Goal: Task Accomplishment & Management: Complete application form

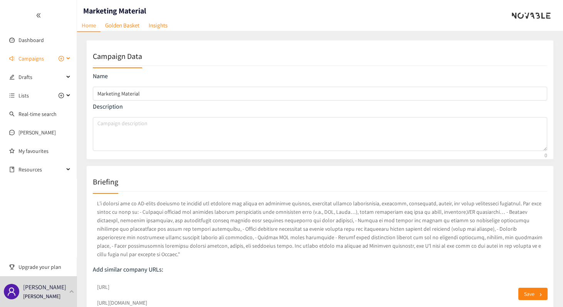
click at [42, 60] on span "Campaigns" at bounding box center [30, 58] width 25 height 15
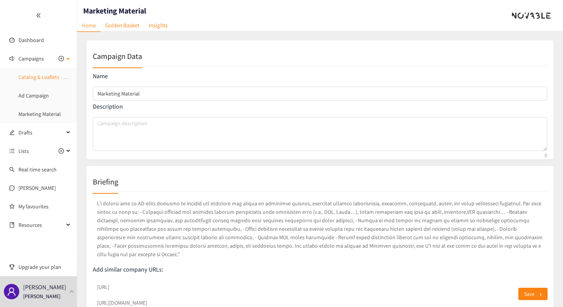
click at [44, 77] on link "Catalog & Leaflets - Content Design & Templates" at bounding box center [72, 77] width 109 height 7
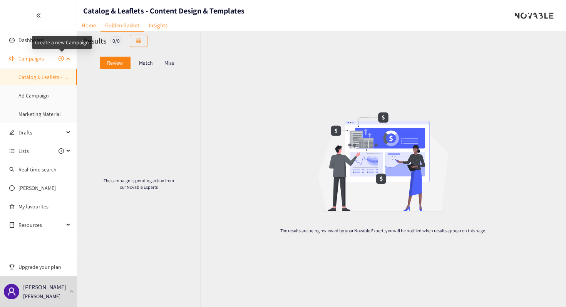
click at [59, 57] on icon "plus-circle" at bounding box center [61, 58] width 5 height 5
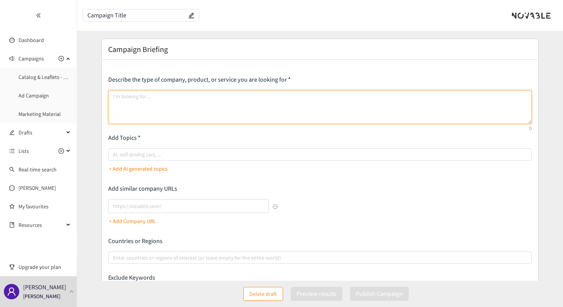
click at [118, 109] on textarea at bounding box center [320, 107] width 424 height 34
paste textarea "high-quality"
type textarea "high-quality"
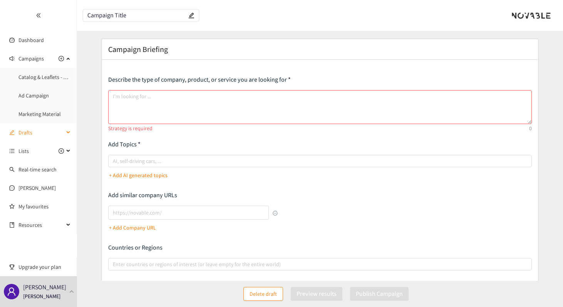
click at [64, 132] on div "Drafts" at bounding box center [38, 132] width 77 height 15
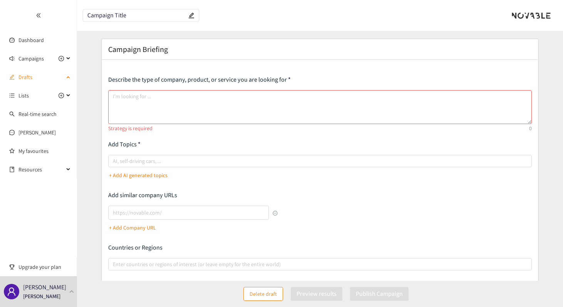
click at [70, 75] on div "Drafts" at bounding box center [38, 76] width 77 height 15
click at [70, 60] on div "Campaigns" at bounding box center [38, 58] width 77 height 15
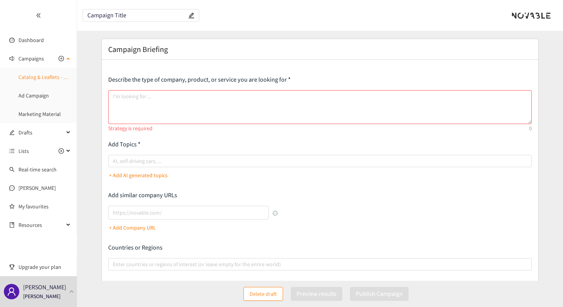
click at [58, 74] on link "Catalog & Leaflets - Content Design & Templates" at bounding box center [72, 77] width 109 height 7
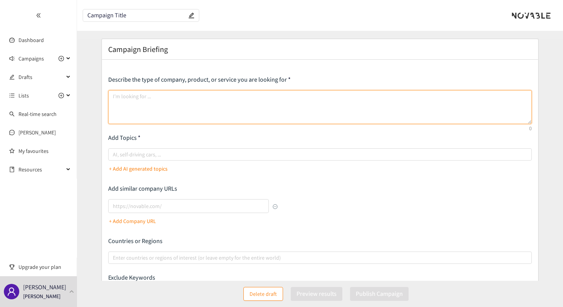
click at [181, 104] on textarea at bounding box center [320, 107] width 424 height 34
paste textarea "We are looking for an AI-based solution to automate the collection, matching, a…"
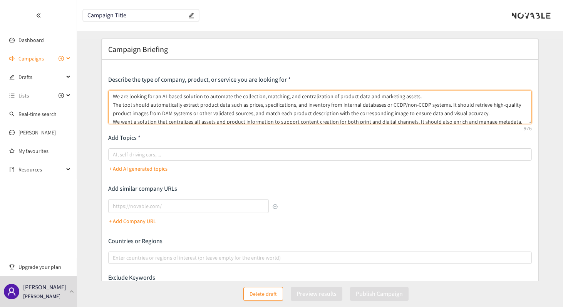
type textarea "We are looking for an AI-based solution to automate the collection, matching, a…"
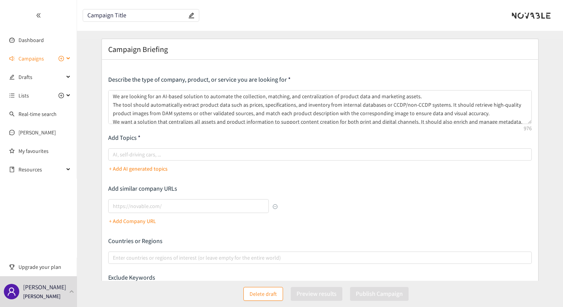
click at [71, 57] on div "Campaigns" at bounding box center [38, 58] width 77 height 15
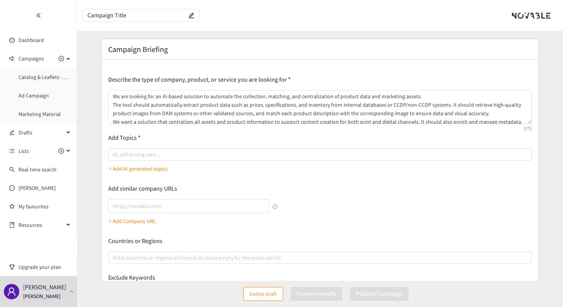
click at [118, 14] on input "Campaign Title" at bounding box center [136, 15] width 99 height 7
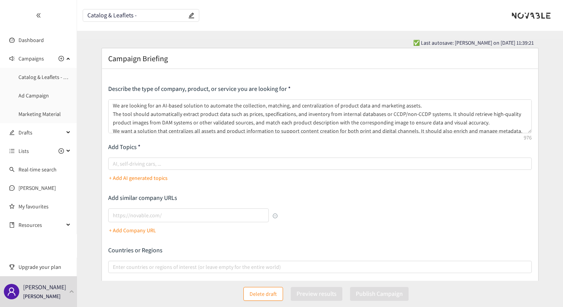
paste input "Product Data & Asset Automation"
type input "Catalog & Leaflets - Product Data & Asset Automation"
click at [183, 71] on div "Describe the type of company, product, or service you are looking for Add Topic…" at bounding box center [320, 208] width 436 height 278
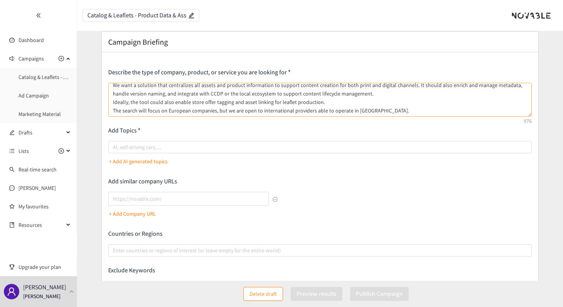
scroll to position [18, 0]
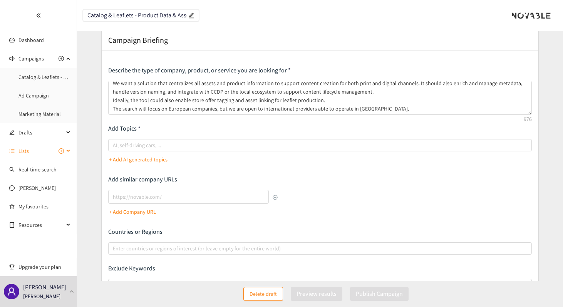
click at [69, 151] on div "Lists" at bounding box center [38, 150] width 77 height 15
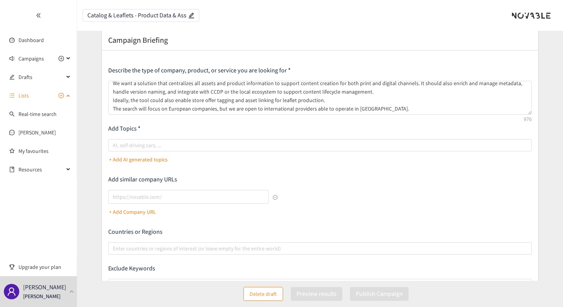
click at [67, 98] on div "Lists" at bounding box center [38, 95] width 77 height 15
click at [62, 95] on icon "plus-circle" at bounding box center [61, 95] width 5 height 5
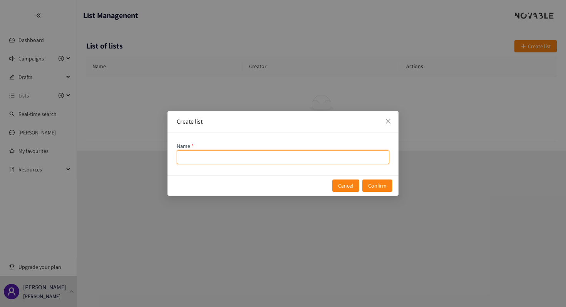
click at [195, 161] on input "name" at bounding box center [283, 157] width 213 height 14
type input "Catalog & Leaflets"
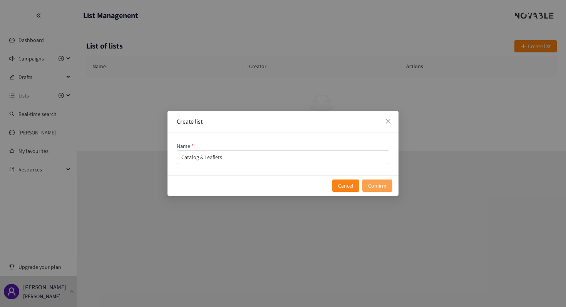
click at [373, 186] on span "Confirm" at bounding box center [377, 185] width 18 height 8
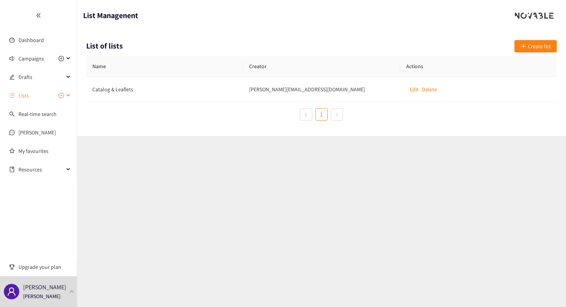
click at [65, 97] on div "Lists" at bounding box center [38, 95] width 77 height 15
click at [69, 61] on div "Campaigns" at bounding box center [38, 58] width 77 height 15
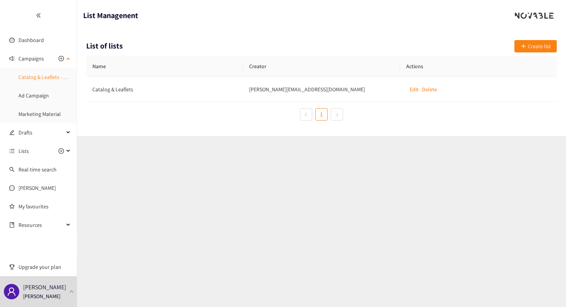
click at [64, 74] on link "Catalog & Leaflets - Content Design & Templates" at bounding box center [72, 77] width 109 height 7
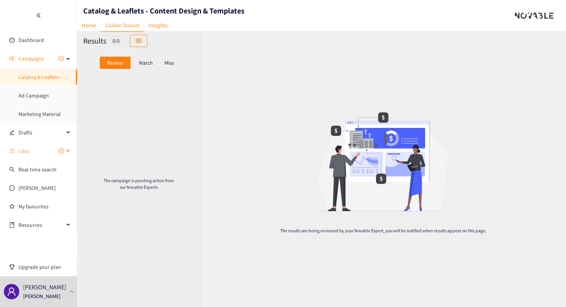
click at [69, 151] on icon at bounding box center [69, 151] width 4 height 0
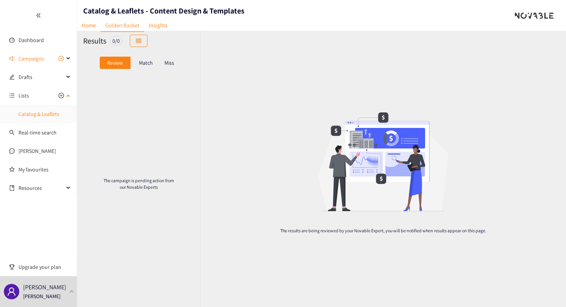
click at [59, 113] on link "Catalog & Leaflets" at bounding box center [38, 114] width 41 height 7
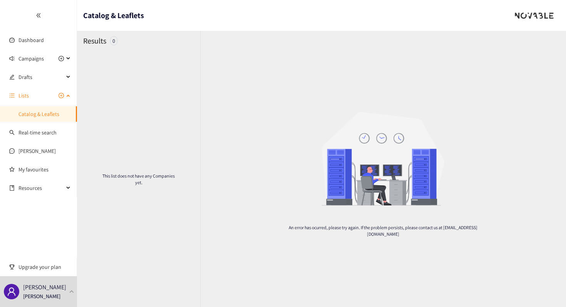
click at [69, 97] on div "Lists" at bounding box center [38, 95] width 77 height 15
click at [34, 94] on span "Lists" at bounding box center [40, 95] width 45 height 15
click at [47, 111] on link "Catalog & Leaflets" at bounding box center [38, 114] width 41 height 7
click at [44, 96] on span "Lists" at bounding box center [40, 95] width 45 height 15
click at [59, 98] on icon "plus-circle" at bounding box center [61, 95] width 5 height 5
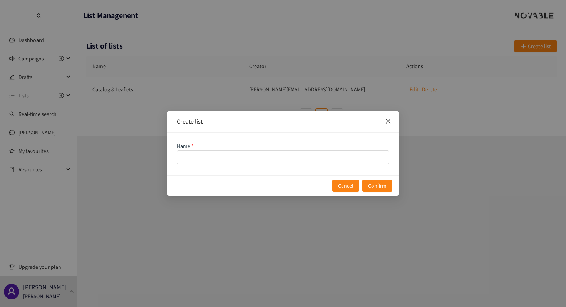
click at [386, 119] on icon "close" at bounding box center [388, 121] width 6 height 6
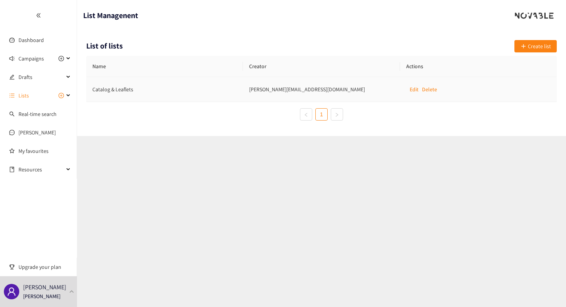
click at [431, 89] on p "Delete" at bounding box center [429, 89] width 15 height 8
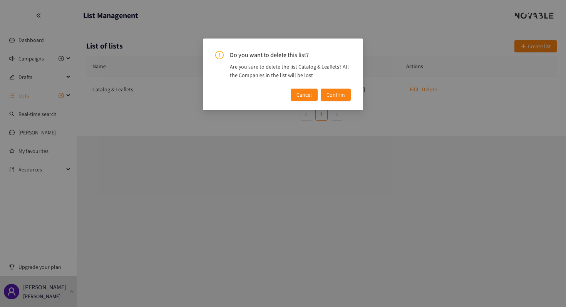
click at [338, 92] on span "Confirm" at bounding box center [336, 95] width 18 height 8
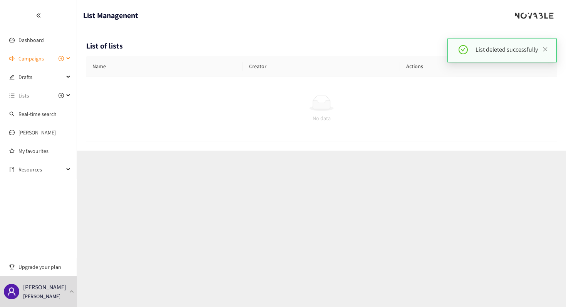
click at [71, 56] on div "Campaigns" at bounding box center [38, 58] width 77 height 15
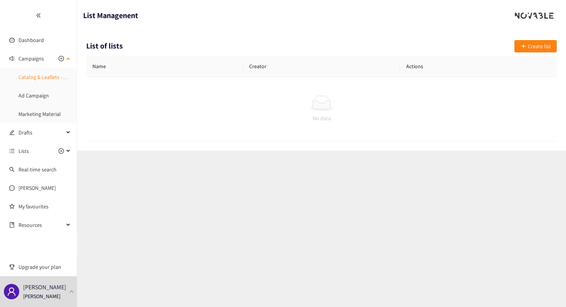
click at [49, 77] on link "Catalog & Leaflets - Content Design & Templates" at bounding box center [72, 77] width 109 height 7
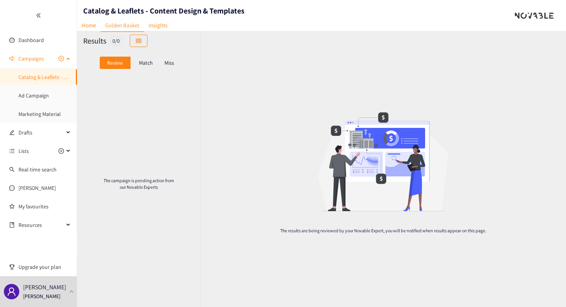
click at [62, 60] on icon "plus-circle" at bounding box center [61, 58] width 5 height 5
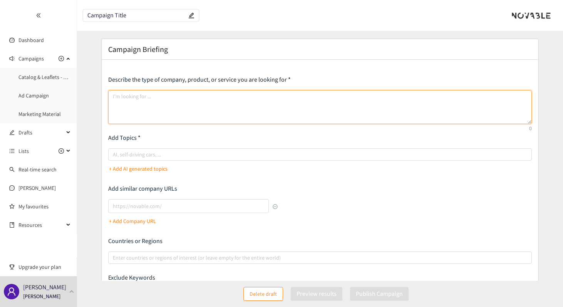
click at [149, 99] on textarea at bounding box center [320, 107] width 424 height 34
paste textarea "Product Data & Asset Automation"
type textarea "Product Data & Asset Automation"
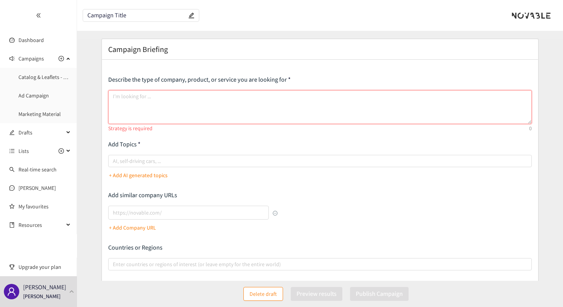
click at [202, 100] on textarea at bounding box center [320, 107] width 424 height 34
paste textarea "We are looking for an AI-based solution to automate the collection, matching, a…"
type textarea "We are looking for an AI-based solution to automate the collection, matching, a…"
paste textarea "We are looking for an AI-based solution to automate the collection, matching, a…"
type textarea "We are looking for an AI-based solution to automate the collection, matching, a…"
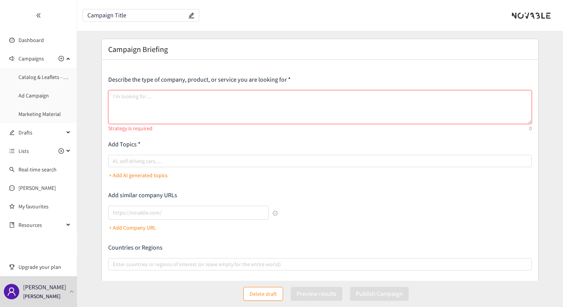
paste textarea "We are looking for an AI-based solution to automate the collection, matching, a…"
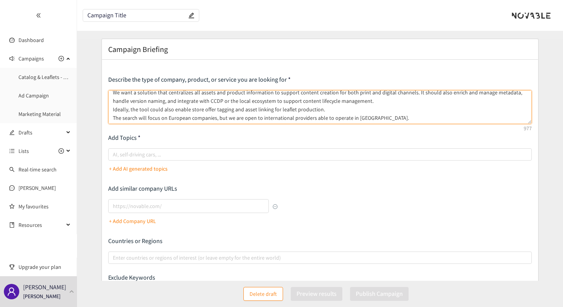
scroll to position [29, 0]
type textarea "We are looking for an AI-based solution to automate the collection, matching, a…"
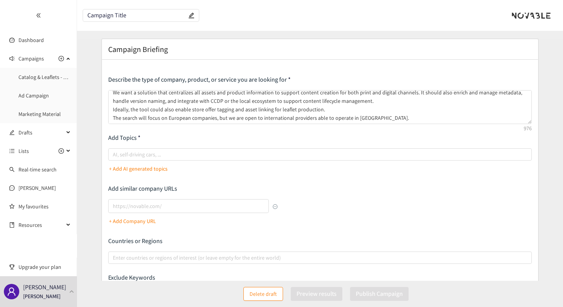
click at [149, 15] on input "Campaign Title" at bounding box center [136, 15] width 99 height 7
paste input "Product Data & Asset Automation"
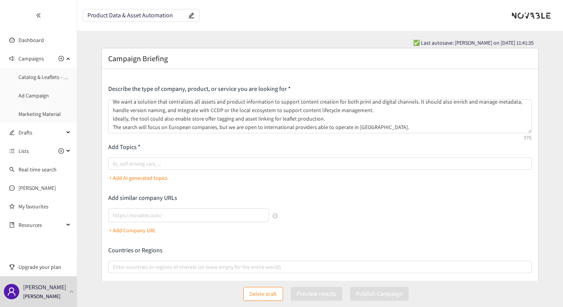
click at [88, 15] on input "Product Data & Asset Automation" at bounding box center [136, 15] width 99 height 7
type input "Catalog & Leaflets Product Data & Asset Automation"
click at [46, 11] on div at bounding box center [38, 15] width 77 height 31
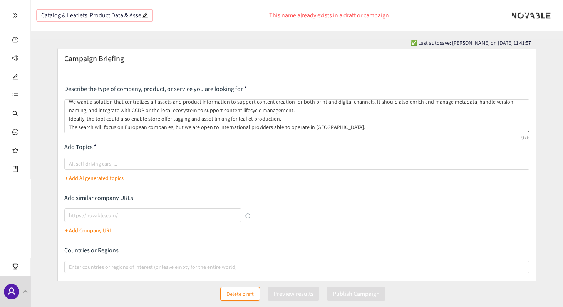
click at [17, 14] on icon "double-right" at bounding box center [15, 15] width 5 height 5
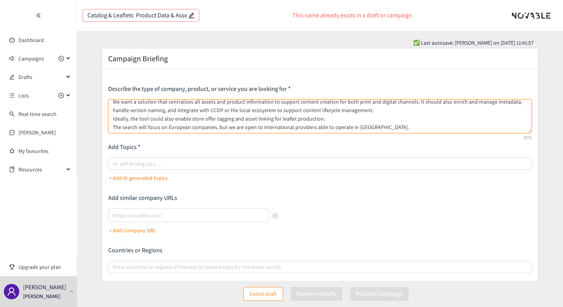
click at [195, 113] on textarea "We are looking for an AI-based solution to automate the collection, matching, a…" at bounding box center [320, 116] width 424 height 34
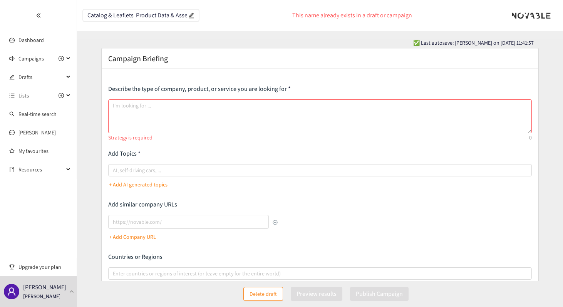
click at [177, 14] on input "Catalog & Leaflets Product Data & Asset Automation" at bounding box center [136, 15] width 99 height 7
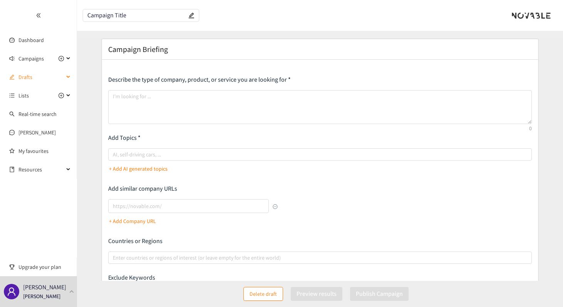
click at [52, 76] on span "Drafts" at bounding box center [40, 76] width 45 height 15
click at [49, 94] on link "Catalog & Leaflets Product Data & Asset Automation" at bounding box center [77, 95] width 119 height 7
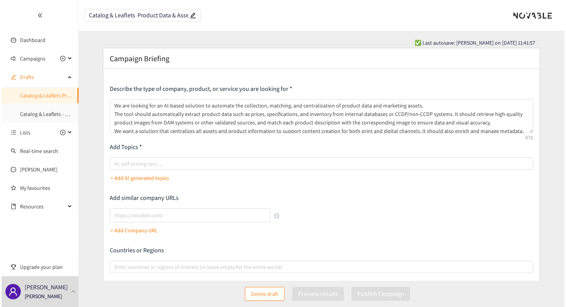
scroll to position [108, 0]
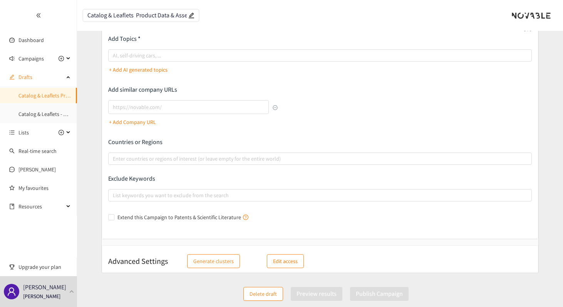
click at [263, 296] on span "Delete draft" at bounding box center [263, 294] width 27 height 8
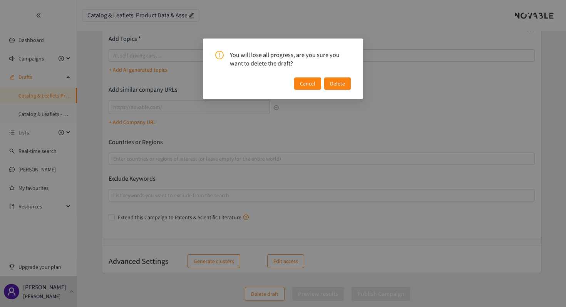
click at [338, 84] on span "Delete" at bounding box center [337, 83] width 15 height 8
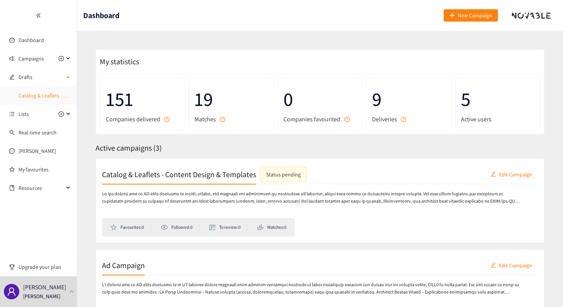
click at [54, 95] on link "Catalog & Leaflets - Product Data & Asset Automation" at bounding box center [79, 95] width 122 height 7
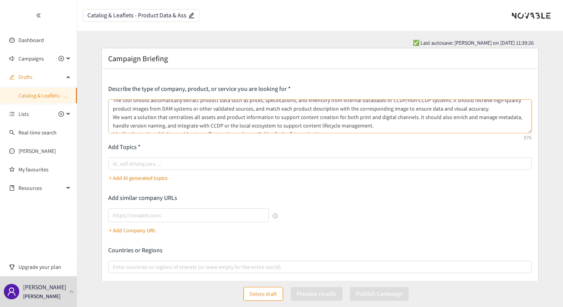
scroll to position [29, 0]
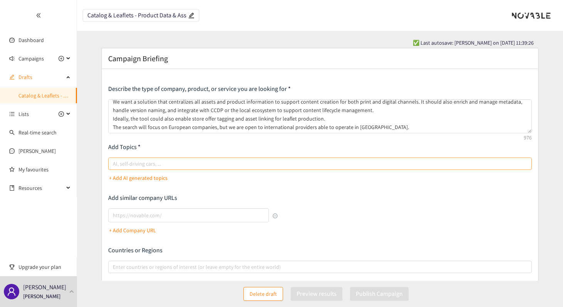
click at [223, 165] on div at bounding box center [316, 163] width 412 height 9
click at [114, 165] on input "AI, self-driving cars, ..." at bounding box center [114, 163] width 2 height 9
paste input "Product data automation"
type input "Product data automation"
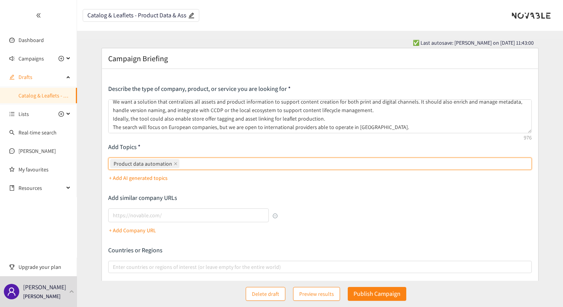
paste input "Asset management"
type input "Asset management"
paste input "DAM integration"
type input "DAM integration"
paste input "Product information management (PIM)"
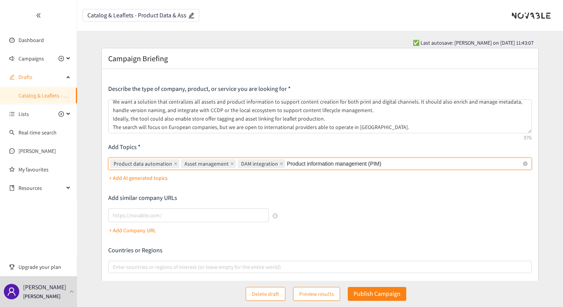
type input "Product information management (PIM)"
paste input "CCDP integration"
type input "CCDP integration"
paste input "Metadata enrichment"
type input "Metadata enrichment"
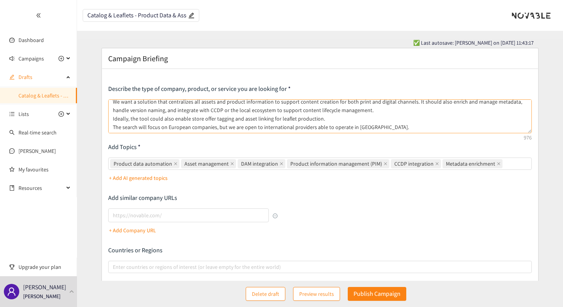
paste input "Content lifecycle management"
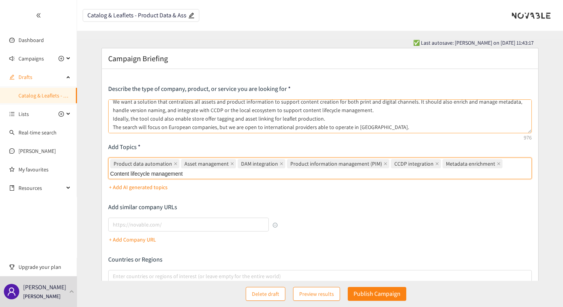
type input "Content lifecycle management"
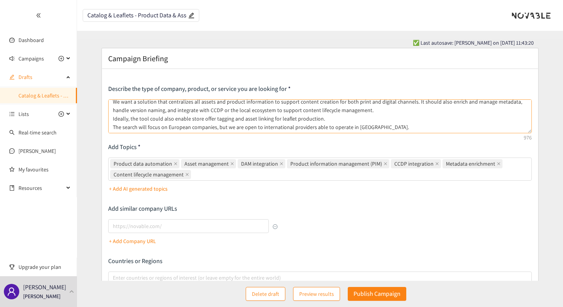
paste input "Product data extraction"
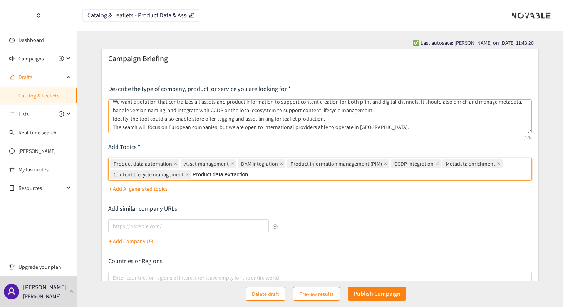
type input "Product data extraction"
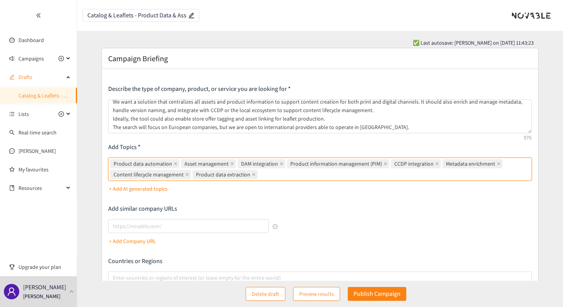
paste input "Product image retrieval"
type input "Product image retrieval"
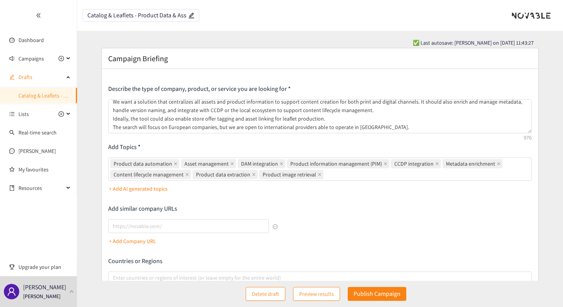
paste input "Data matching"
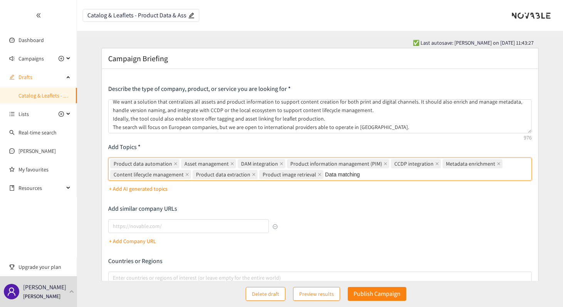
type input "Data matching"
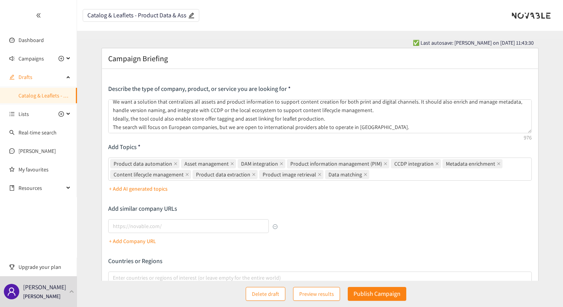
paste input "Product-to-asset linking"
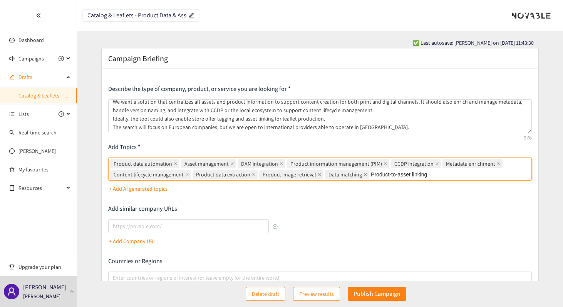
type input "Product-to-asset linking"
paste input "Centralized content repository"
type input "Centralized content repository"
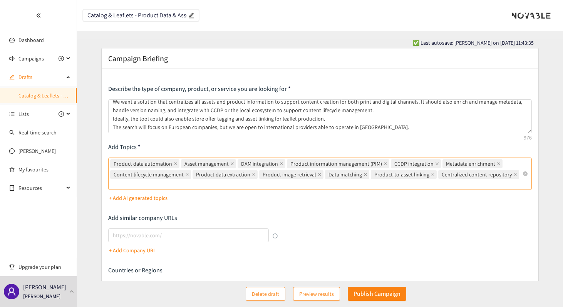
paste input "AI data processing"
type input "AI data processing"
paste input "Digital asset organization"
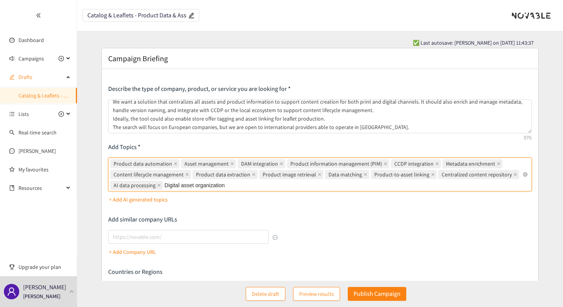
type input "Digital asset organization"
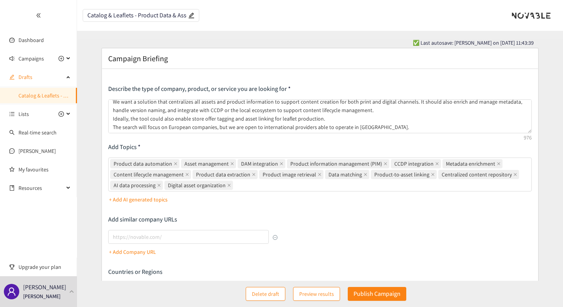
paste input "Content versioning"
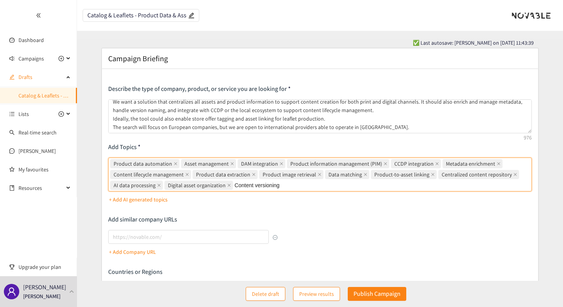
type input "Content versioning"
paste input "Automated data synchronization"
type input "Automated data synchronization"
paste input "Marketing asset automation"
type input "Marketing asset automation"
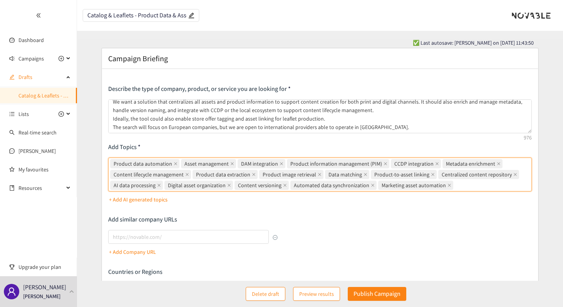
paste input "Store offer tagging"
type input "Store offer tagging"
paste input "Multi-channel content management"
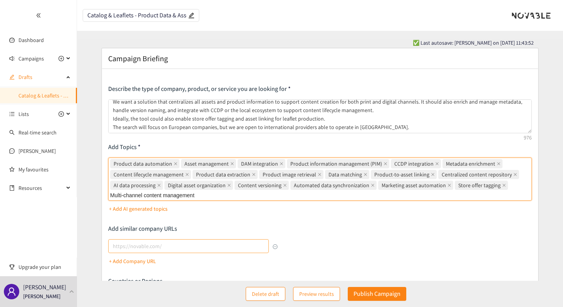
type input "Multi-channel content management"
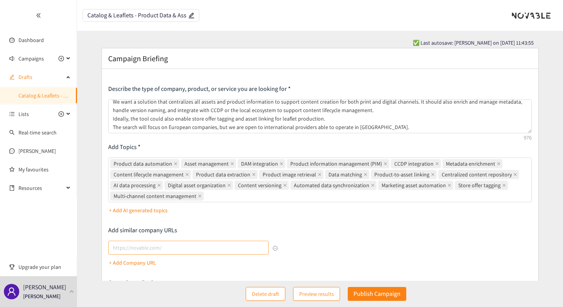
paste input "Content ecosystem integration"
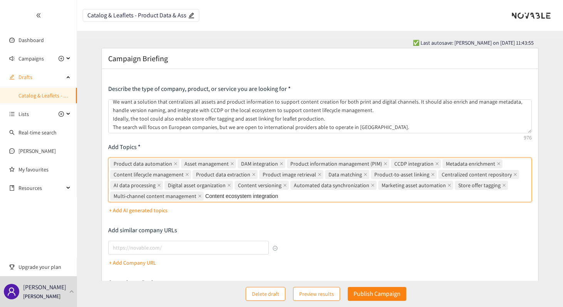
type input "Content ecosystem integration"
click at [292, 217] on div "Describe the type of company, product, or service you are looking for Add Topic…" at bounding box center [320, 224] width 424 height 279
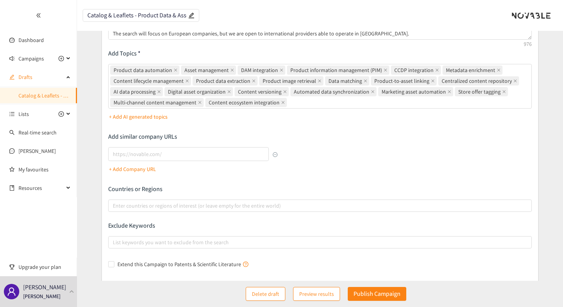
scroll to position [96, 0]
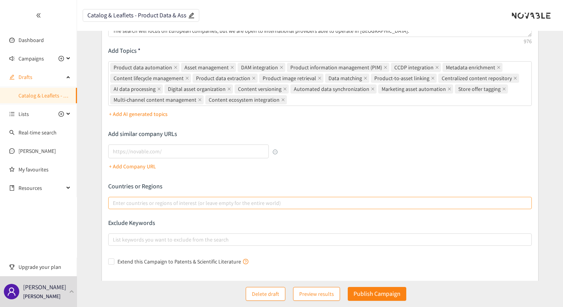
click at [257, 208] on div "Enter countries or regions of interest (or leave empty for the entire world)" at bounding box center [320, 203] width 424 height 12
click at [114, 208] on input "Enter countries or regions of interest (or leave empty for the entire world)" at bounding box center [114, 202] width 2 height 9
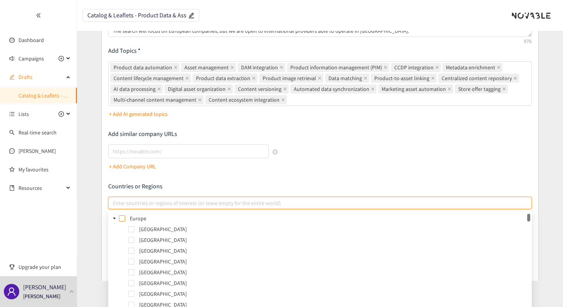
click at [120, 217] on span at bounding box center [122, 218] width 6 height 6
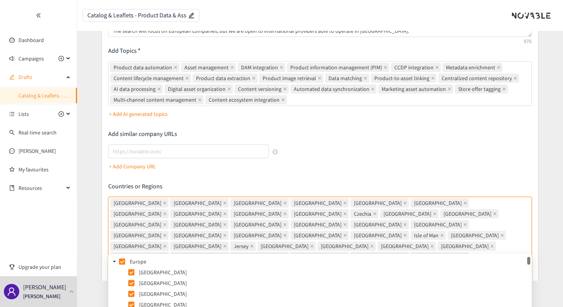
scroll to position [184, 0]
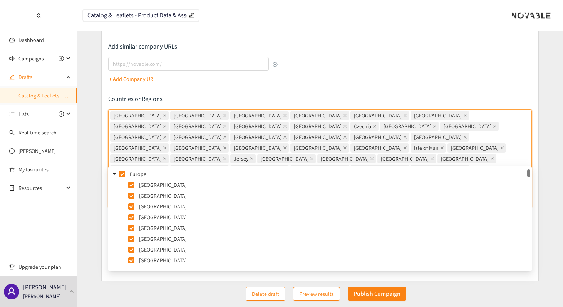
click at [115, 174] on icon "caret-down" at bounding box center [115, 174] width 4 height 4
click at [113, 183] on icon "caret-down" at bounding box center [115, 185] width 4 height 4
click at [113, 195] on icon "caret-down" at bounding box center [115, 196] width 4 height 4
click at [112, 205] on span at bounding box center [114, 206] width 9 height 9
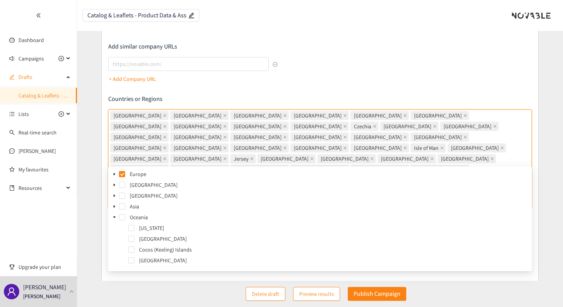
click at [113, 215] on icon "caret-down" at bounding box center [115, 217] width 4 height 4
click at [113, 227] on icon "caret-down" at bounding box center [115, 228] width 4 height 4
click at [113, 238] on icon "caret-down" at bounding box center [115, 239] width 4 height 4
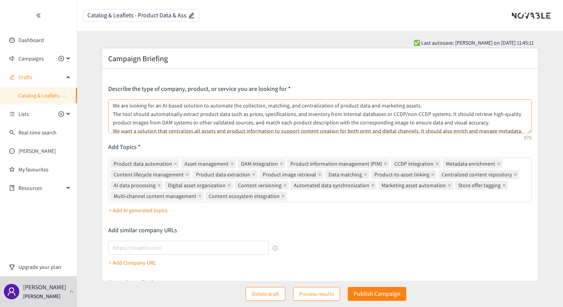
scroll to position [29, 0]
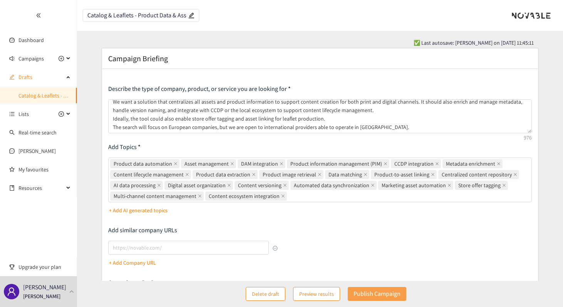
click at [356, 298] on p "Publish Campaign" at bounding box center [377, 294] width 47 height 10
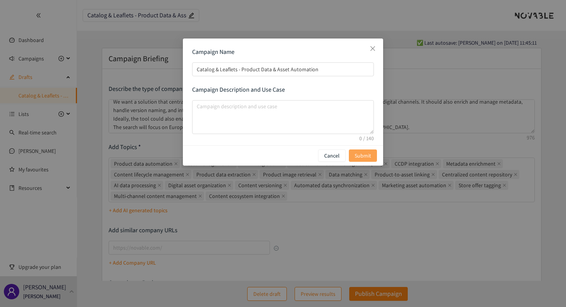
click at [357, 151] on span "Submit" at bounding box center [363, 155] width 17 height 8
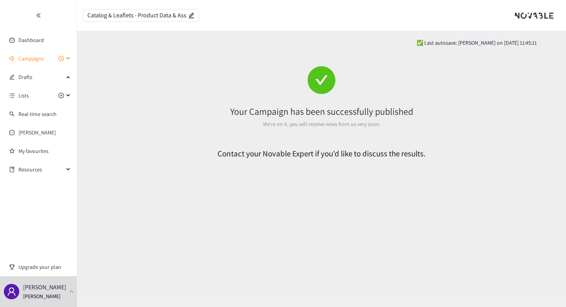
click at [67, 59] on icon at bounding box center [69, 59] width 4 height 0
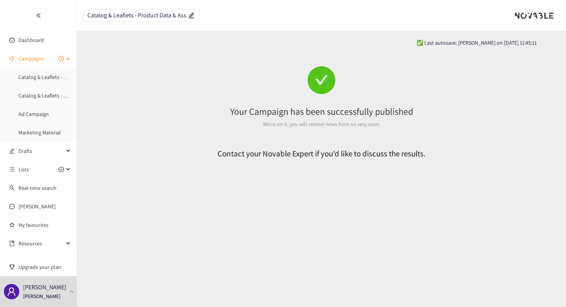
click at [60, 59] on icon "plus-circle" at bounding box center [61, 58] width 2 height 2
type input "Campaign Title"
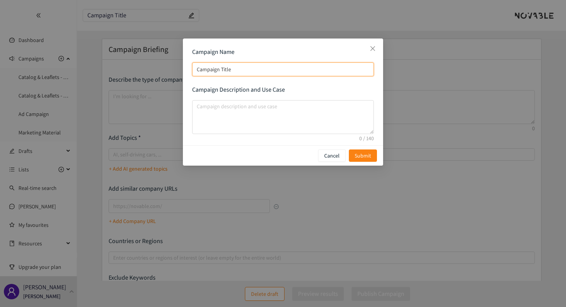
click at [267, 70] on input "Campaign Title" at bounding box center [283, 69] width 182 height 14
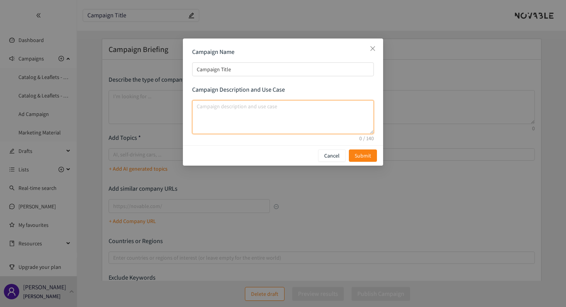
click at [259, 107] on textarea "campaign description and use case" at bounding box center [283, 117] width 182 height 34
click at [371, 51] on icon "close" at bounding box center [373, 48] width 6 height 6
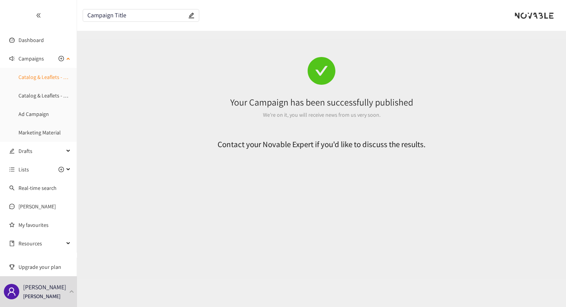
click at [42, 77] on link "Catalog & Leaflets - Product Data & Asset Automation" at bounding box center [79, 77] width 122 height 7
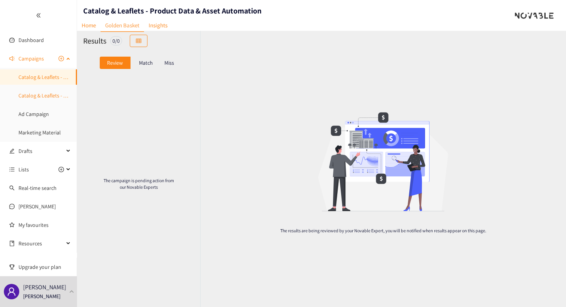
click at [39, 93] on link "Catalog & Leaflets - Content Design & Templates" at bounding box center [72, 95] width 109 height 7
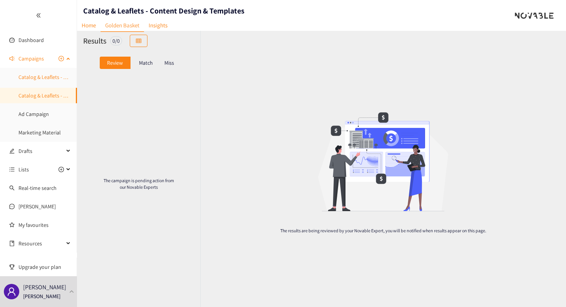
click at [41, 74] on link "Catalog & Leaflets - Product Data & Asset Automation" at bounding box center [79, 77] width 122 height 7
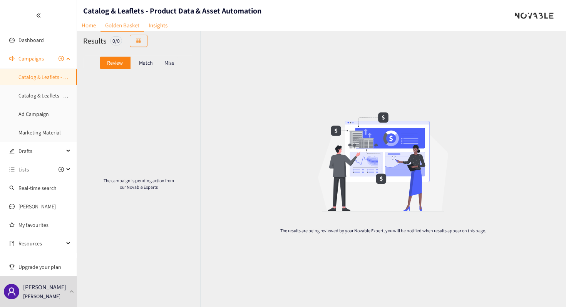
click at [63, 55] on span "Campaigns" at bounding box center [40, 58] width 45 height 15
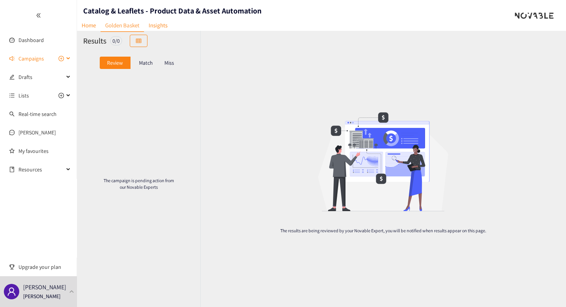
click at [63, 55] on span "Campaigns" at bounding box center [40, 58] width 45 height 15
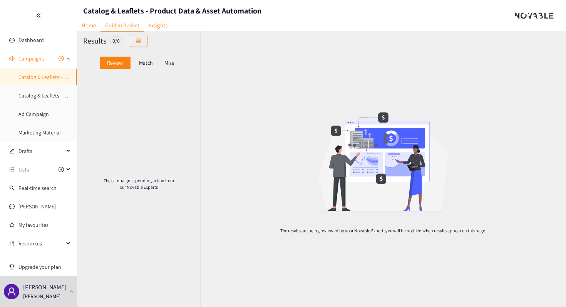
click at [60, 59] on icon "plus-circle" at bounding box center [61, 58] width 2 height 2
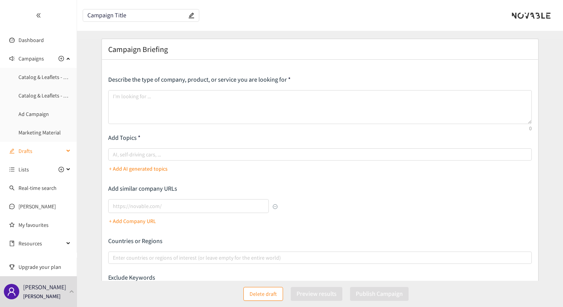
click at [43, 153] on span "Drafts" at bounding box center [40, 150] width 45 height 15
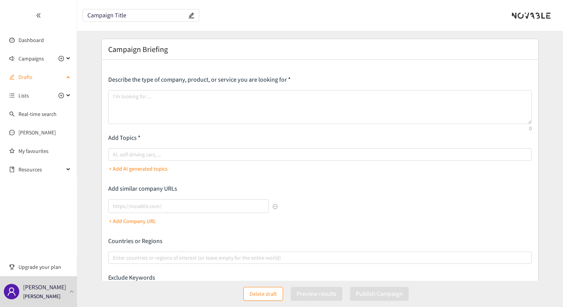
click at [44, 77] on span "Drafts" at bounding box center [40, 76] width 45 height 15
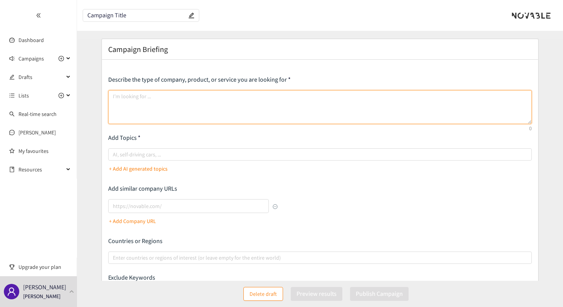
click at [136, 94] on textarea at bounding box center [320, 107] width 424 height 34
paste textarea "We are looking for an AI-based solution to automatically generate and optimize …"
type textarea "We are looking for an AI-based solution to automatically generate and optimize …"
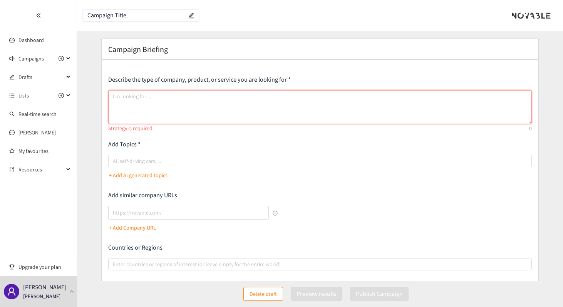
paste textarea "We are looking for an AI-based solution to automatically generate and optimize …"
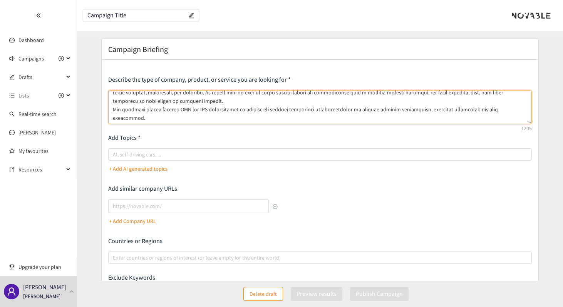
scroll to position [38, 0]
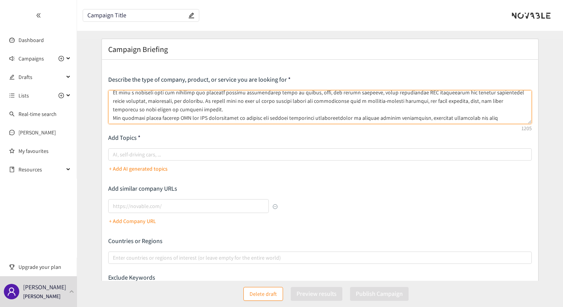
type textarea "We are looking for an AI-based solution to automatically generate and optimize …"
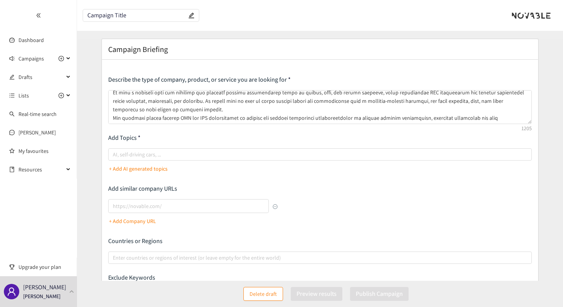
click at [144, 15] on input "Campaign Title" at bounding box center [136, 15] width 99 height 7
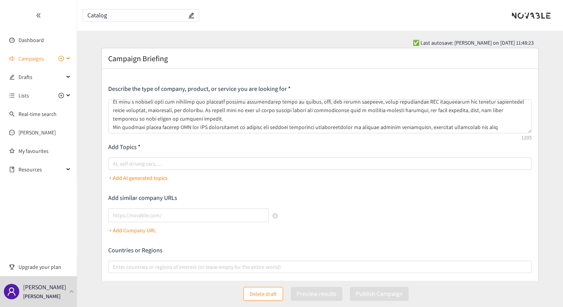
click at [70, 59] on icon at bounding box center [69, 59] width 4 height 0
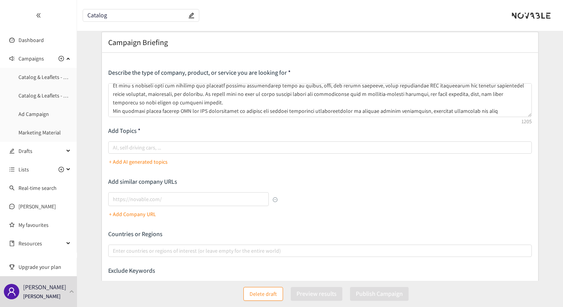
scroll to position [0, 0]
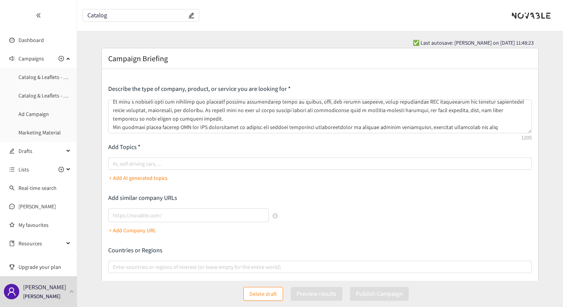
click at [120, 16] on input "Catalog" at bounding box center [136, 15] width 99 height 7
paste input "AI Text Generation & Optimization"
click at [102, 15] on input "Catalog & Leaflet -AI Text Generation & Optimization" at bounding box center [136, 15] width 99 height 7
type input "Catalog & Leaflet - AI Text Generation & Optimization"
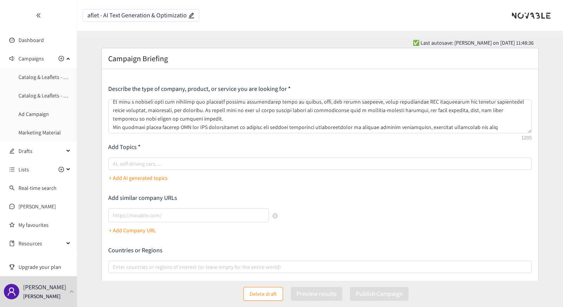
click at [169, 43] on div "✅ Last autosave: [PERSON_NAME] on [DATE] 11:48:36" at bounding box center [320, 43] width 428 height 8
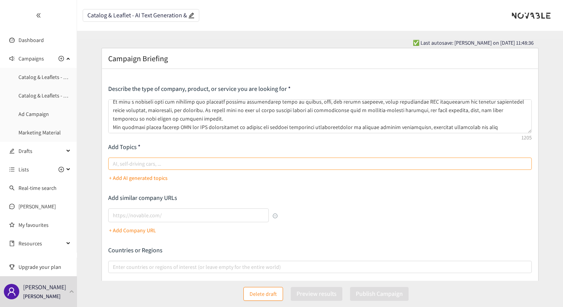
click at [208, 165] on div at bounding box center [316, 163] width 412 height 9
click at [114, 165] on input "AI, self-driving cars, ..." at bounding box center [114, 163] width 2 height 9
paste input "AI text generation"
type input "AI text generation"
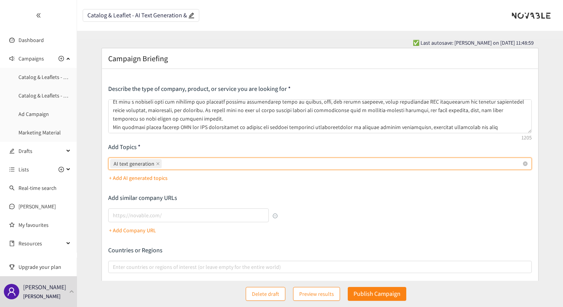
paste input "Marketing content automation"
type input "Marketing content automation"
paste input "Product description generation"
type input "Product description generation"
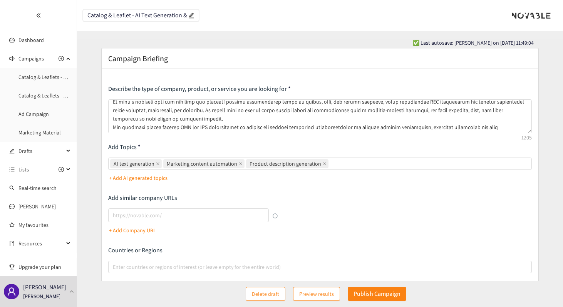
paste input "SEO optimization"
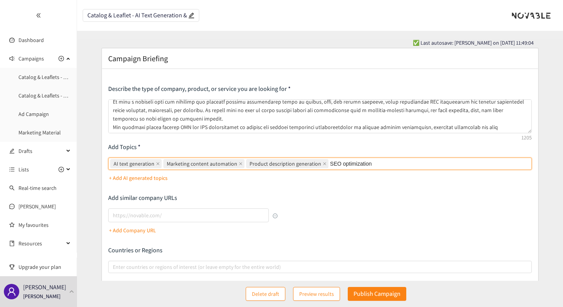
type input "SEO optimization"
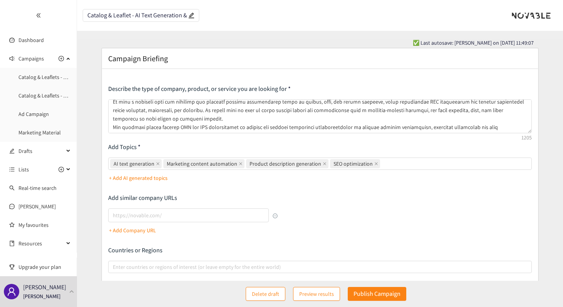
paste input "GEO localization"
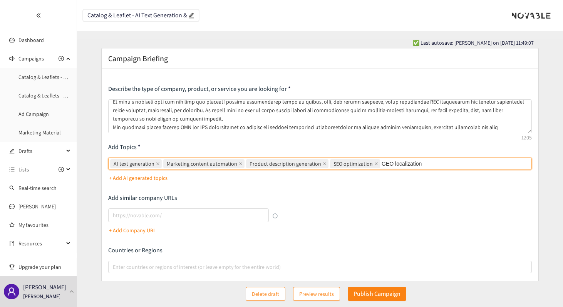
type input "GEO localization"
paste input "Content personalization"
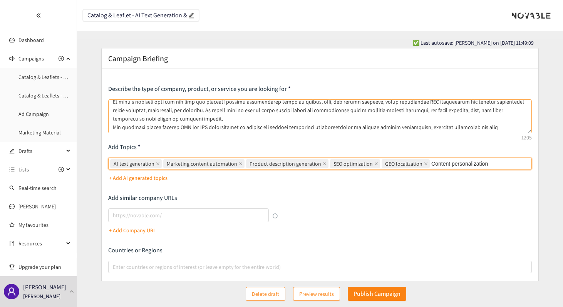
type input "Content personalization"
paste input "Multi-language content generation"
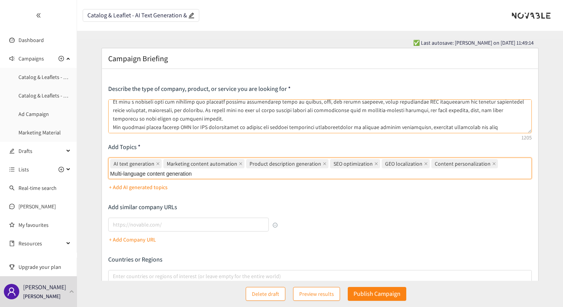
type input "Multi-language content generation"
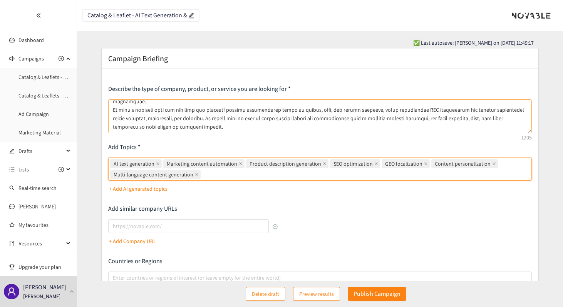
scroll to position [38, 0]
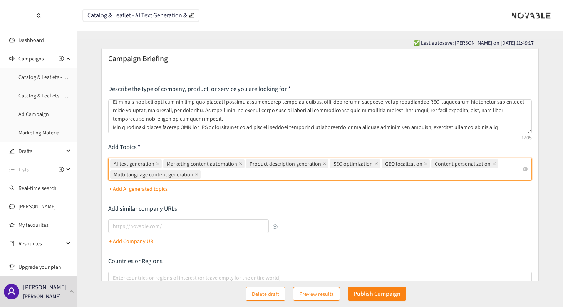
paste input "Cross-channel content creation"
type input "Cross-channel content creation"
paste input "Tone of voice adaptation"
type input "Tone of voice adaptation"
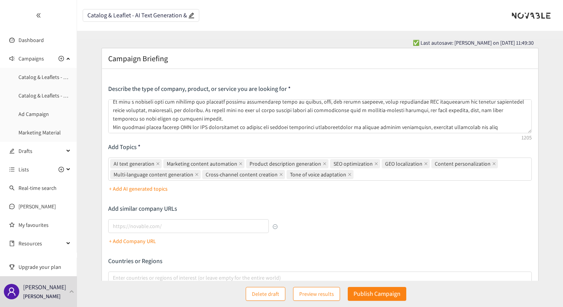
paste input "AI copywriting"
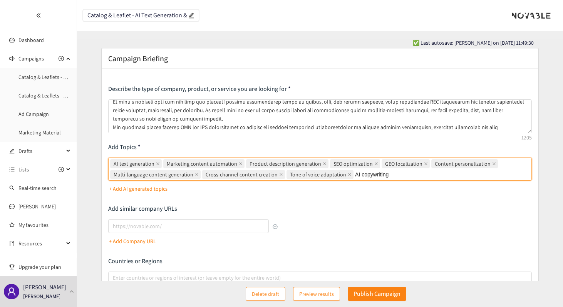
type input "AI copywriting"
paste input "Audience segmentation"
type input "Audience segmentation"
paste input "AI content optimization"
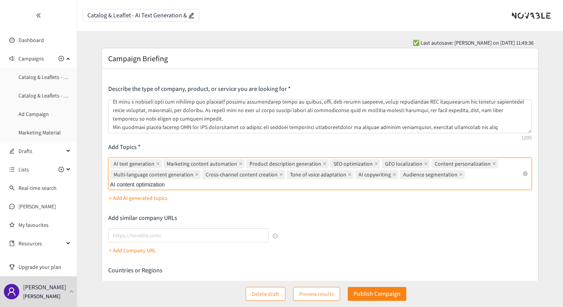
type input "AI content optimization"
paste input "Automated title generation"
type input "Automated title generation"
paste input "Content performance analytics"
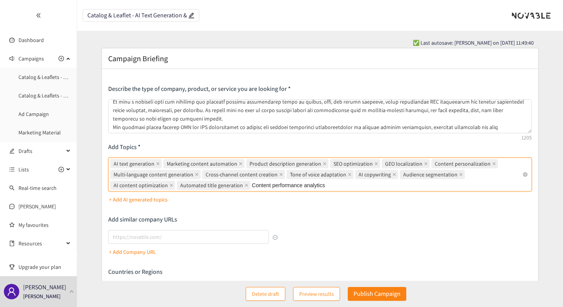
type input "Content performance analytics"
paste input "E-commerce content generation"
type input "E-commerce content generation"
paste input "Customer-centric messaging"
type input "Customer-centric messaging"
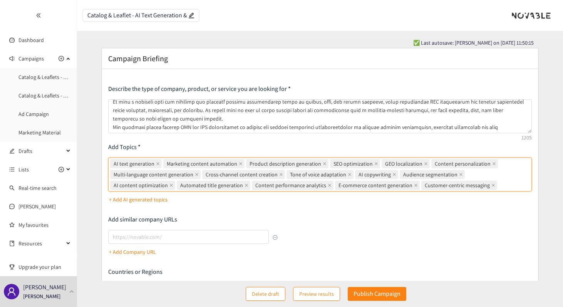
paste input "Keyword optimization"
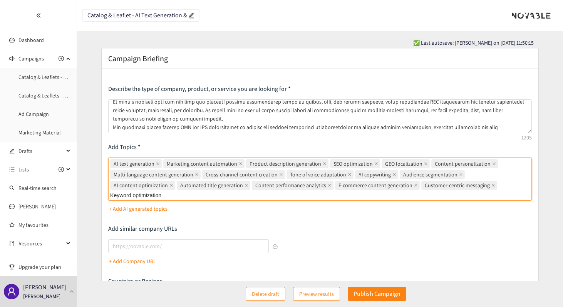
type input "Keyword optimization"
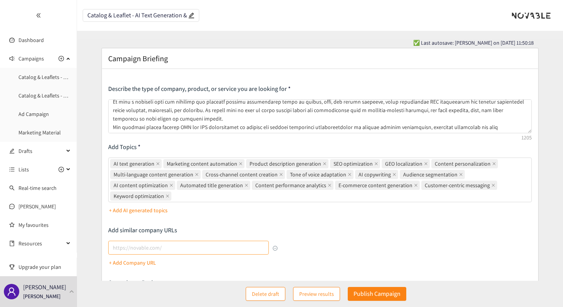
paste input "AI content quality check"
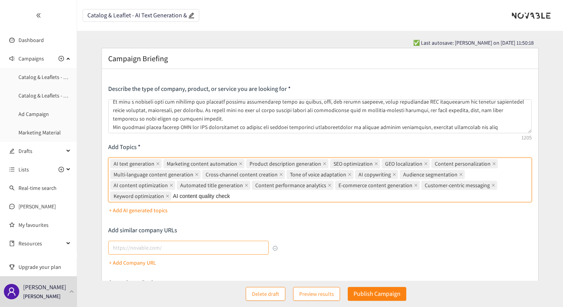
type input "AI content quality check"
paste input "Multimarket content adaptation"
type input "Multimarket content adaptation"
click at [294, 233] on div "Describe the type of company, product, or service you are looking for Add Topic…" at bounding box center [320, 224] width 424 height 279
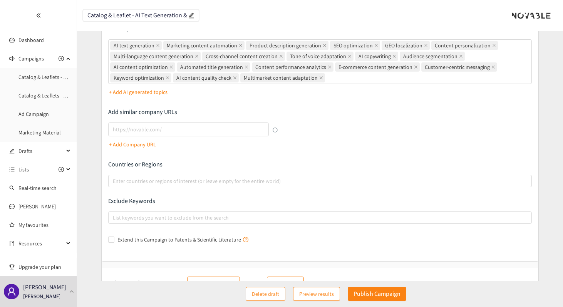
scroll to position [120, 0]
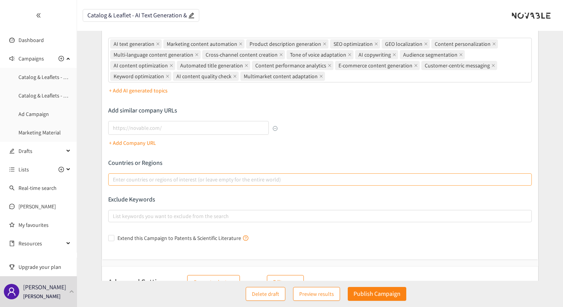
click at [270, 180] on div at bounding box center [316, 179] width 412 height 9
click at [114, 180] on input "Enter countries or regions of interest (or leave empty for the entire world)" at bounding box center [114, 179] width 2 height 9
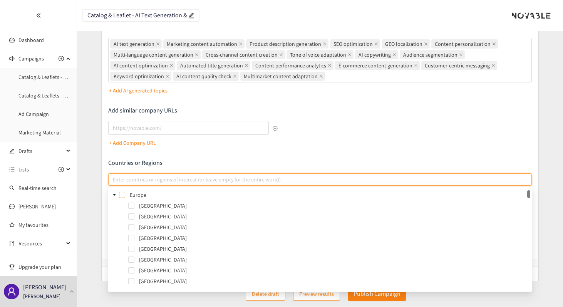
click at [122, 193] on span at bounding box center [122, 195] width 6 height 6
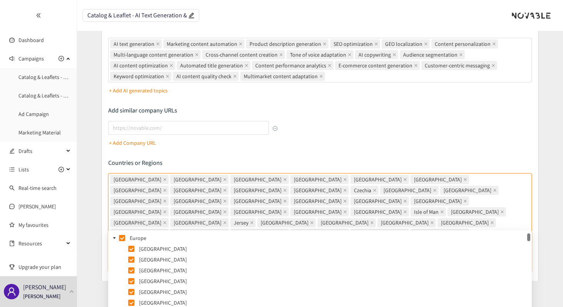
click at [311, 119] on div "Describe the type of company, product, or service you are looking for Add Topic…" at bounding box center [320, 148] width 424 height 366
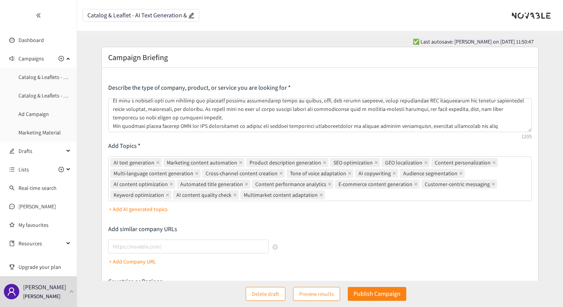
scroll to position [0, 0]
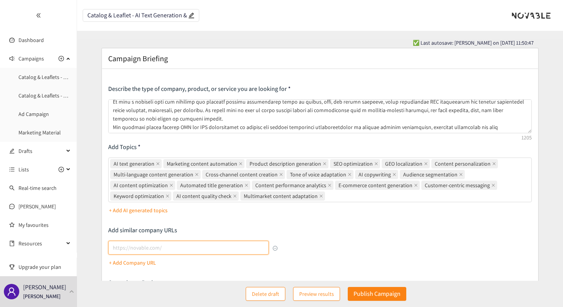
click at [186, 249] on input "lookalikes url" at bounding box center [188, 248] width 161 height 14
paste input "[URL][DOMAIN_NAME]"
type input "[URL][DOMAIN_NAME]"
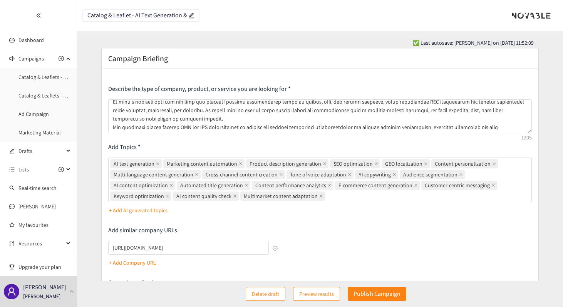
click at [315, 245] on div "Describe the type of company, product, or service you are looking for Add Topic…" at bounding box center [320, 268] width 424 height 366
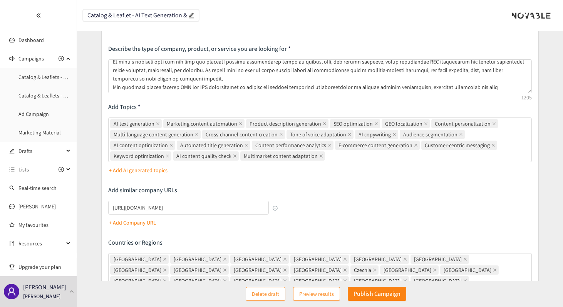
scroll to position [41, 0]
drag, startPoint x: 247, startPoint y: 207, endPoint x: 168, endPoint y: 207, distance: 79.8
click at [168, 207] on input "[URL][DOMAIN_NAME]" at bounding box center [188, 207] width 161 height 14
click at [195, 224] on div "[URL][DOMAIN_NAME] + Add Company URL" at bounding box center [193, 214] width 170 height 28
click at [137, 227] on button "+ Add Company URL" at bounding box center [132, 222] width 47 height 12
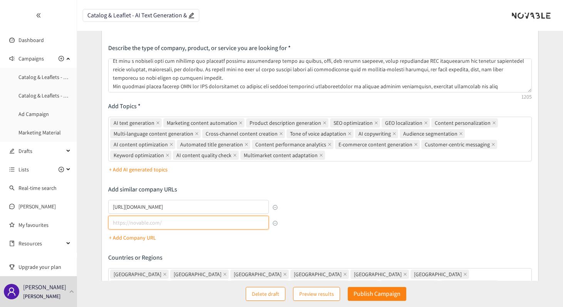
click at [140, 222] on input "lookalikes url" at bounding box center [188, 223] width 161 height 14
paste input "[URL]"
type input "[URL]"
click at [183, 241] on div "[URL][DOMAIN_NAME] [URL] + Add Company URL" at bounding box center [193, 222] width 170 height 44
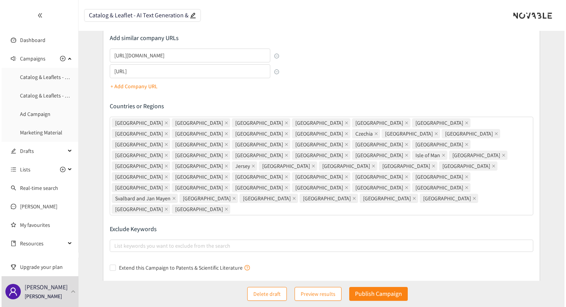
scroll to position [200, 0]
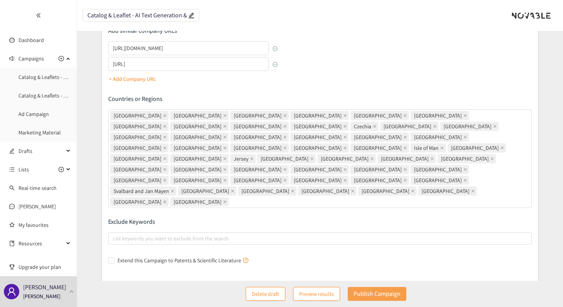
click at [358, 296] on p "Publish Campaign" at bounding box center [377, 294] width 47 height 10
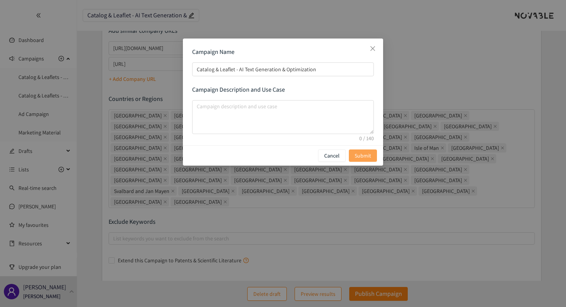
click at [354, 153] on button "Submit" at bounding box center [363, 155] width 28 height 12
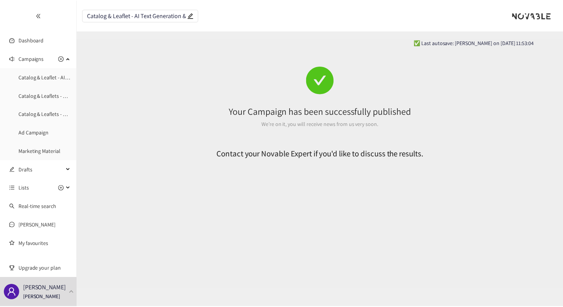
scroll to position [0, 0]
click at [44, 114] on link "Catalog & Leaflets - Content Design & Templates" at bounding box center [72, 114] width 109 height 7
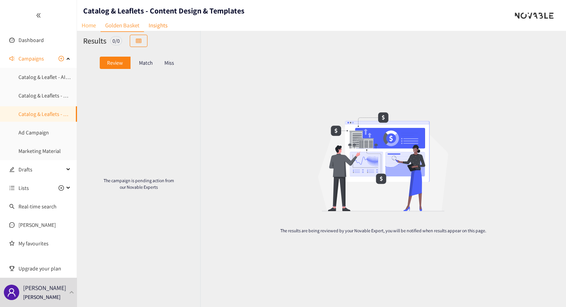
click at [90, 27] on link "Home" at bounding box center [89, 25] width 24 height 12
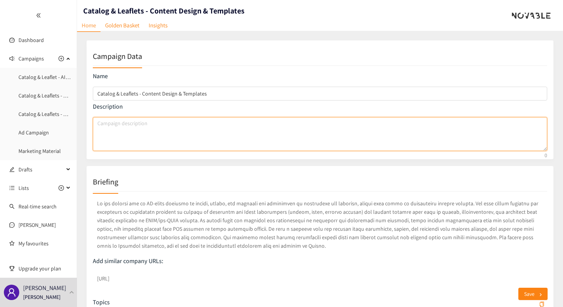
click at [146, 124] on textarea "Campaign description" at bounding box center [320, 134] width 455 height 34
paste textarea "Create, modify, and automate the production of catalogues and leaflets, transit…"
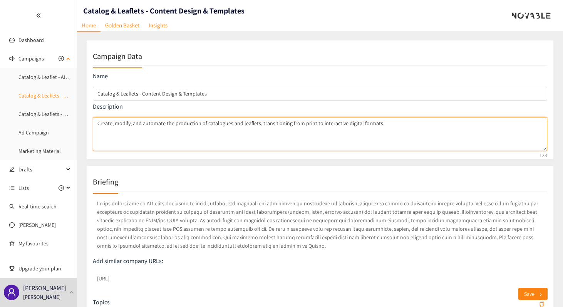
type textarea "Create, modify, and automate the production of catalogues and leaflets, transit…"
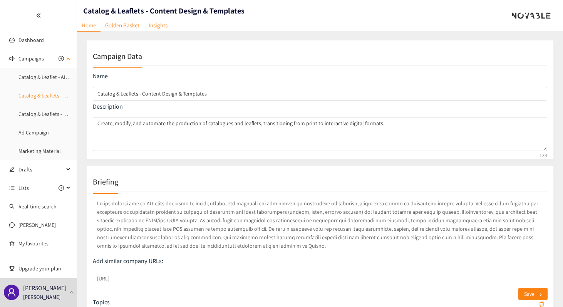
click at [57, 97] on link "Catalog & Leaflets - Product Data & Asset Automation" at bounding box center [79, 95] width 122 height 7
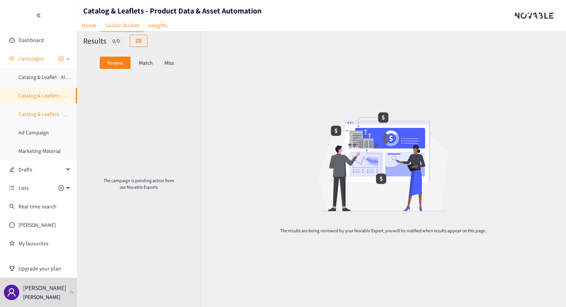
click at [51, 114] on link "Catalog & Leaflets - Content Design & Templates" at bounding box center [72, 114] width 109 height 7
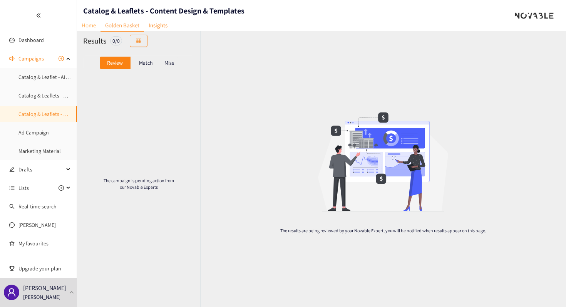
click at [94, 22] on link "Home" at bounding box center [89, 25] width 24 height 12
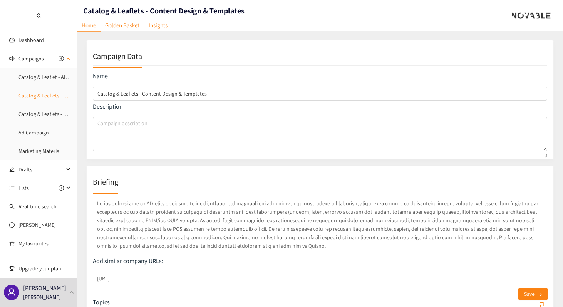
click at [51, 98] on link "Catalog & Leaflets - Product Data & Asset Automation" at bounding box center [79, 95] width 122 height 7
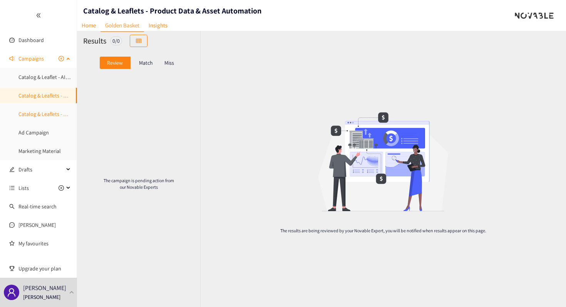
click at [48, 112] on link "Catalog & Leaflets - Content Design & Templates" at bounding box center [72, 114] width 109 height 7
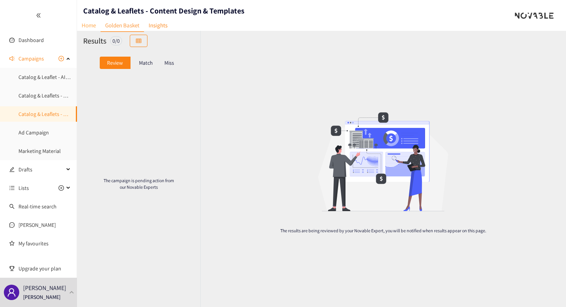
click at [93, 27] on link "Home" at bounding box center [89, 25] width 24 height 12
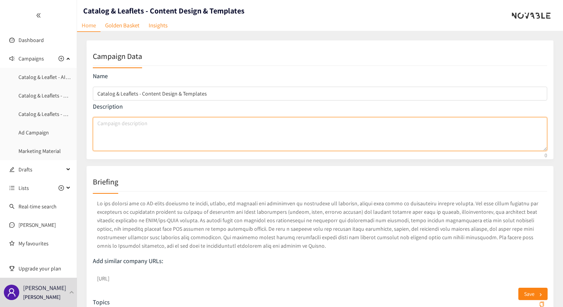
click at [179, 121] on textarea "Campaign description" at bounding box center [320, 134] width 455 height 34
paste textarea "Create, modify, and automate the production of catalogues and leaflets, transit…"
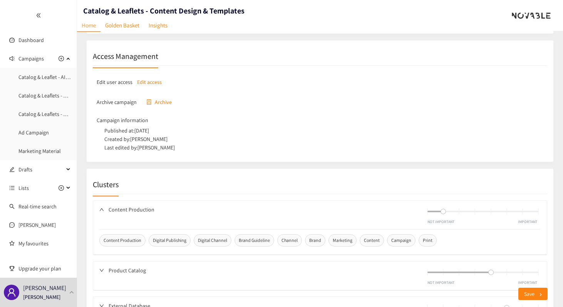
scroll to position [512, 0]
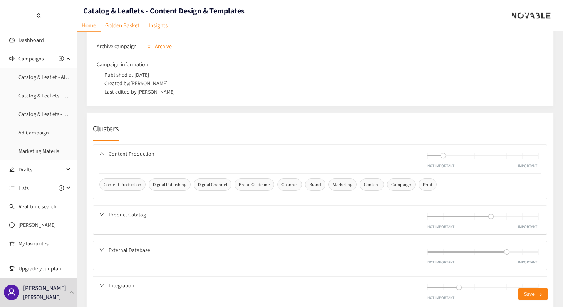
type textarea "Create, modify, and automate the production of catalogues and leaflets, transit…"
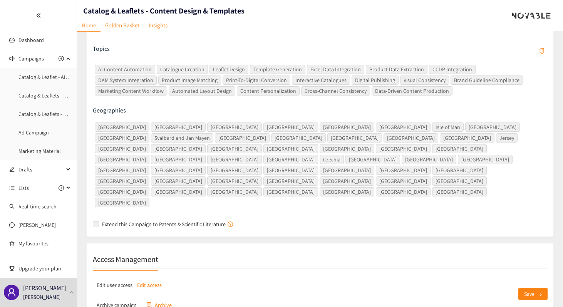
scroll to position [13, 0]
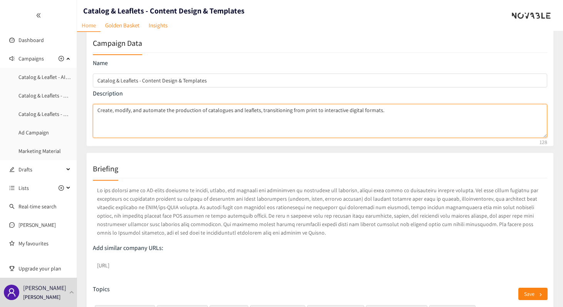
click at [371, 136] on textarea "Create, modify, and automate the production of catalogues and leaflets, transit…" at bounding box center [320, 121] width 455 height 34
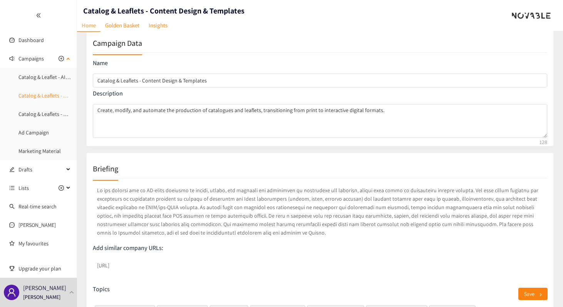
click at [45, 95] on link "Catalog & Leaflets - Product Data & Asset Automation" at bounding box center [79, 95] width 122 height 7
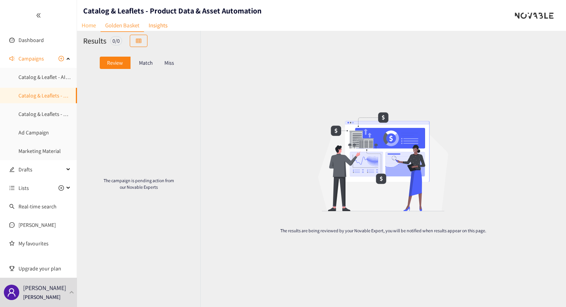
click at [92, 29] on link "Home" at bounding box center [89, 25] width 24 height 12
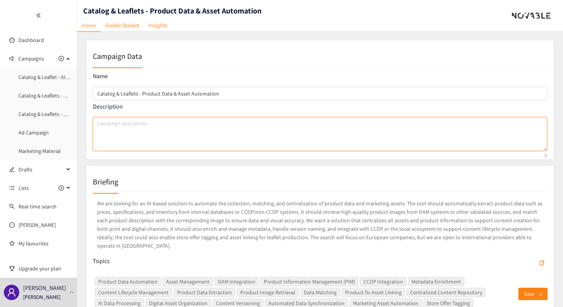
click at [151, 130] on textarea "Campaign description" at bounding box center [320, 134] width 455 height 34
click at [258, 120] on textarea "Campaign description" at bounding box center [320, 134] width 455 height 34
paste textarea "Automate the collection, matching, and centralization of product data and marke…"
type textarea "Automate the collection, matching, and centralization of product data and marke…"
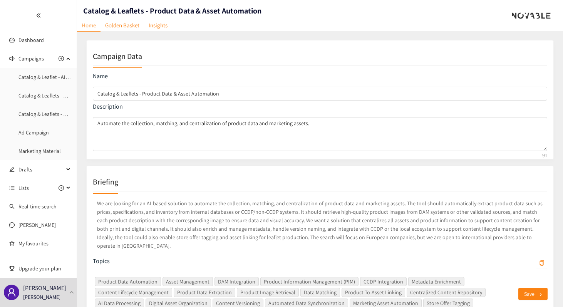
click at [525, 293] on iframe "Chat Widget" at bounding box center [544, 288] width 39 height 37
click at [546, 221] on p "We are looking for an AI-based solution to automate the collection, matching, a…" at bounding box center [320, 225] width 455 height 54
click at [522, 295] on button "Save" at bounding box center [533, 294] width 29 height 12
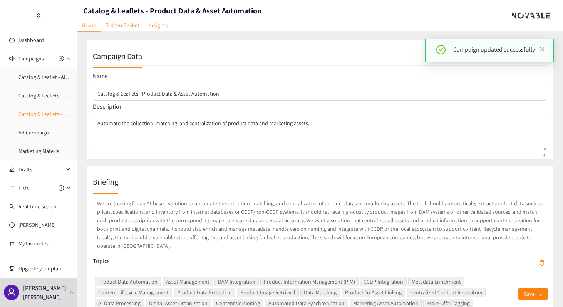
click at [48, 114] on link "Catalog & Leaflets - Content Design & Templates" at bounding box center [72, 114] width 109 height 7
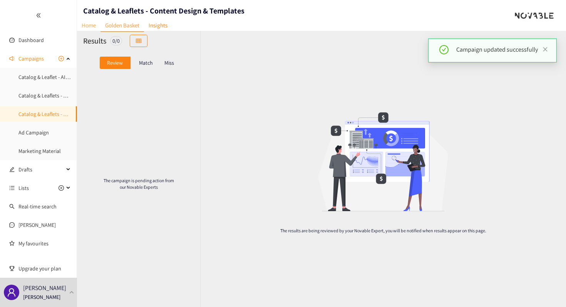
click at [91, 27] on link "Home" at bounding box center [89, 25] width 24 height 12
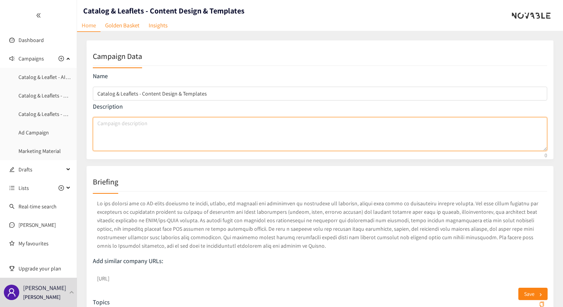
click at [203, 125] on textarea "Campaign description" at bounding box center [320, 134] width 455 height 34
paste textarea "Create, modify, and automate the production of catalogues and leaflets, transit…"
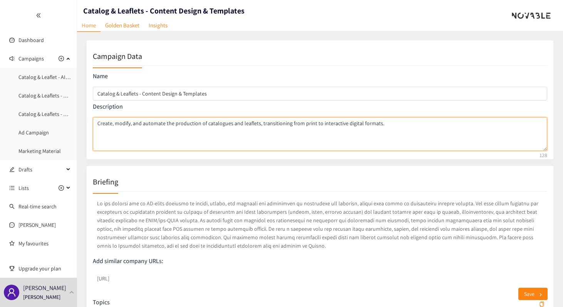
type textarea "Create, modify, and automate the production of catalogues and leaflets, transit…"
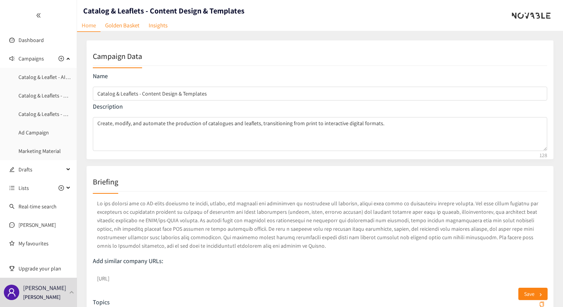
click at [393, 259] on p "Add similar company URLs:" at bounding box center [320, 261] width 455 height 8
click at [523, 294] on button "Save" at bounding box center [533, 294] width 29 height 12
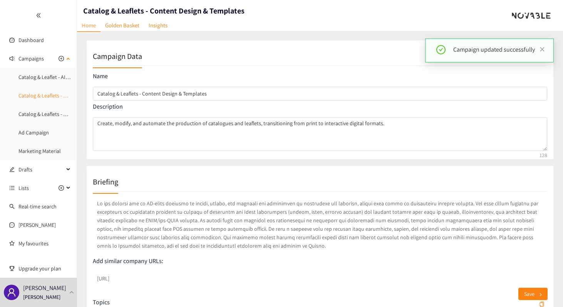
click at [55, 96] on link "Catalog & Leaflets - Product Data & Asset Automation" at bounding box center [79, 95] width 122 height 7
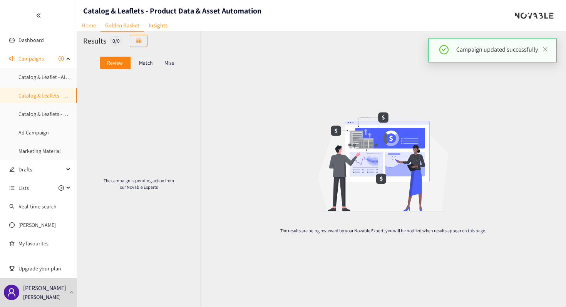
click at [92, 27] on link "Home" at bounding box center [89, 25] width 24 height 12
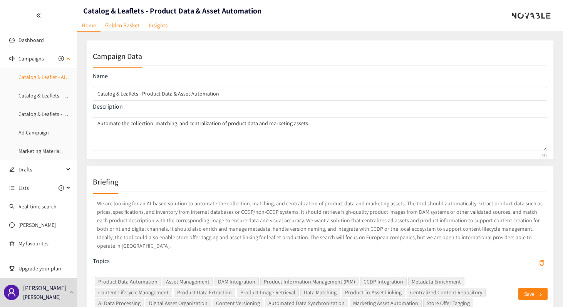
click at [47, 75] on link "Catalog & Leaflet - AI Text Generation & Optimization" at bounding box center [77, 77] width 119 height 7
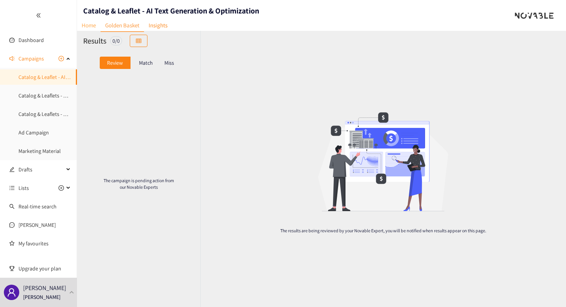
click at [93, 29] on link "Home" at bounding box center [89, 25] width 24 height 12
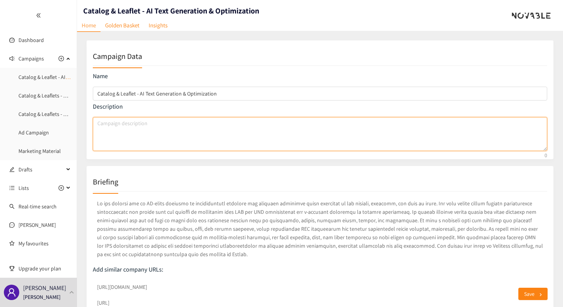
click at [146, 131] on textarea "Campaign description" at bounding box center [320, 134] width 455 height 34
paste textarea "Automatically generate and optimize marketing texts according to the channel, a…"
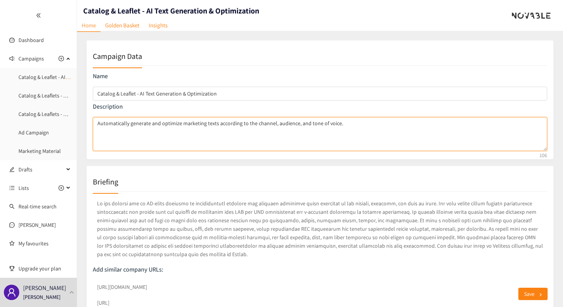
type textarea "Automatically generate and optimize marketing texts according to the channel, a…"
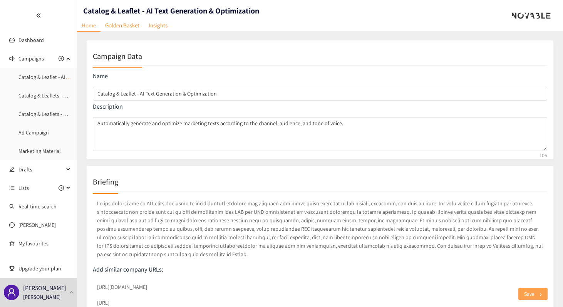
click at [524, 294] on button "Save" at bounding box center [533, 294] width 29 height 12
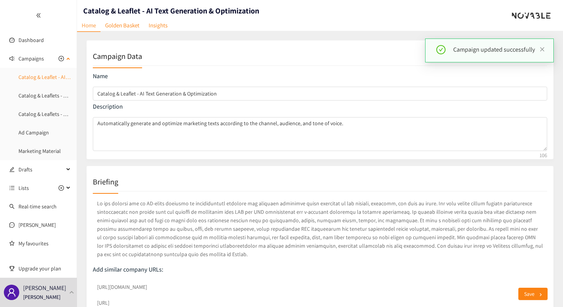
click at [53, 76] on link "Catalog & Leaflet - AI Text Generation & Optimization" at bounding box center [77, 77] width 119 height 7
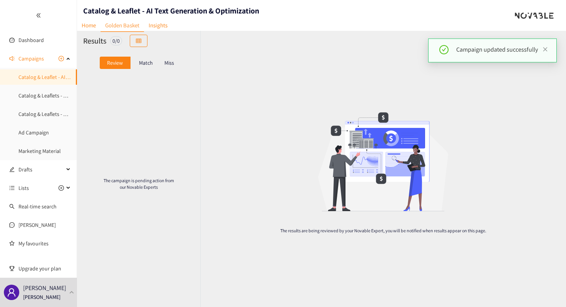
click at [85, 18] on div "Catalog & Leaflet - AI Text Generation & Optimization" at bounding box center [168, 15] width 182 height 31
click at [85, 25] on link "Home" at bounding box center [89, 25] width 24 height 12
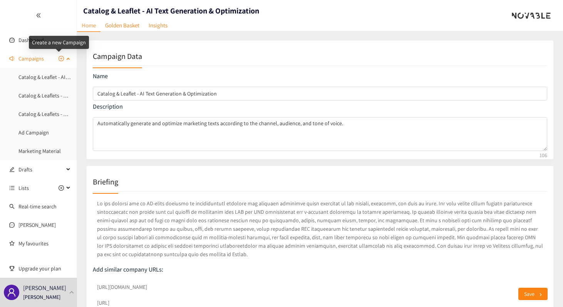
click at [55, 59] on span "Campaigns" at bounding box center [40, 58] width 45 height 15
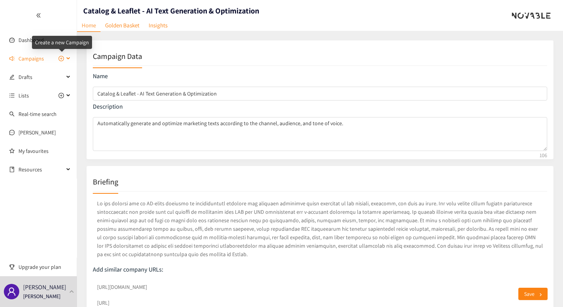
click at [59, 59] on icon "plus-circle" at bounding box center [61, 58] width 5 height 5
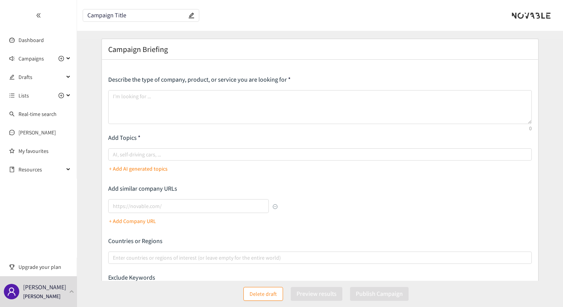
click at [154, 17] on input "Campaign Title" at bounding box center [136, 15] width 99 height 7
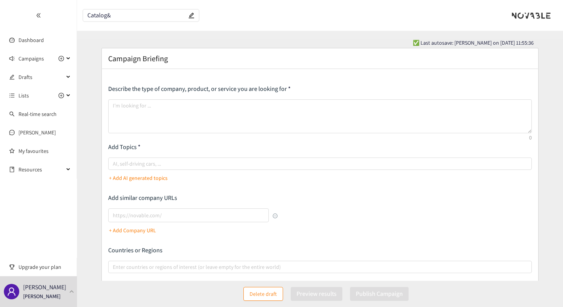
type input "Catalog"
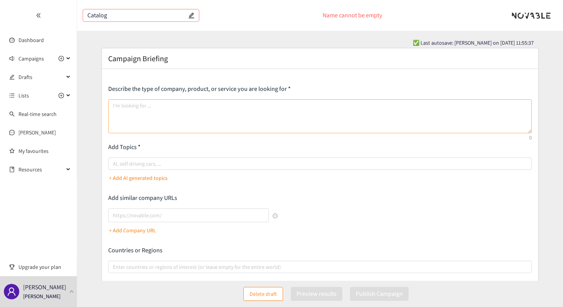
type input "Catalog"
click at [147, 104] on textarea at bounding box center [320, 116] width 424 height 34
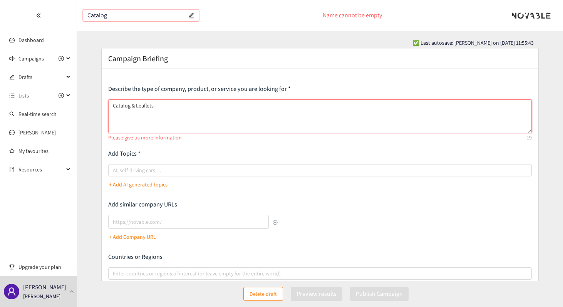
paste textarea "We are looking for an AI-based solution to ensure brand consistency, content co…"
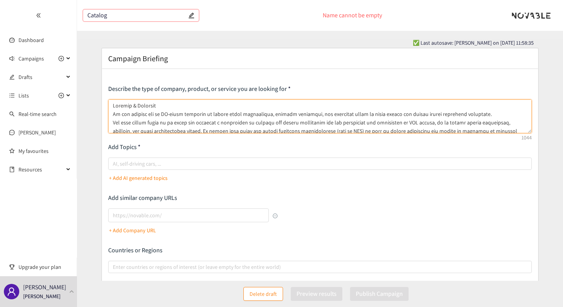
type textarea "Catalog & Leaflets We are looking for an AI-based solution to ensure brand cons…"
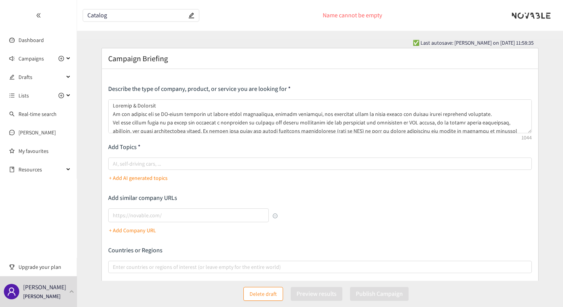
click at [153, 16] on input "Catalog" at bounding box center [136, 15] width 99 height 7
type input "Catalog"
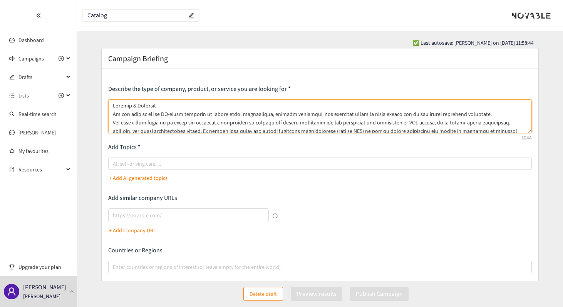
click at [158, 102] on textarea at bounding box center [320, 116] width 424 height 34
paste textarea "Brand Consistency & Enrichment"
drag, startPoint x: 232, startPoint y: 106, endPoint x: 23, endPoint y: 106, distance: 209.2
click at [23, 106] on section "Dashboard Campaigns Catalog & Leaflet - AI Text Generation & Optimization Catal…" at bounding box center [281, 207] width 563 height 415
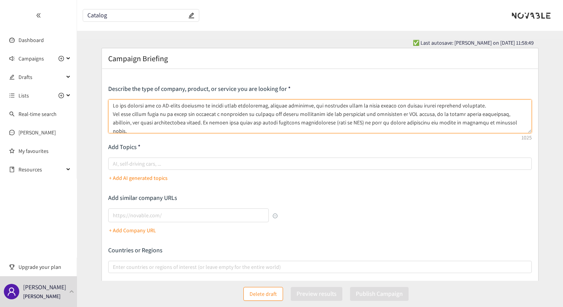
type textarea "We are looking for an AI-based solution to ensure brand consistency, content co…"
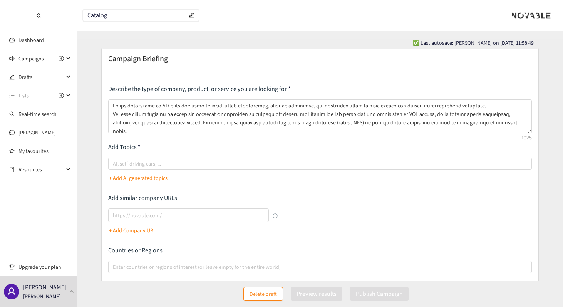
drag, startPoint x: 111, startPoint y: 15, endPoint x: 8, endPoint y: 15, distance: 102.9
click at [12, 15] on section "Dashboard Campaigns Catalog & Leaflet - AI Text Generation & Optimization Catal…" at bounding box center [281, 207] width 563 height 415
paste input "& Leaflets - Brand Consistency & Enrichment"
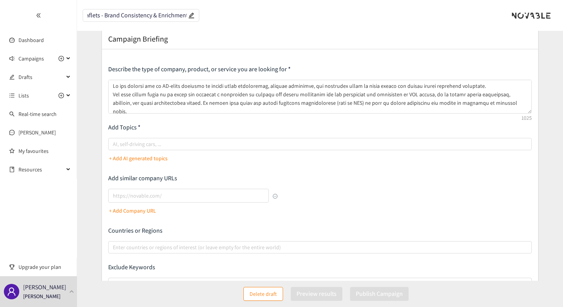
scroll to position [20, 0]
click at [199, 146] on div at bounding box center [316, 143] width 412 height 9
type input "Catalog & Leaflets - Brand Consistency & Enrichment"
click at [114, 146] on input "AI, self-driving cars, ..." at bounding box center [114, 143] width 2 height 9
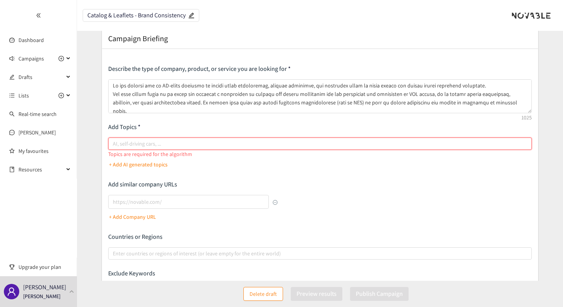
paste input "Brand consistency"
type input "Brand consistency"
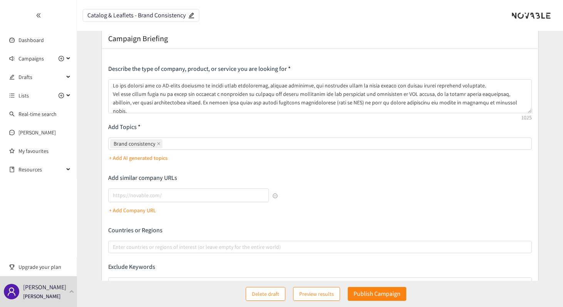
paste input "Content enrichment"
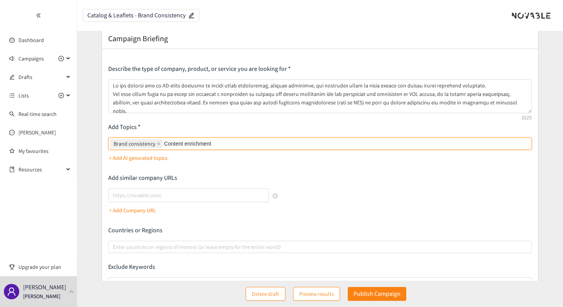
type input "Content enrichment"
paste input "Metadata management"
type input "Metadata management"
paste input "Content lifecycle management"
type input "Content lifecycle management"
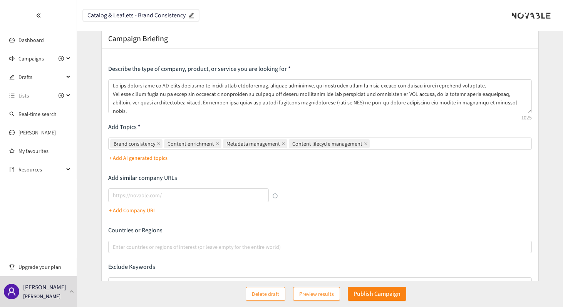
paste input "Content reuse"
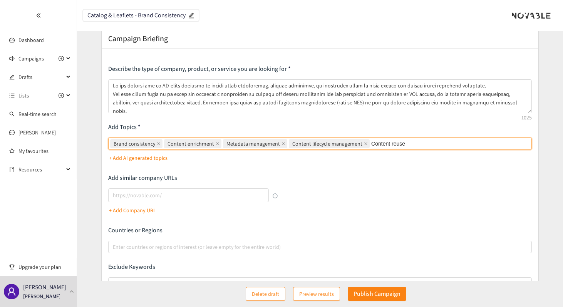
type input "Content reuse"
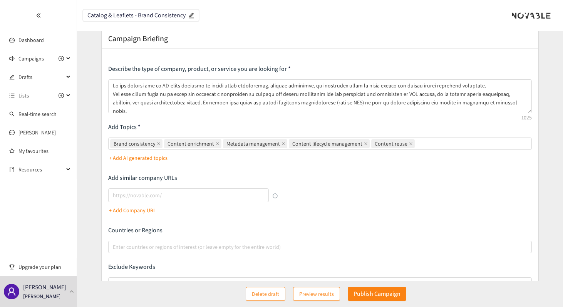
paste input "Claim repository"
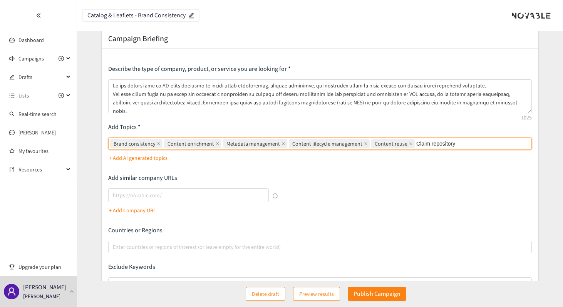
type input "Claim repository"
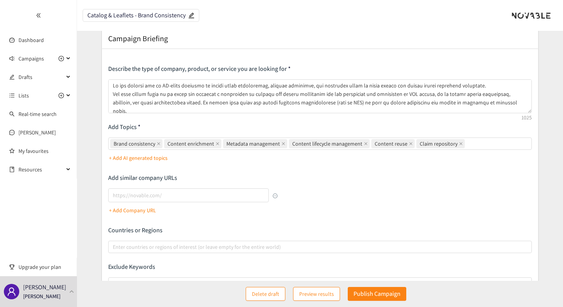
paste input "Tone of voice adaptation"
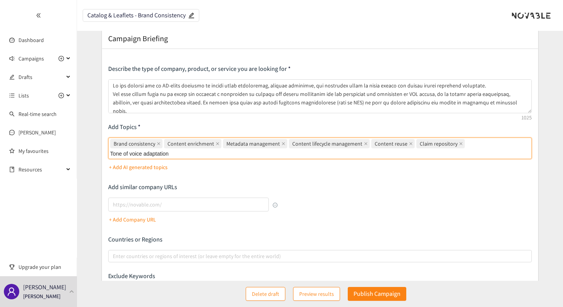
type input "Tone of voice adaptation"
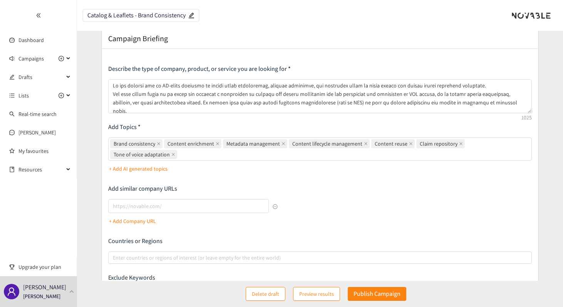
paste input "Content versioning"
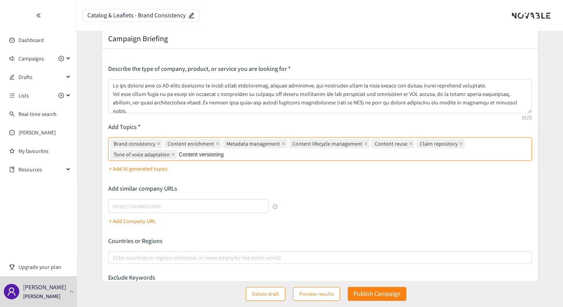
type input "Content versioning"
paste input "Knowledge management"
type input "Knowledge management"
paste input "CCDP integration"
type input "CCDP integration"
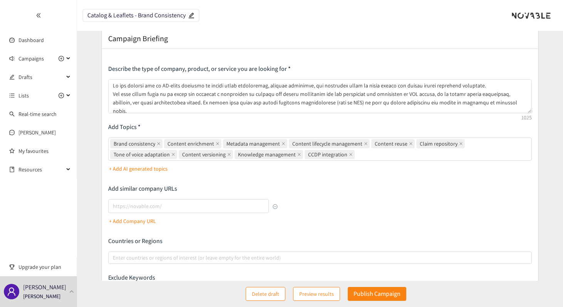
paste input "Brand asset management"
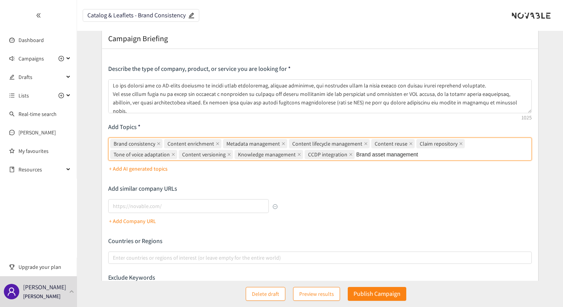
type input "Brand asset management"
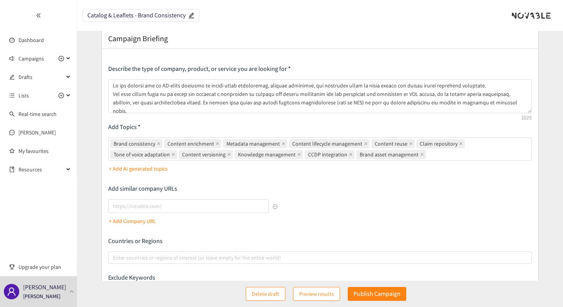
paste input "AI content governance"
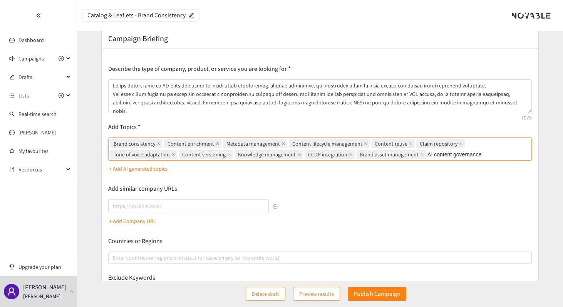
type input "AI content governance"
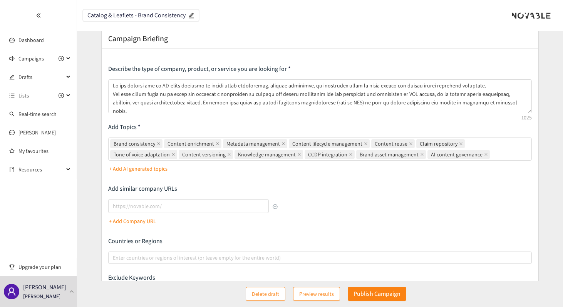
paste input "Multi-audience content optimization"
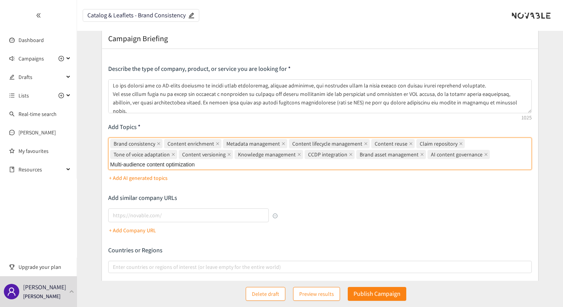
type input "Multi-audience content optimization"
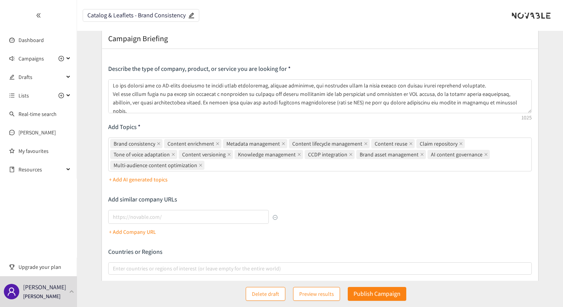
paste input "Content format optimization"
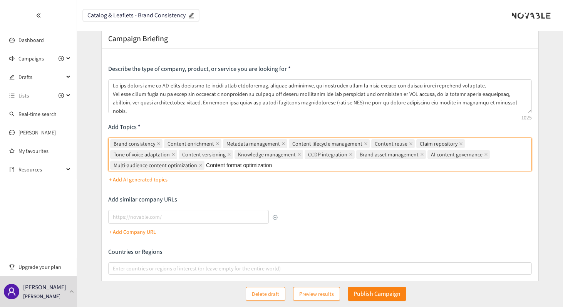
type input "Content format optimization"
paste input "Digital brand guidelines"
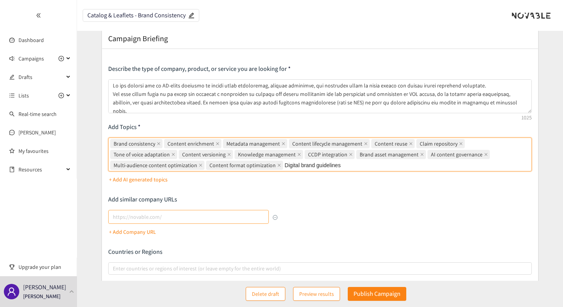
type input "Digital brand guidelines"
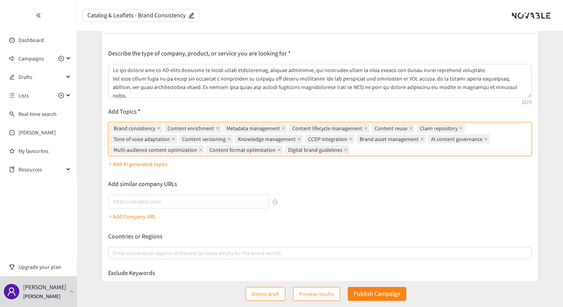
scroll to position [41, 0]
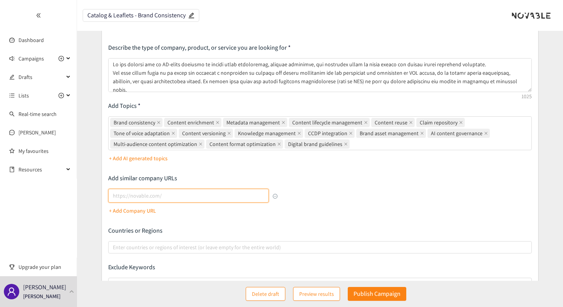
click at [215, 194] on input "lookalikes url" at bounding box center [188, 196] width 161 height 14
paste input "Bynder"
type input "Bynder"
paste input "[URL][DOMAIN_NAME]"
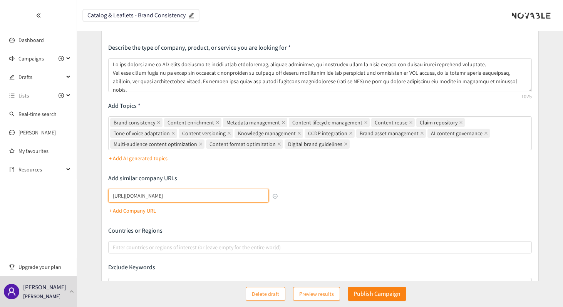
drag, startPoint x: 265, startPoint y: 198, endPoint x: 179, endPoint y: 196, distance: 85.9
click at [179, 196] on input "[URL][DOMAIN_NAME]" at bounding box center [188, 196] width 161 height 14
drag, startPoint x: 178, startPoint y: 196, endPoint x: 289, endPoint y: 196, distance: 111.0
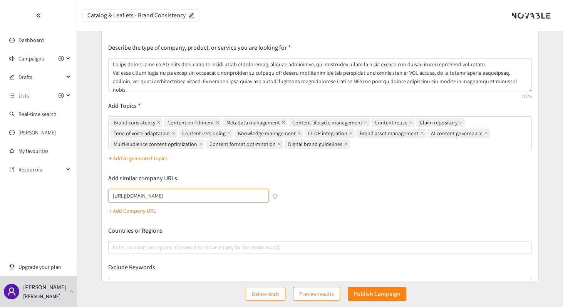
click at [289, 196] on div "Describe the type of company, product, or service you are looking for Add Topic…" at bounding box center [320, 178] width 424 height 269
type input "[URL][DOMAIN_NAME]"
click at [220, 214] on div "[URL][DOMAIN_NAME] + Add Company URL" at bounding box center [193, 203] width 170 height 28
click at [231, 196] on input "[URL][DOMAIN_NAME]" at bounding box center [188, 196] width 161 height 14
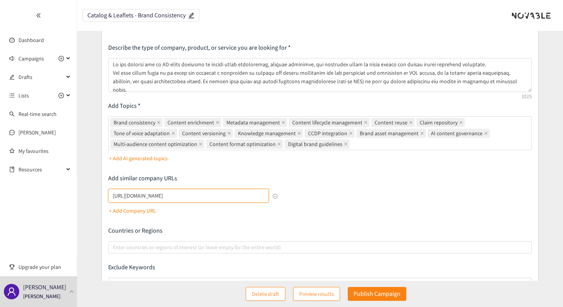
click at [231, 196] on input "[URL][DOMAIN_NAME]" at bounding box center [188, 196] width 161 height 14
click at [311, 195] on div "Describe the type of company, product, or service you are looking for Add Topic…" at bounding box center [320, 178] width 424 height 269
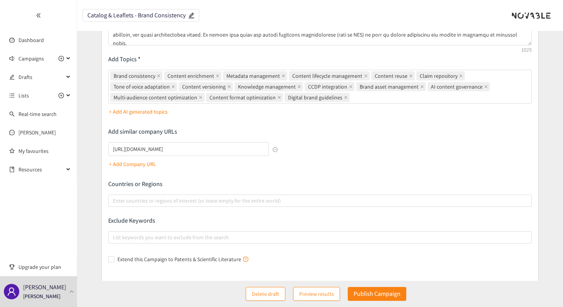
scroll to position [121, 0]
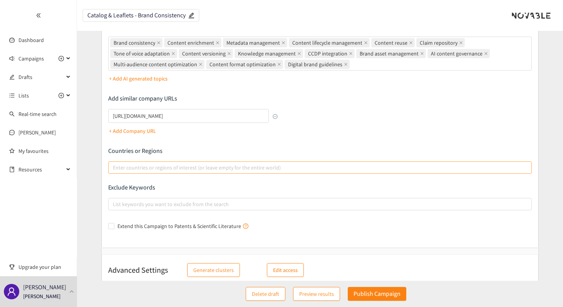
click at [265, 163] on div at bounding box center [316, 167] width 412 height 9
click at [114, 163] on input "Enter countries or regions of interest (or leave empty for the entire world)" at bounding box center [114, 167] width 2 height 9
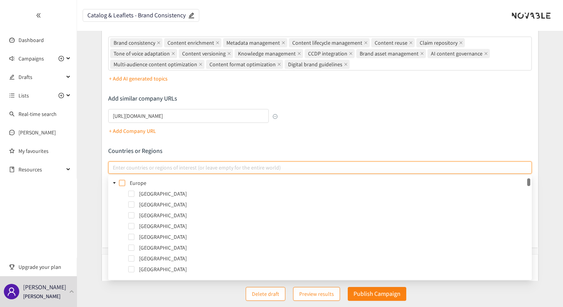
click at [120, 180] on span at bounding box center [122, 183] width 6 height 6
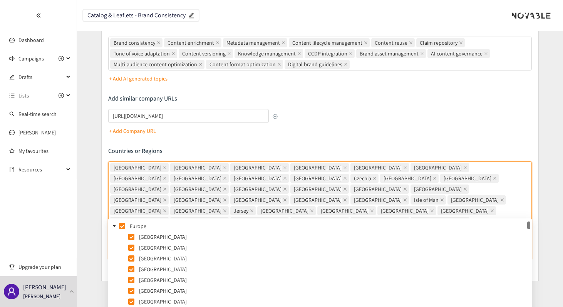
click at [116, 225] on icon "caret-down" at bounding box center [115, 226] width 4 height 4
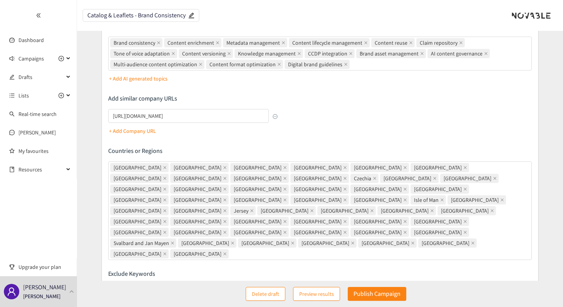
click at [209, 136] on div "[URL][DOMAIN_NAME] + Add Company URL" at bounding box center [193, 123] width 170 height 28
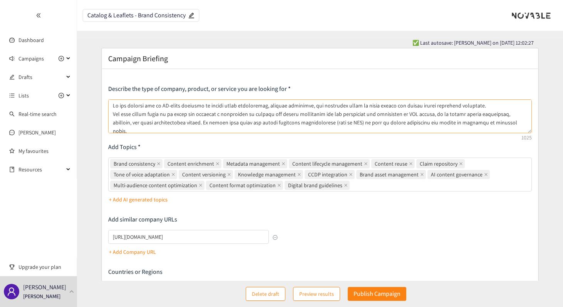
scroll to position [29, 0]
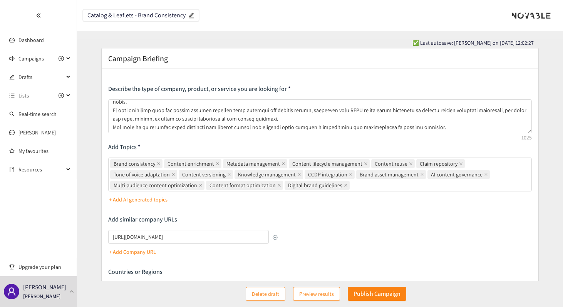
drag, startPoint x: 364, startPoint y: 296, endPoint x: 341, endPoint y: 228, distance: 71.2
click at [360, 278] on div "✅ Last autosave: [PERSON_NAME] on [DATE] 12:02:27 Campaign Briefing Describe th…" at bounding box center [320, 281] width 486 height 485
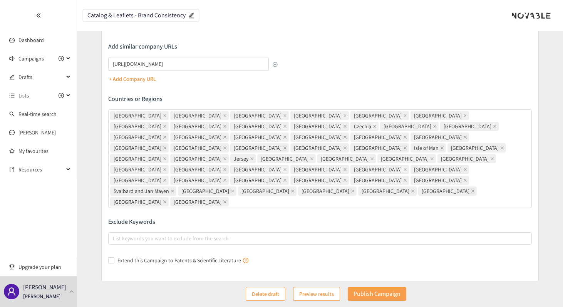
click at [380, 297] on p "Publish Campaign" at bounding box center [377, 294] width 47 height 10
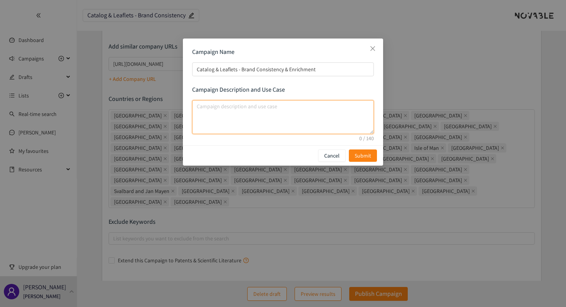
click at [259, 111] on textarea "campaign description and use case" at bounding box center [283, 117] width 182 height 34
paste textarea "Ensure brand consistency, claim reuse, and metadata integrity across all market…"
type textarea "Ensure brand consistency, claim reuse, and metadata integrity across all market…"
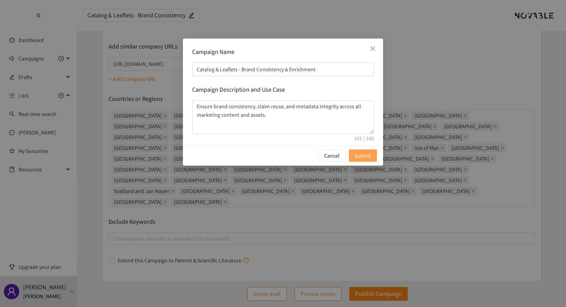
click at [354, 152] on button "Submit" at bounding box center [363, 155] width 28 height 12
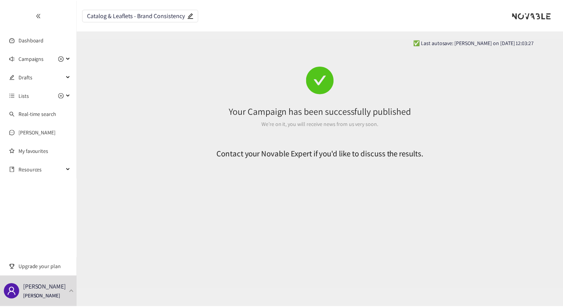
scroll to position [0, 0]
click at [70, 55] on div "Campaigns" at bounding box center [38, 58] width 77 height 15
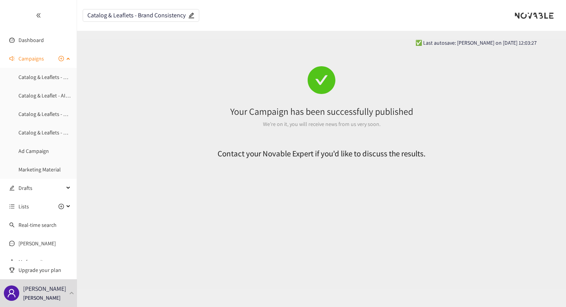
click at [59, 59] on icon "plus-circle" at bounding box center [61, 58] width 5 height 5
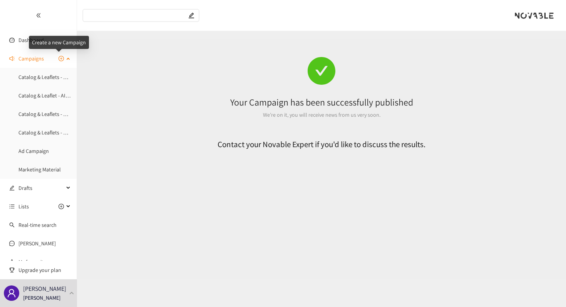
click at [60, 58] on icon "plus-circle" at bounding box center [61, 58] width 2 height 2
click at [41, 74] on link "Catalog & Leaflets - Brand Consistency & Enrichment" at bounding box center [77, 77] width 119 height 7
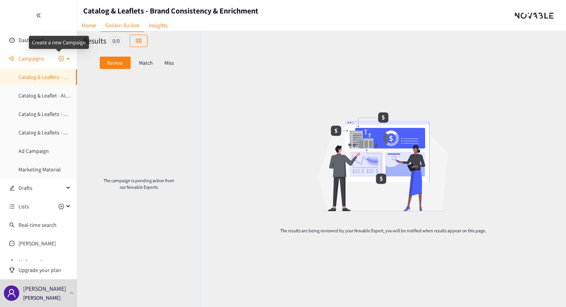
click at [59, 57] on icon "plus-circle" at bounding box center [61, 58] width 5 height 5
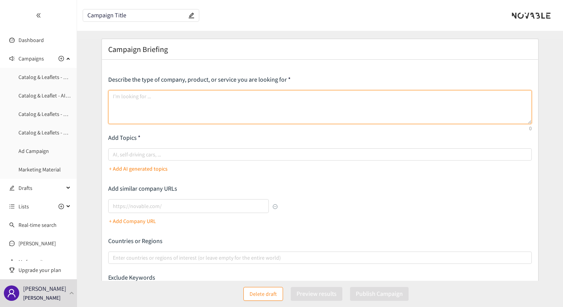
click at [134, 91] on textarea at bounding box center [320, 107] width 424 height 34
paste textarea "We are looking for an AI-based or automation-driven solution to improve collabo…"
type textarea "We are looking for an AI-based or automation-driven solution to improve collabo…"
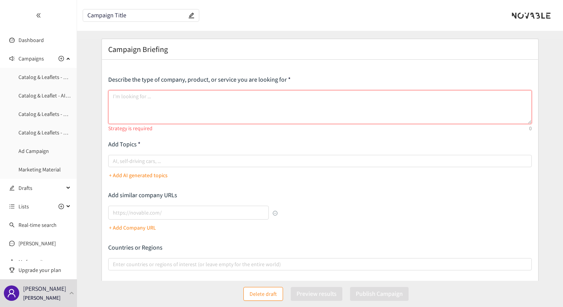
paste textarea "We are looking for an AI-based or automation-driven solution to improve collabo…"
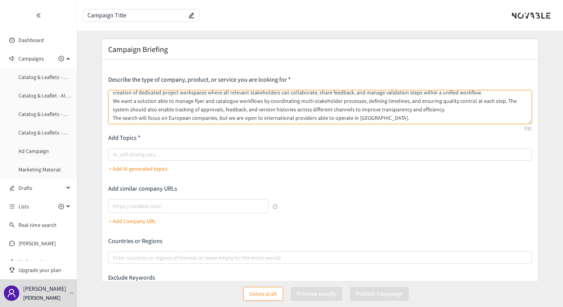
scroll to position [21, 0]
type textarea "We are looking for an AI-based or automation-driven solution to improve collabo…"
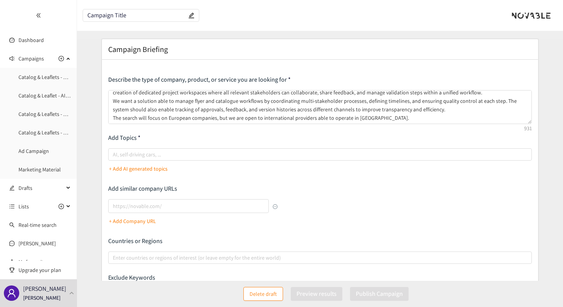
click at [144, 16] on input "Campaign Title" at bounding box center [136, 15] width 99 height 7
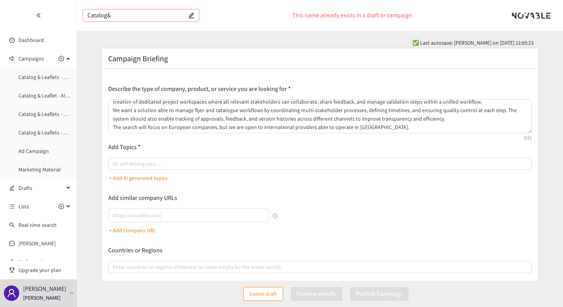
paste input "& Leaflets - Workflow & Collaboration"
type input "Catalog & Leaflets - Workflow & Collaboration"
click at [171, 88] on p "Describe the type of company, product, or service you are looking for" at bounding box center [320, 89] width 424 height 8
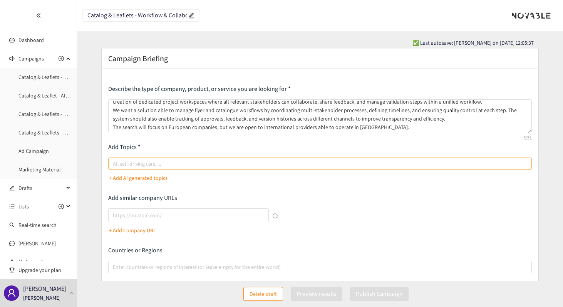
click at [198, 166] on div at bounding box center [316, 163] width 412 height 9
click at [114, 166] on input "AI, self-driving cars, ..." at bounding box center [114, 163] width 2 height 9
paste input "Workflow automation"
type input "Workflow automation"
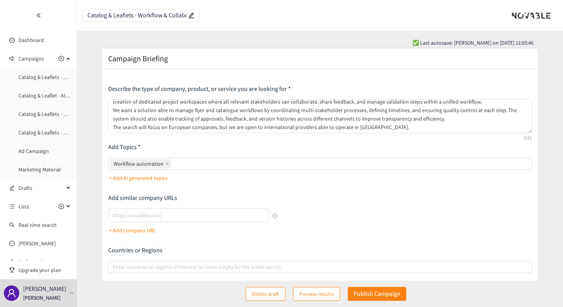
paste input "Content collaboration"
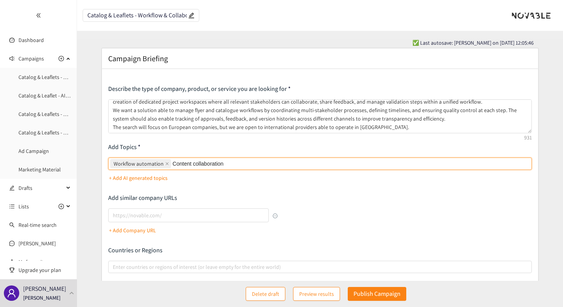
type input "Content collaboration"
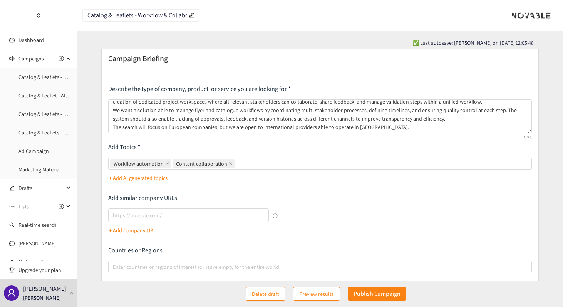
paste input "Content approval workflow"
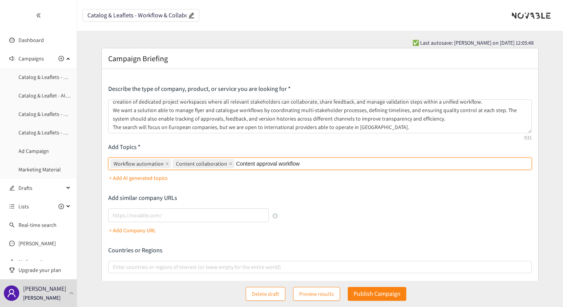
type input "Content approval workflow"
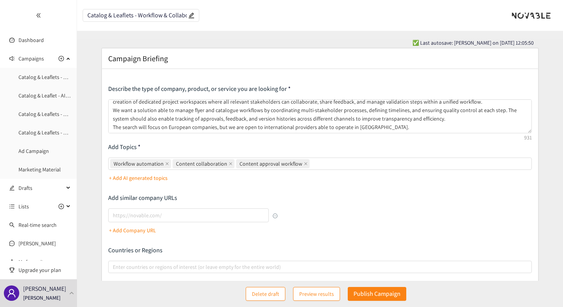
paste input "Multi-stakeholder collaboration"
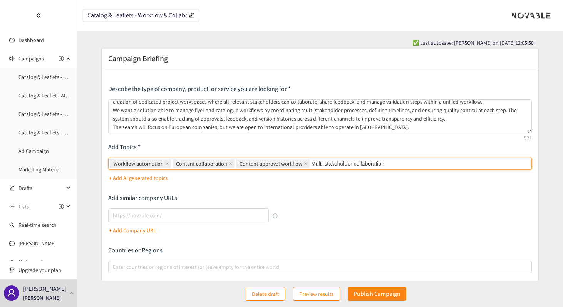
type input "Multi-stakeholder collaboration"
paste input "Cross-team communication"
type input "Cross-team communication"
paste input "Centralized workspace"
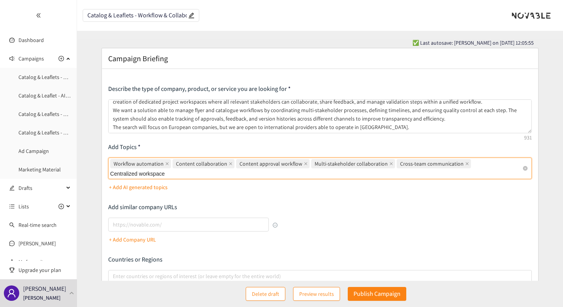
type input "Centralized workspace"
paste input "Content validation process"
type input "Content validation process"
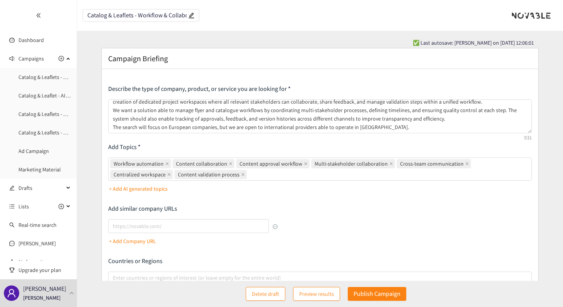
paste input "Review and feedback management"
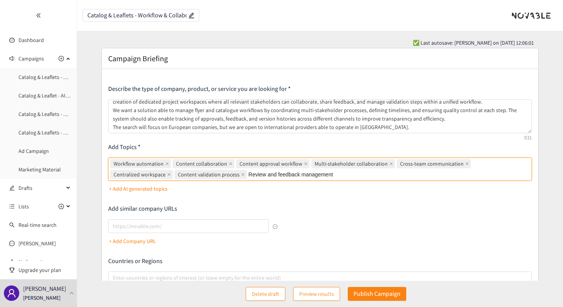
type input "Review and feedback management"
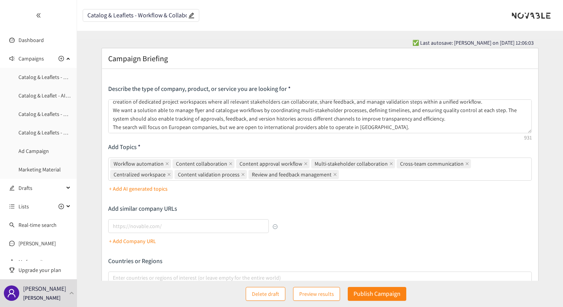
paste input "Version tracking"
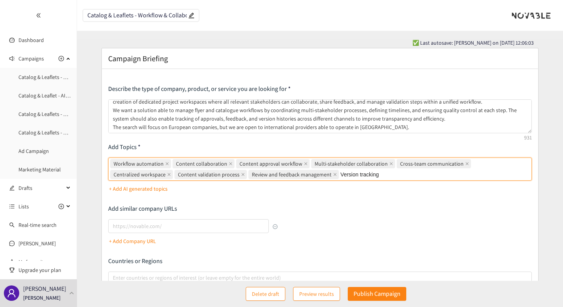
type input "Version tracking"
paste input "Task management"
type input "Task management"
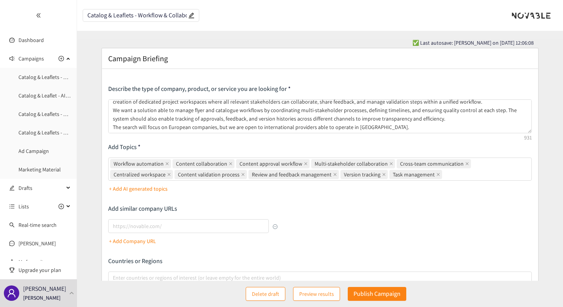
paste input "AI workflow orchestration"
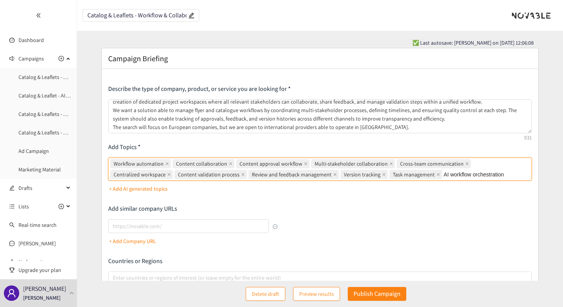
type input "AI workflow orchestration"
paste input "Approval tracking"
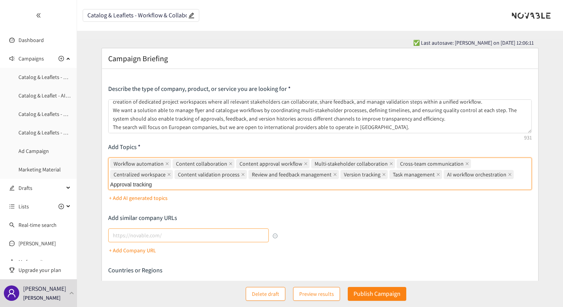
type input "Approval tracking"
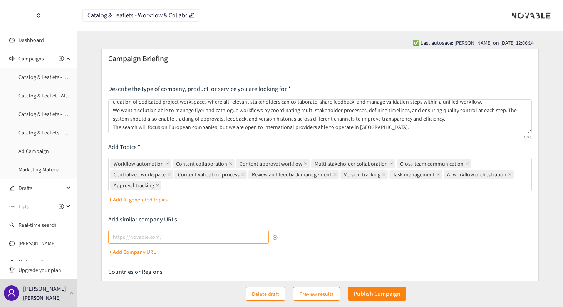
paste input "Timeline management"
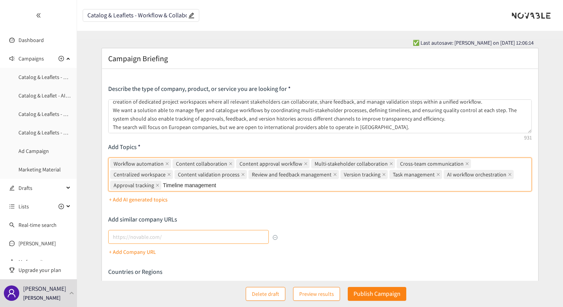
type input "Timeline management"
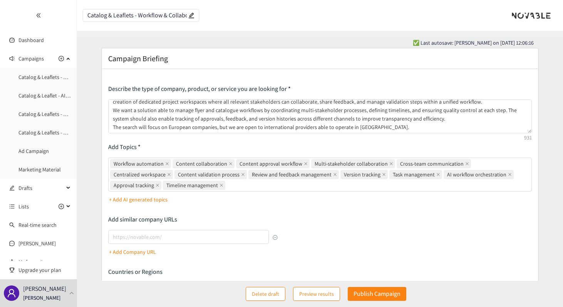
paste input "Content lifecycle workflow"
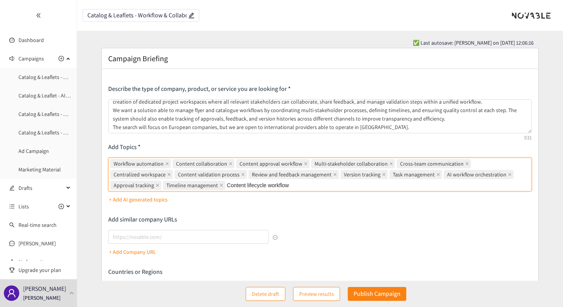
type input "Content lifecycle workflow"
paste input "Multi-channel content coordination"
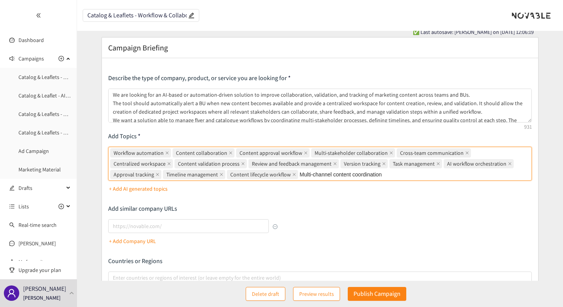
type input "Multi-channel content coordination"
click at [236, 196] on div "Describe the type of company, product, or service you are looking for We are lo…" at bounding box center [320, 208] width 424 height 269
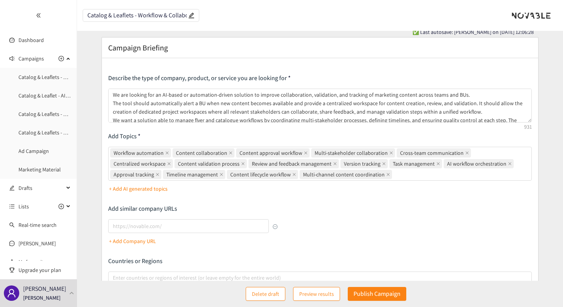
click at [313, 210] on div "Describe the type of company, product, or service you are looking for We are lo…" at bounding box center [320, 208] width 424 height 269
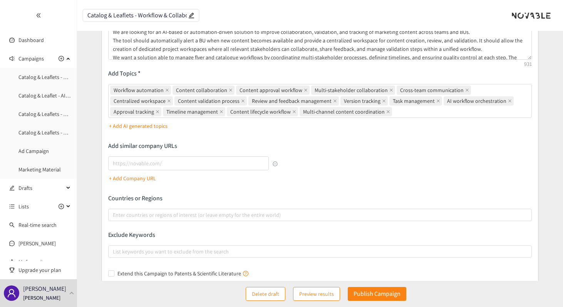
scroll to position [130, 0]
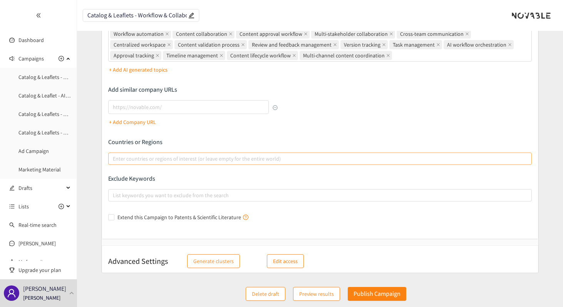
click at [124, 157] on div at bounding box center [316, 158] width 412 height 9
click at [114, 157] on input "Enter countries or regions of interest (or leave empty for the entire world)" at bounding box center [114, 158] width 2 height 9
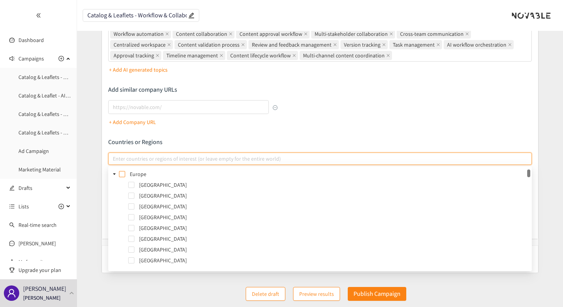
click at [121, 174] on span at bounding box center [122, 174] width 6 height 6
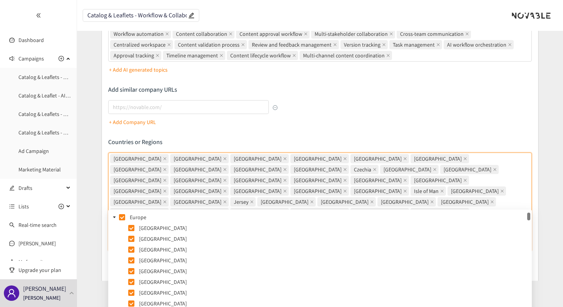
click at [114, 217] on icon "caret-down" at bounding box center [114, 218] width 3 height 2
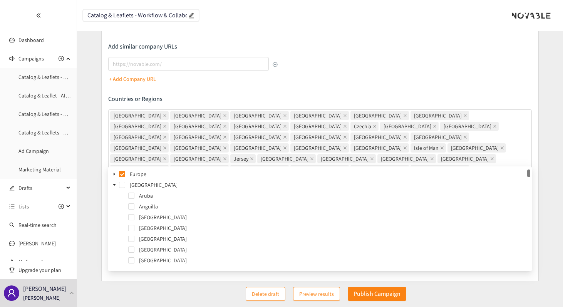
click at [224, 88] on div "Describe the type of company, product, or service you are looking for We are lo…" at bounding box center [320, 89] width 424 height 355
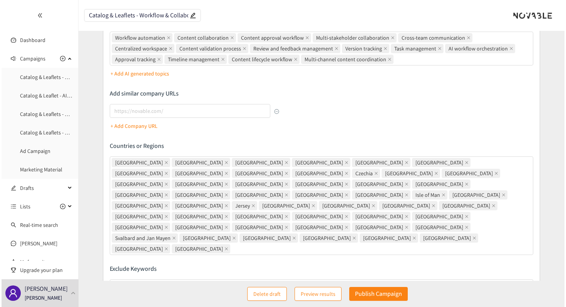
scroll to position [144, 0]
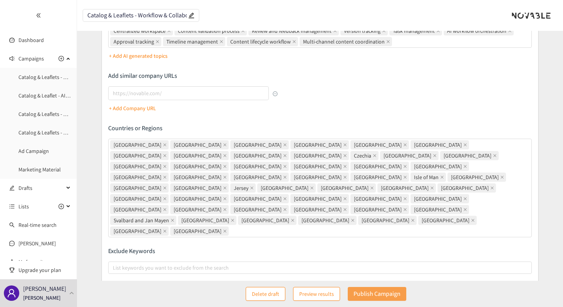
click at [370, 288] on button "Publish Campaign" at bounding box center [377, 294] width 59 height 14
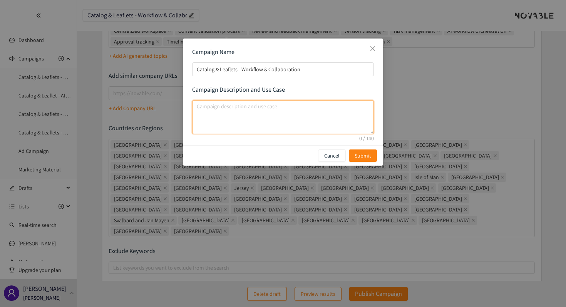
click at [304, 112] on textarea "campaign description and use case" at bounding box center [283, 117] width 182 height 34
paste textarea "Facilitate collaboration, validation, and tracking of content between teams and…"
type textarea "Facilitate collaboration, validation, and tracking of content between teams and…"
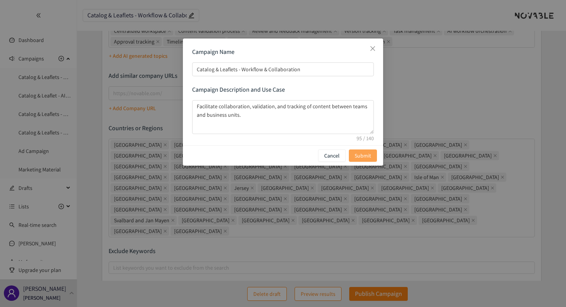
click at [368, 152] on span "Submit" at bounding box center [363, 155] width 17 height 8
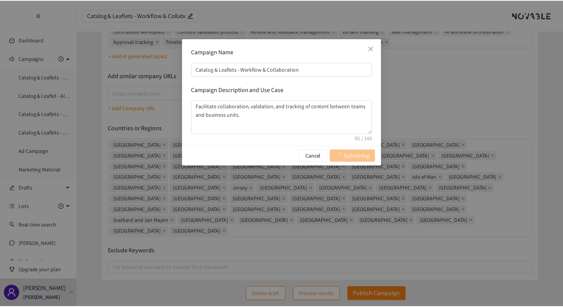
scroll to position [0, 0]
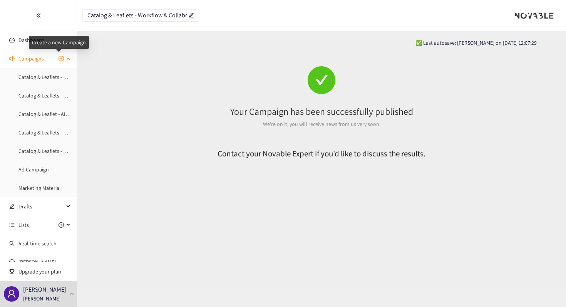
click at [59, 59] on icon "plus-circle" at bounding box center [61, 58] width 5 height 5
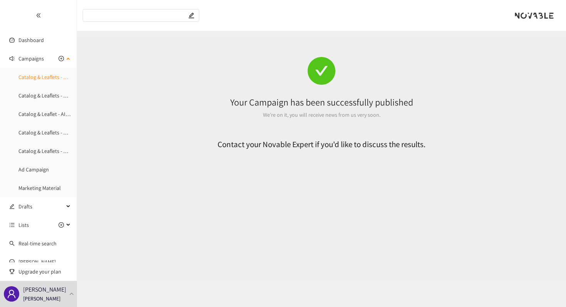
click at [38, 74] on link "Catalog & Leaflets - Workflow & Collaboration" at bounding box center [70, 77] width 104 height 7
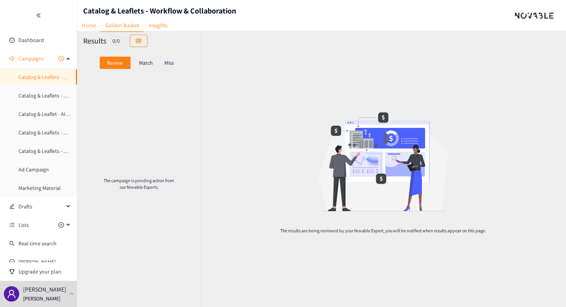
click at [87, 27] on link "Home" at bounding box center [89, 25] width 24 height 12
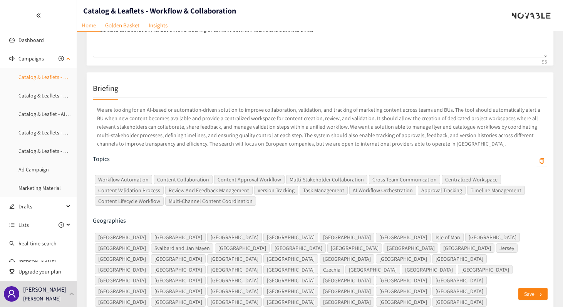
scroll to position [68, 0]
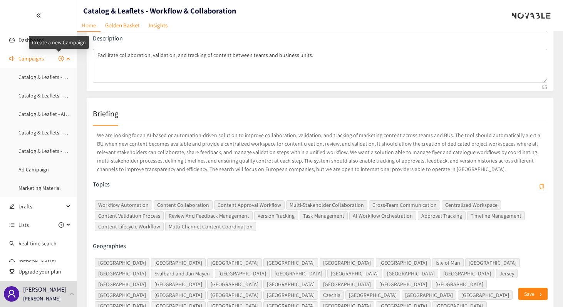
click at [60, 59] on icon "plus-circle" at bounding box center [61, 58] width 2 height 2
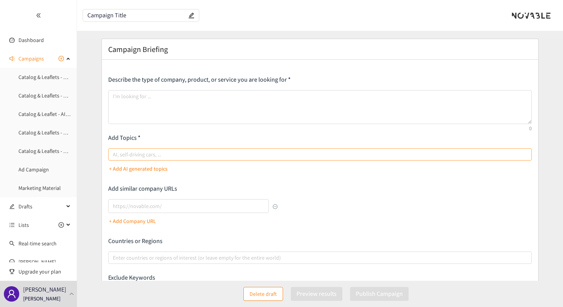
click at [227, 156] on div at bounding box center [316, 154] width 412 height 9
click at [114, 156] on input "AI, self-driving cars, ..." at bounding box center [114, 154] width 2 height 9
paste input "Content publication tracking"
type input "Content publication tracking"
paste input "CCDP integration"
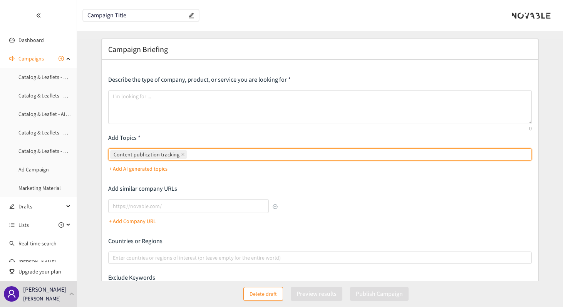
type input "CCDP integration"
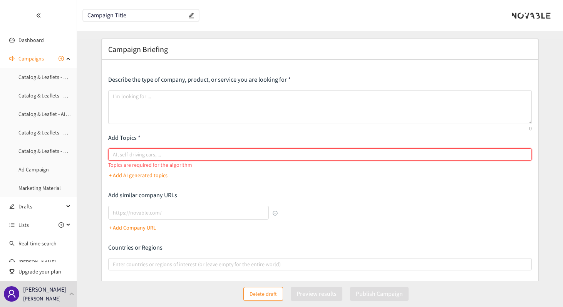
paste input "Content publication tracking"
type input "Content publication tracking"
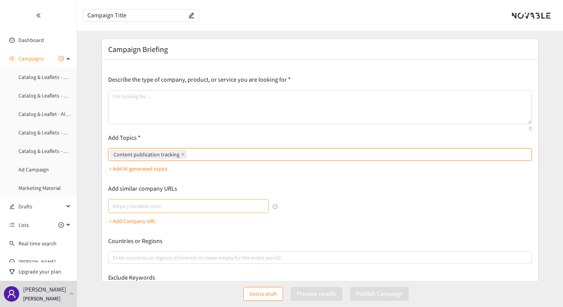
paste input "Content integration"
type input "Content integration"
paste input "Content lifecycle management"
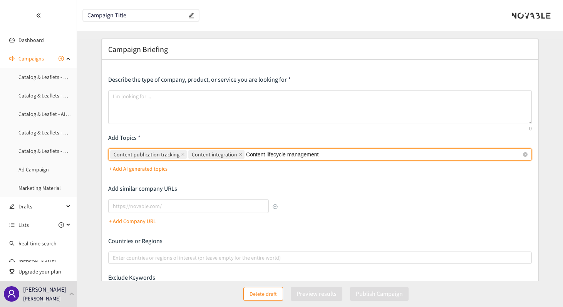
type input "Content lifecycle management"
paste input "Metadata validation"
type input "Metadata validation"
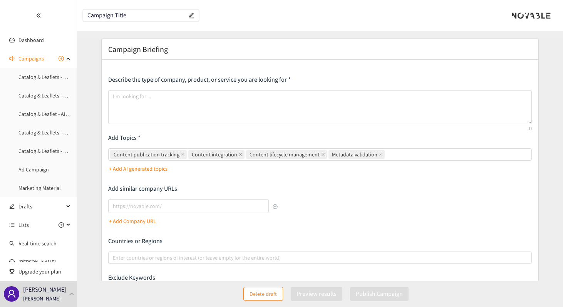
paste input "Document quality assurance"
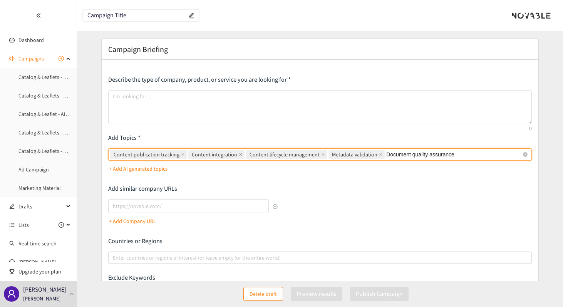
click at [434, 154] on input "Document quality assurance" at bounding box center [422, 154] width 72 height 9
type input "Document quality check"
click at [393, 200] on div "Describe the type of company, product, or service you are looking for Add Topic…" at bounding box center [320, 199] width 424 height 247
click at [465, 156] on div "Content publication tracking Content integration Content lifecycle management M…" at bounding box center [316, 154] width 412 height 11
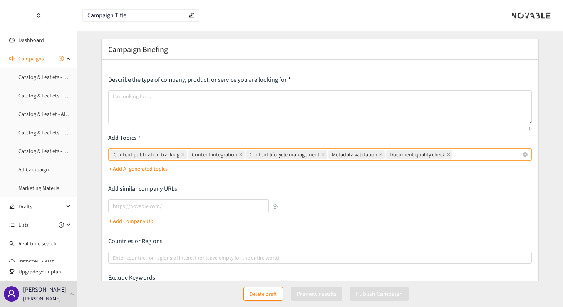
click at [456, 156] on input "Content publication tracking Content integration Content lifecycle management M…" at bounding box center [455, 154] width 2 height 9
paste input "Publication monitoring"
type input "Publication monitoring"
paste input "Cross-BU content tracking"
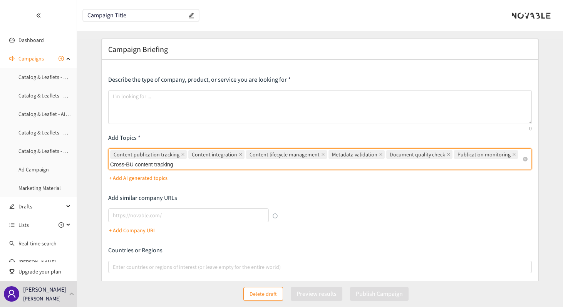
click at [138, 166] on input "Cross-BU content tracking" at bounding box center [144, 164] width 68 height 9
type input "Cross-content tracking"
paste input "Pricing automation"
type input "Pricing automation"
paste
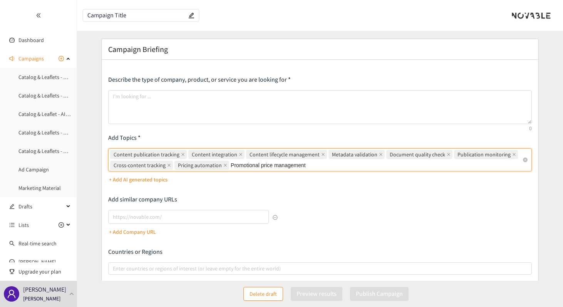
type input "Promotional price management"
drag, startPoint x: 351, startPoint y: 165, endPoint x: 314, endPoint y: 166, distance: 37.4
click at [317, 166] on input "Strike-through price calculation" at bounding box center [357, 165] width 80 height 9
click at [358, 165] on div "Content publication tracking Content integration Content lifecycle management M…" at bounding box center [316, 160] width 412 height 22
click at [358, 165] on input "Price calculation" at bounding box center [338, 165] width 42 height 9
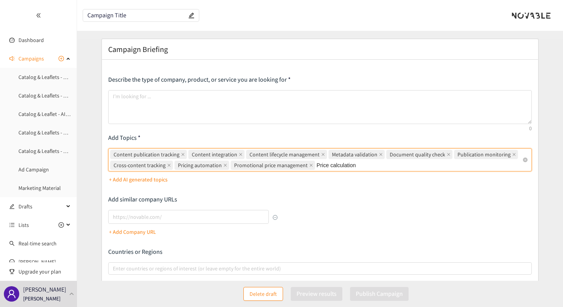
type input "Price calculation"
type input "Discount automation"
type input "AICS tool integration"
click at [475, 163] on span "AICS tool integration" at bounding box center [457, 165] width 59 height 9
click at [488, 163] on input "Content publication tracking, Content integration, Content lifecycle management…" at bounding box center [489, 165] width 2 height 9
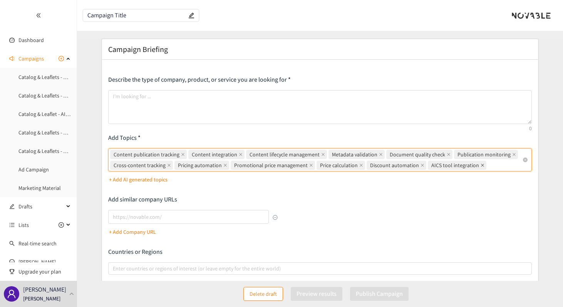
click at [481, 163] on icon "close" at bounding box center [483, 165] width 4 height 4
click at [488, 163] on input "Content publication tracking, Content integration, Content lifecycle management…" at bounding box center [489, 165] width 2 height 9
click at [431, 166] on input "AICS tool integration" at bounding box center [454, 165] width 53 height 9
type input "AI tools integration"
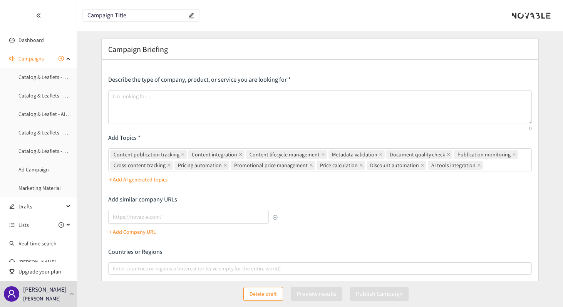
click at [423, 188] on div "Describe the type of company, product, or service you are looking for Add Topic…" at bounding box center [320, 205] width 424 height 258
click at [479, 166] on div "Content publication tracking Content integration Content lifecycle management M…" at bounding box center [316, 160] width 412 height 22
click at [485, 166] on input "Content publication tracking Content integration Content lifecycle management M…" at bounding box center [486, 165] width 2 height 9
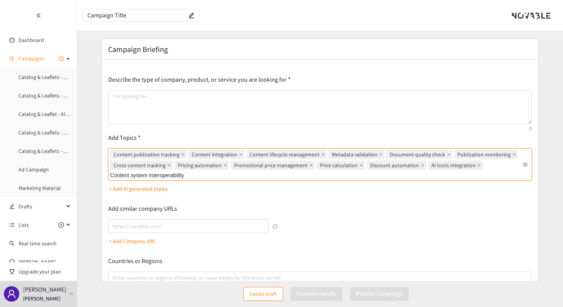
type input "Content system interoperability"
type input "Automated content updates"
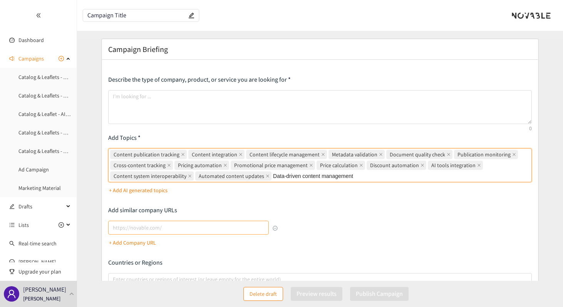
type input "Data-driven content management"
type input "Content workflow analytics"
click at [329, 203] on div "Describe the type of company, product, or service you are looking for Add Topic…" at bounding box center [320, 210] width 424 height 269
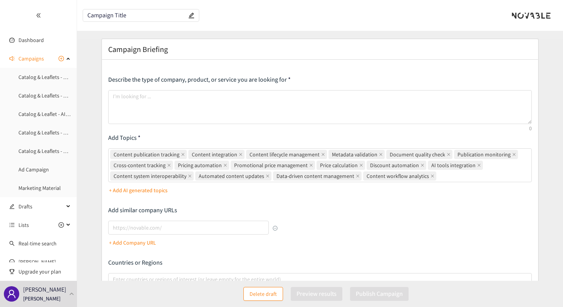
scroll to position [1, 0]
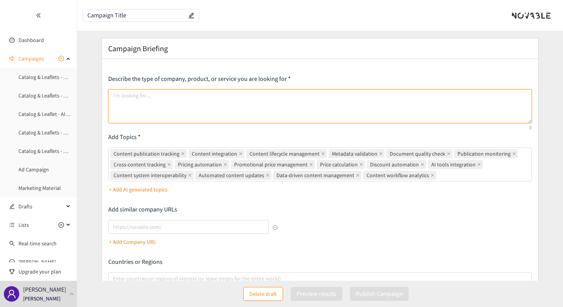
click at [307, 100] on textarea at bounding box center [320, 106] width 424 height 34
type textarea "Catalog & Leaflets - Publication, Tracking & Integration"
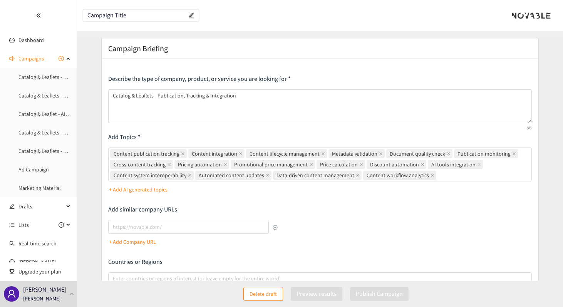
click at [148, 14] on input "Campaign Title" at bounding box center [136, 15] width 99 height 7
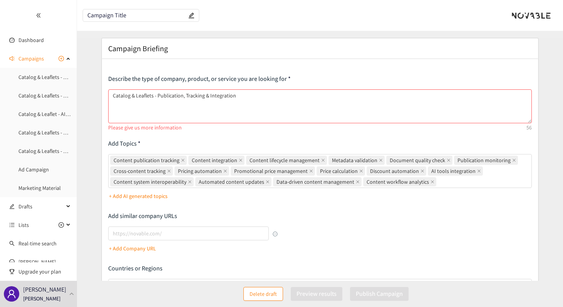
click at [148, 14] on input "Campaign Title" at bounding box center [136, 15] width 99 height 7
type input "Catalog & Leaflets - Publication, Tracking & Integration"
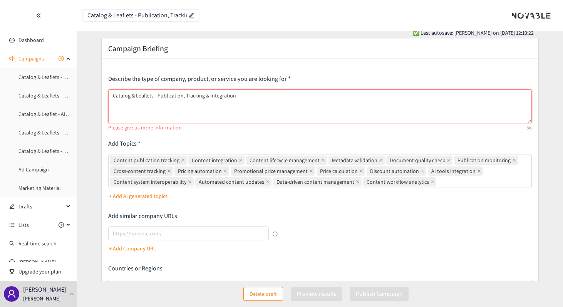
click at [166, 96] on textarea "Catalog & Leaflets - Publication, Tracking & Integration" at bounding box center [320, 106] width 424 height 34
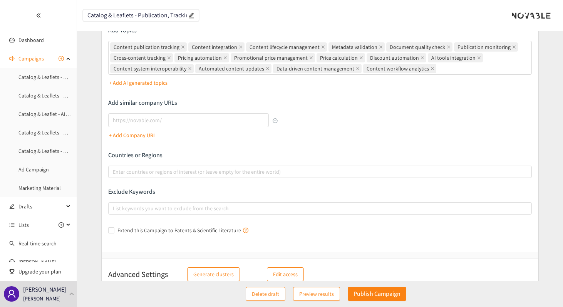
scroll to position [120, 0]
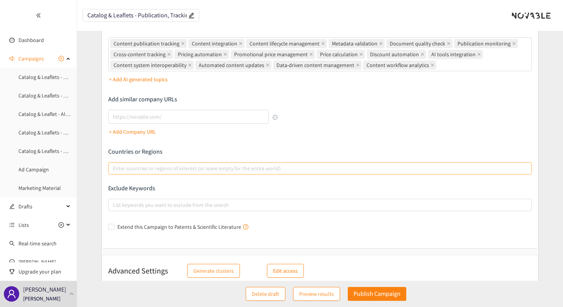
click at [228, 168] on div at bounding box center [316, 168] width 412 height 9
type textarea "We are looking for an AI-based or automation-driven solution to manage the publ…"
click at [114, 168] on input "Enter countries or regions of interest (or leave empty for the entire world)" at bounding box center [114, 168] width 2 height 9
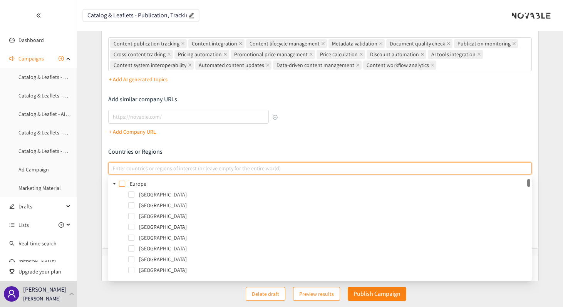
click at [120, 182] on span at bounding box center [122, 184] width 6 height 6
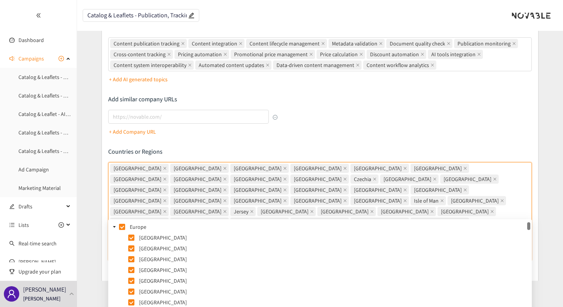
click at [203, 137] on div "+ Add Company URL" at bounding box center [193, 124] width 170 height 28
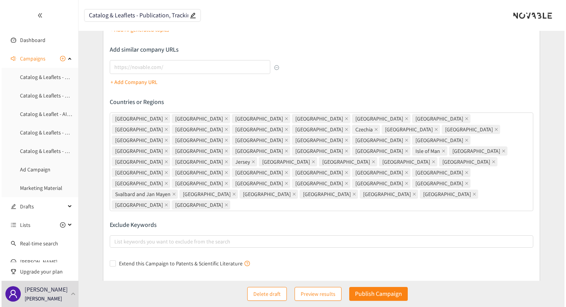
scroll to position [173, 0]
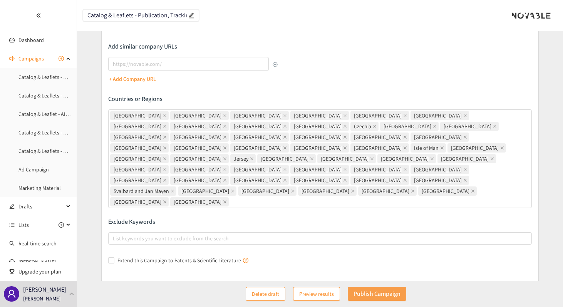
click at [372, 292] on p "Publish Campaign" at bounding box center [377, 294] width 47 height 10
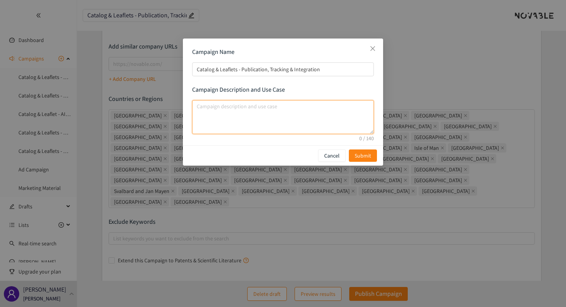
click at [223, 110] on textarea "campaign description and use case" at bounding box center [283, 117] width 182 height 34
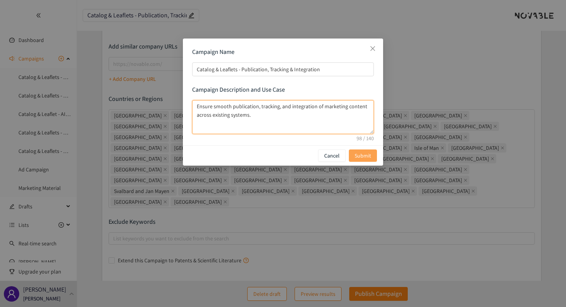
type textarea "Ensure smooth publication, tracking, and integration of marketing content acros…"
click at [357, 153] on span "Submit" at bounding box center [363, 155] width 17 height 8
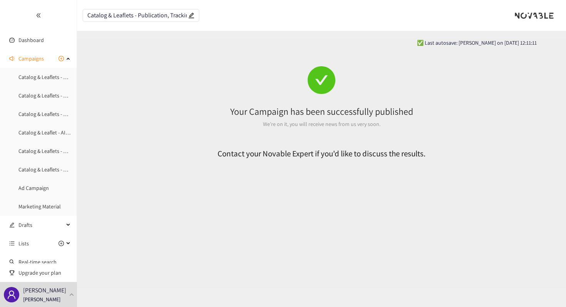
scroll to position [0, 0]
click at [49, 161] on ul "Catalog & Leaflets - Publication, Tracking & Integration Catalog & Leaflets - W…" at bounding box center [38, 141] width 77 height 145
click at [46, 171] on link "Catalog & Leaflets - Content Design & Templates" at bounding box center [72, 169] width 109 height 7
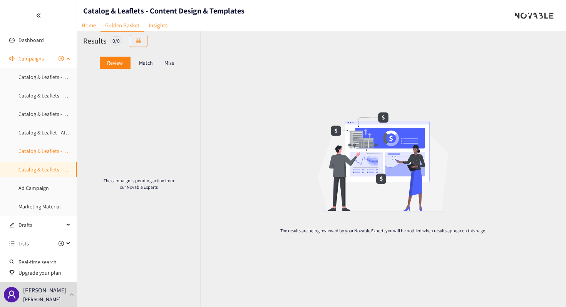
click at [45, 151] on link "Catalog & Leaflets - Product Data & Asset Automation" at bounding box center [79, 151] width 122 height 7
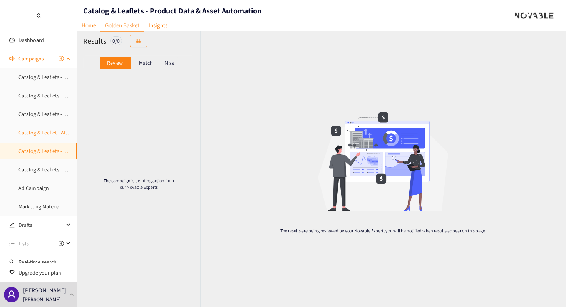
click at [42, 136] on link "Catalog & Leaflet - AI Text Generation & Optimization" at bounding box center [77, 132] width 119 height 7
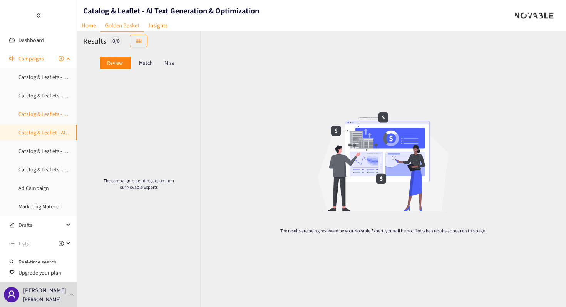
click at [42, 111] on link "Catalog & Leaflets - Brand Consistency & Enrichment" at bounding box center [77, 114] width 119 height 7
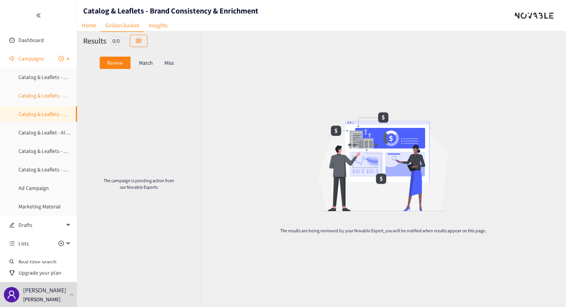
click at [42, 92] on link "Catalog & Leaflets - Workflow & Collaboration" at bounding box center [70, 95] width 104 height 7
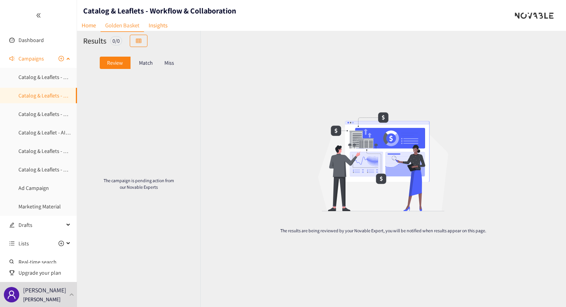
click at [42, 68] on ul "Catalog & Leaflets - Publication, Tracking & Integration Catalog & Leaflets - W…" at bounding box center [38, 142] width 77 height 148
click at [35, 166] on link "Catalog & Leaflets - Content Design & Templates" at bounding box center [72, 169] width 109 height 7
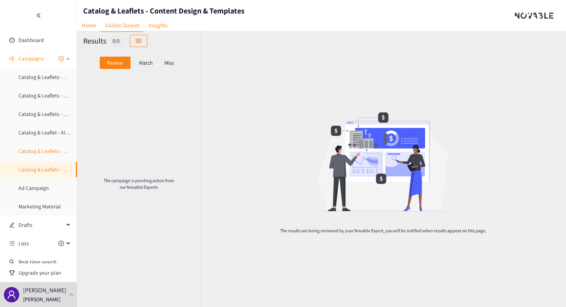
click at [35, 149] on link "Catalog & Leaflets - Product Data & Asset Automation" at bounding box center [79, 151] width 122 height 7
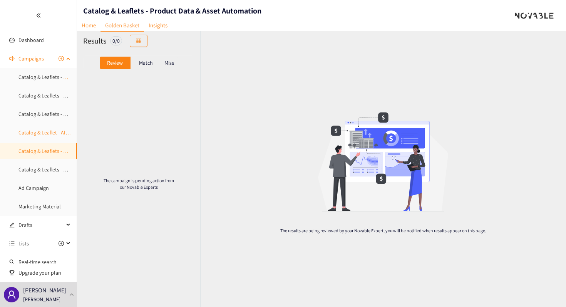
click at [37, 136] on link "Catalog & Leaflet - AI Text Generation & Optimization" at bounding box center [77, 132] width 119 height 7
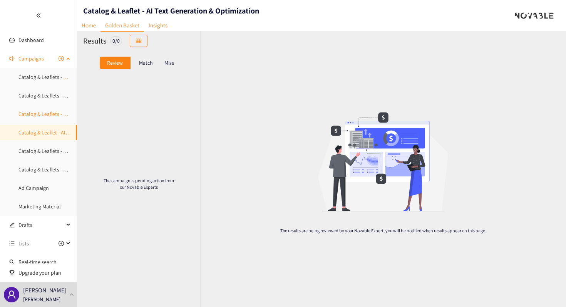
click at [38, 117] on link "Catalog & Leaflets - Brand Consistency & Enrichment" at bounding box center [77, 114] width 119 height 7
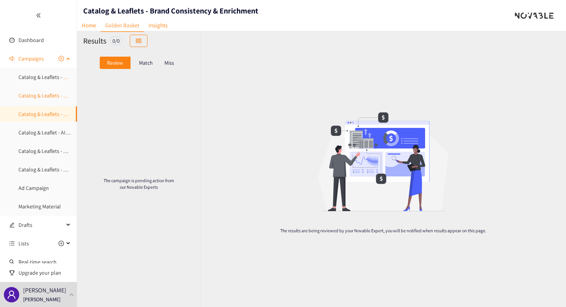
click at [40, 99] on link "Catalog & Leaflets - Workflow & Collaboration" at bounding box center [70, 95] width 104 height 7
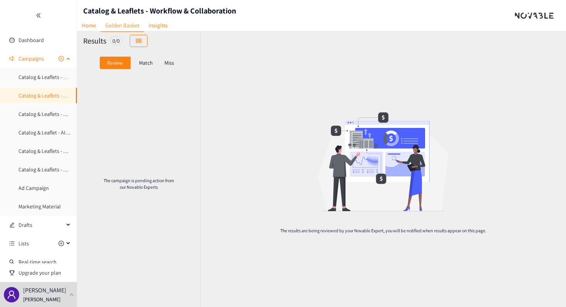
click at [40, 92] on link "Catalog & Leaflets - Workflow & Collaboration" at bounding box center [70, 95] width 104 height 7
click at [41, 79] on link "Catalog & Leaflets - Publication, Tracking & Integration" at bounding box center [79, 77] width 123 height 7
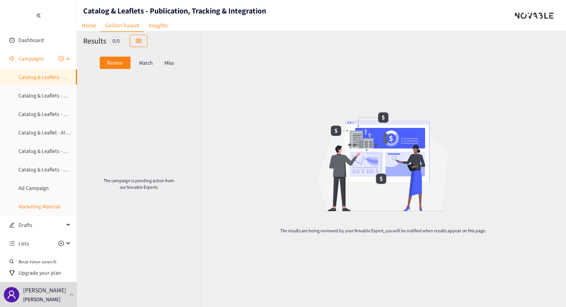
click at [44, 206] on link "Marketing Material" at bounding box center [39, 206] width 42 height 7
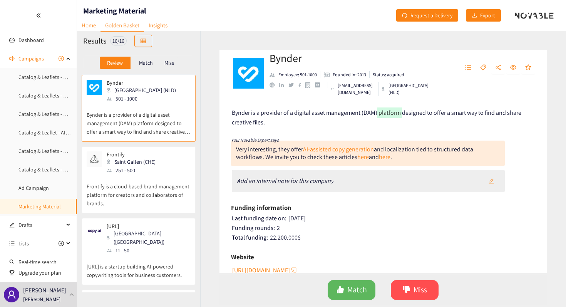
click at [287, 57] on h2 "Bynder" at bounding box center [341, 57] width 143 height 15
copy h2 "Bynder"
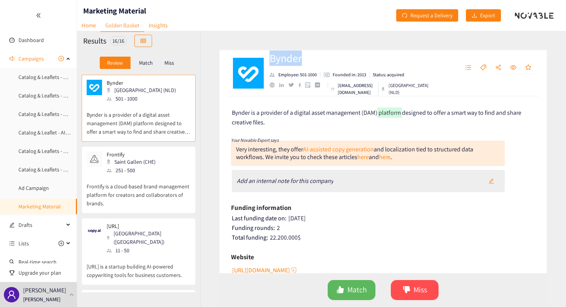
copy h2 "Bynder"
click at [238, 113] on span "Bynder is a provider of a digital asset management (DAM)" at bounding box center [305, 113] width 146 height 8
copy span "Bynder"
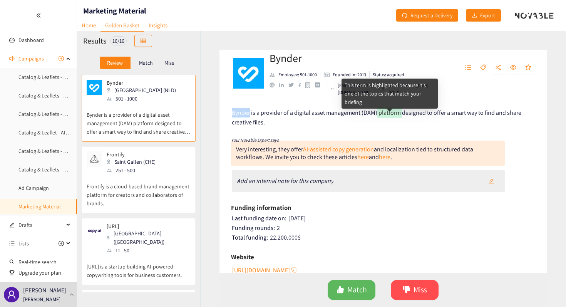
drag, startPoint x: 408, startPoint y: 118, endPoint x: 379, endPoint y: 112, distance: 29.4
click at [379, 112] on div "Bynder is a provider of a digital asset management (DAM) platform designed to o…" at bounding box center [384, 117] width 304 height 19
copy span "platform designed to offer a smart way to find and share creative files."
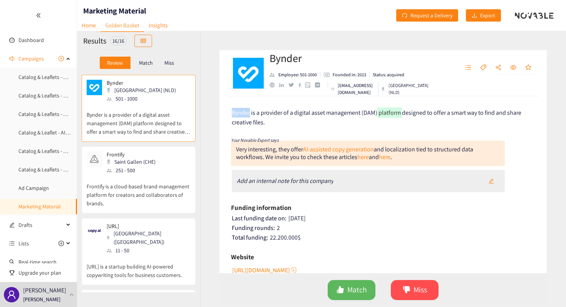
click at [372, 124] on div "Bynder is a provider of a digital asset management (DAM) platform designed to o…" at bounding box center [384, 117] width 304 height 19
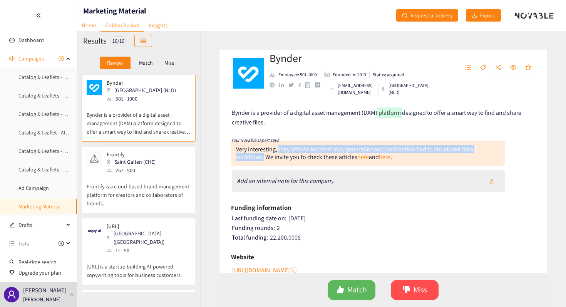
drag, startPoint x: 279, startPoint y: 151, endPoint x: 263, endPoint y: 158, distance: 17.5
click at [263, 158] on div "Very interesting, they offer AI‑assisted copy generation and localization tied …" at bounding box center [354, 153] width 237 height 16
copy div "they offer AI‑assisted copy generation and localization tied to structured data…"
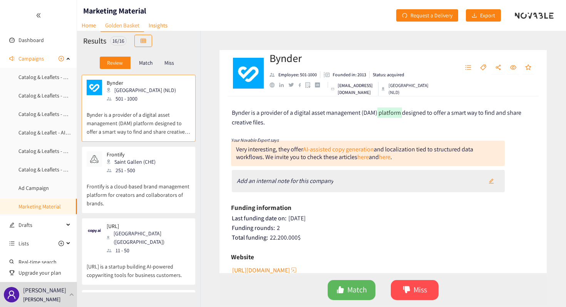
click at [146, 165] on div "Saint Gallen (CHE)" at bounding box center [134, 162] width 54 height 8
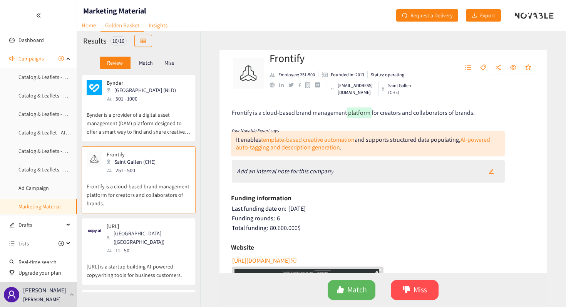
drag, startPoint x: 242, startPoint y: 139, endPoint x: 355, endPoint y: 141, distance: 113.3
click at [355, 141] on div "It enables template‑based creative automation and supports structured data popu…" at bounding box center [363, 144] width 254 height 16
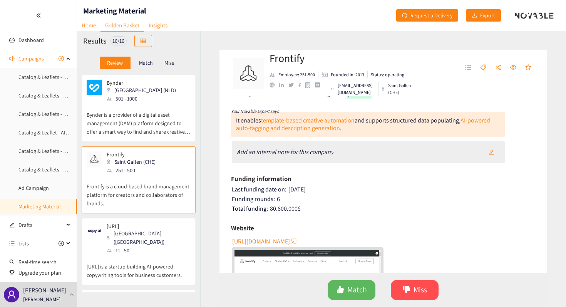
scroll to position [20, 0]
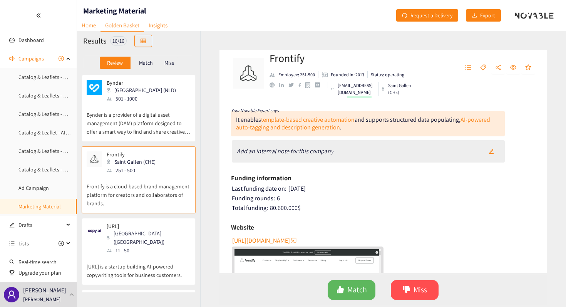
click at [363, 129] on div "It enables template‑based creative automation and supports structured data popu…" at bounding box center [368, 123] width 274 height 25
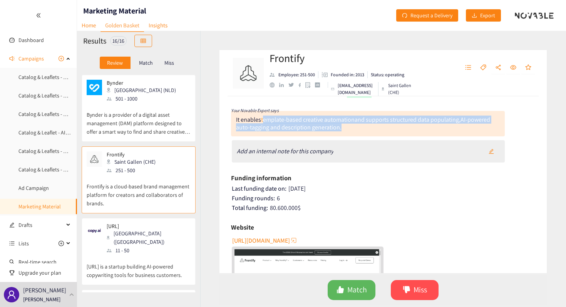
drag, startPoint x: 363, startPoint y: 129, endPoint x: 264, endPoint y: 117, distance: 99.7
click at [264, 117] on div "It enables template‑based creative automation and supports structured data popu…" at bounding box center [368, 123] width 274 height 25
copy div "template‑based creative automation and supports structured data populating, AI‑…"
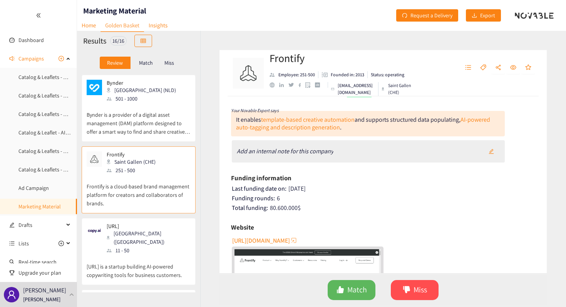
click at [134, 234] on div "[GEOGRAPHIC_DATA] ([GEOGRAPHIC_DATA])" at bounding box center [148, 237] width 83 height 17
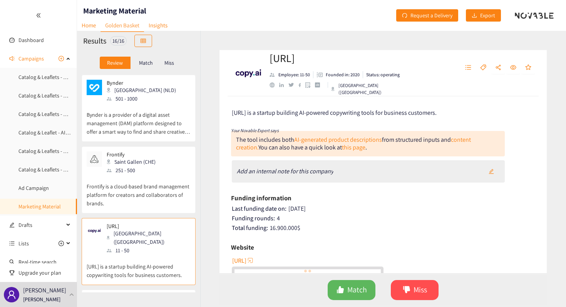
click at [288, 65] on h2 "[URL]" at bounding box center [341, 57] width 142 height 15
click at [294, 62] on h2 "[URL]" at bounding box center [341, 57] width 142 height 15
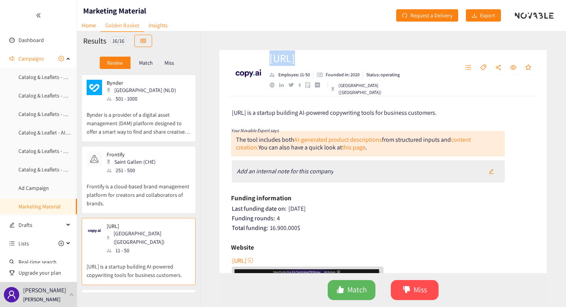
copy h2 "[URL]"
click at [116, 153] on p "Frontify" at bounding box center [131, 154] width 49 height 6
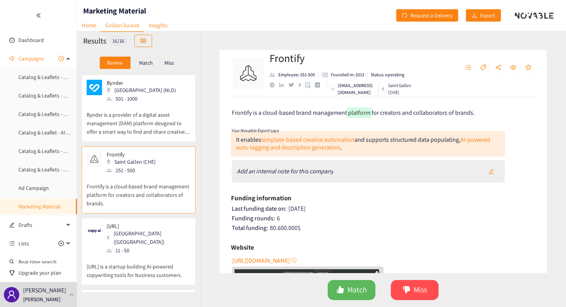
click at [285, 60] on h2 "Frontify" at bounding box center [341, 57] width 143 height 15
copy h2 "Frontify"
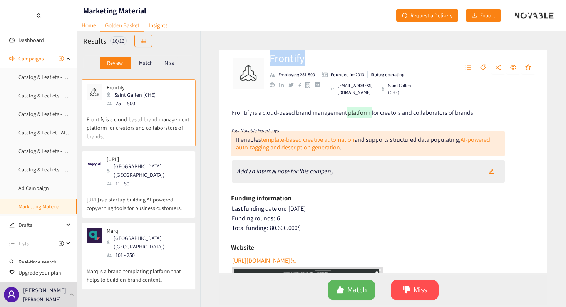
scroll to position [90, 0]
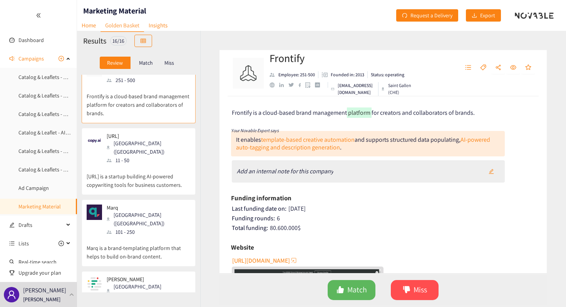
click at [163, 175] on p "[URL] is a startup building AI-powered copywriting tools for business customers." at bounding box center [139, 177] width 104 height 25
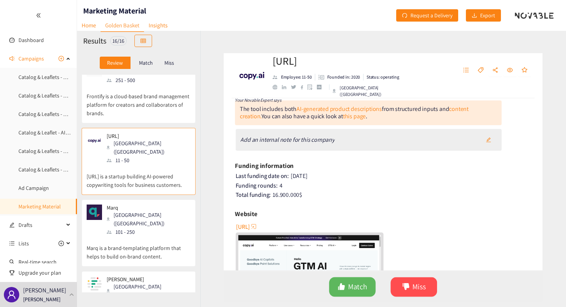
scroll to position [28, 0]
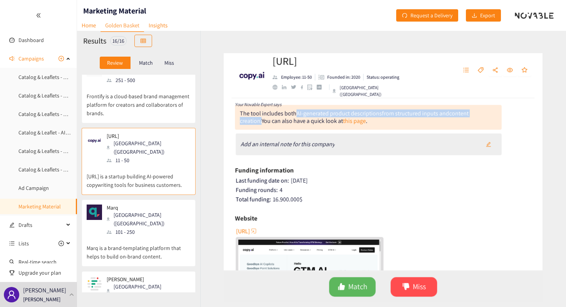
drag, startPoint x: 259, startPoint y: 120, endPoint x: 295, endPoint y: 113, distance: 36.9
click at [295, 113] on div "The tool includes both AI-generated product descriptions from structured inputs…" at bounding box center [353, 116] width 235 height 16
copy div "AI-generated product descriptions from structured inputs and content creation."
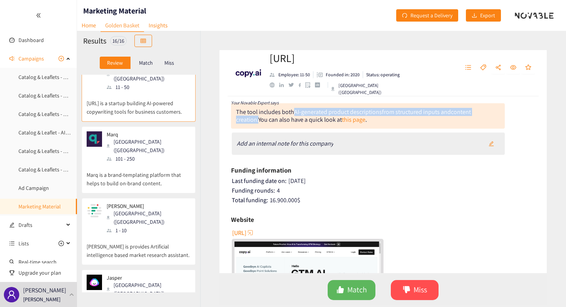
scroll to position [212, 0]
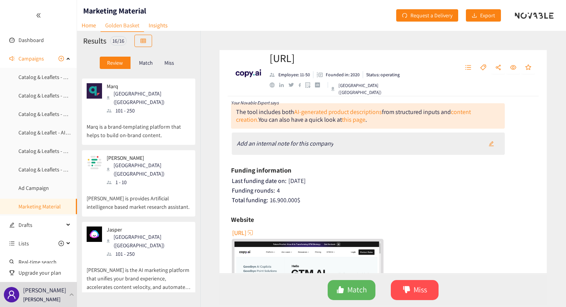
click at [138, 186] on p "[PERSON_NAME] is provides Artificial intelligence based market research assista…" at bounding box center [139, 198] width 104 height 25
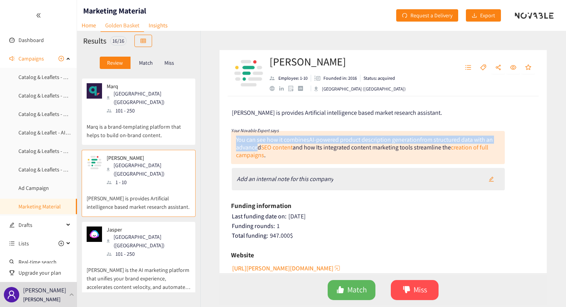
drag, startPoint x: 236, startPoint y: 139, endPoint x: 255, endPoint y: 145, distance: 19.7
click at [255, 145] on div "You can see how it combines AI-powered product description generation from stru…" at bounding box center [364, 148] width 257 height 24
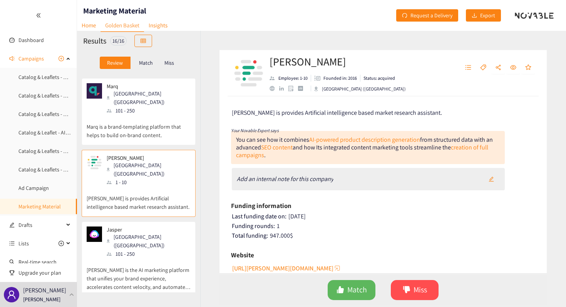
click at [284, 159] on div "You can see how it combines AI-powered product description generation from stru…" at bounding box center [368, 147] width 274 height 33
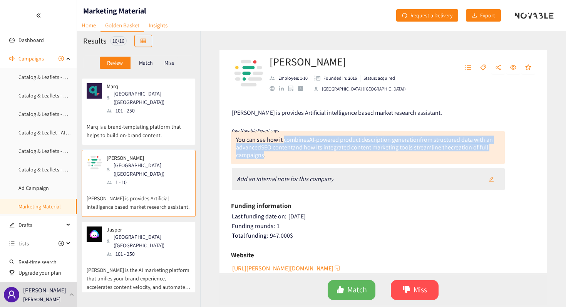
drag, startPoint x: 284, startPoint y: 142, endPoint x: 264, endPoint y: 154, distance: 23.7
click at [264, 154] on div "You can see how it combines AI-powered product description generation from stru…" at bounding box center [364, 148] width 257 height 24
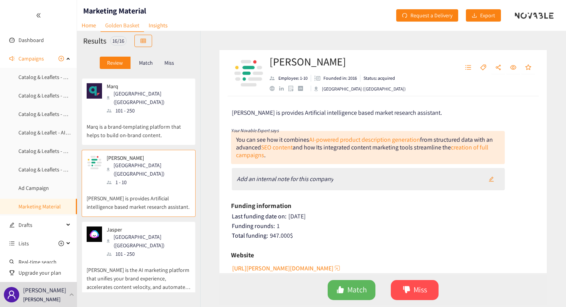
click at [277, 61] on h2 "[PERSON_NAME]" at bounding box center [338, 61] width 136 height 15
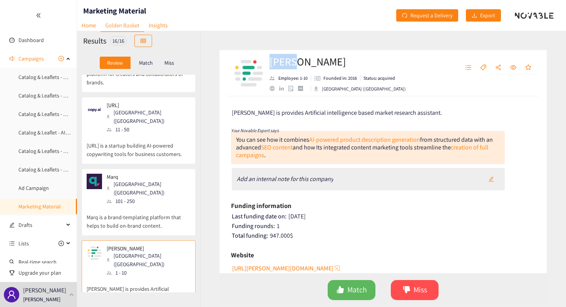
scroll to position [126, 0]
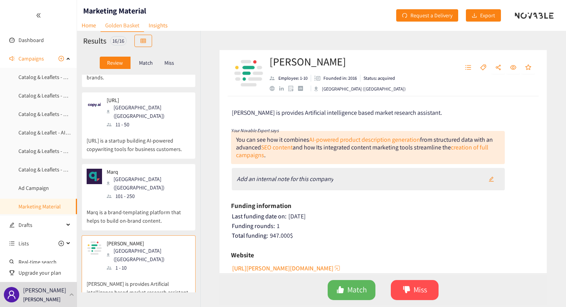
click at [116, 169] on p "Marq" at bounding box center [146, 172] width 79 height 6
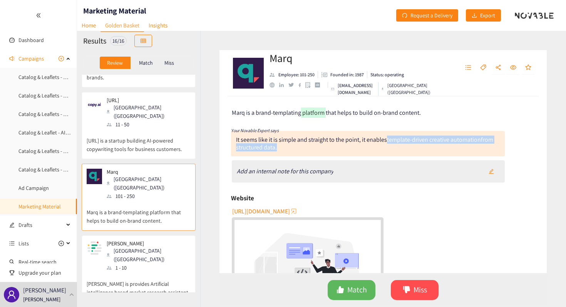
drag, startPoint x: 276, startPoint y: 151, endPoint x: 387, endPoint y: 142, distance: 111.3
click at [387, 142] on div "It seems like it is simple and straight to the point, it enables template-drive…" at bounding box center [364, 144] width 257 height 16
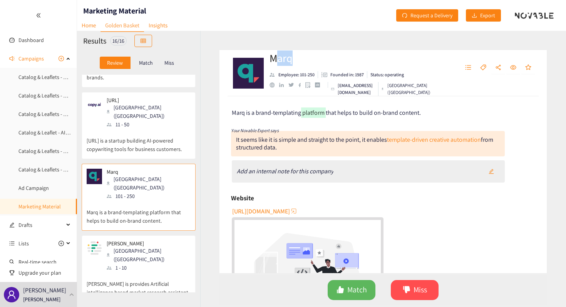
drag, startPoint x: 299, startPoint y: 59, endPoint x: 267, endPoint y: 59, distance: 32.7
click at [267, 59] on div "Marq Employee: 101-250 Founded in: 1987 Status: operating [EMAIL_ADDRESS][DOMAI…" at bounding box center [383, 73] width 327 height 46
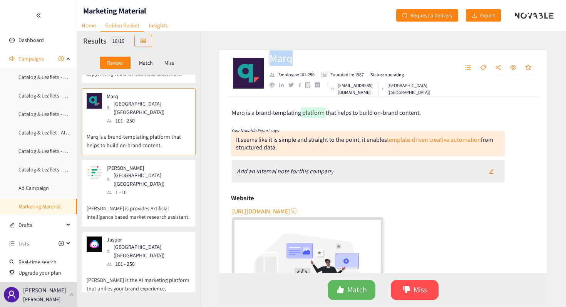
scroll to position [210, 0]
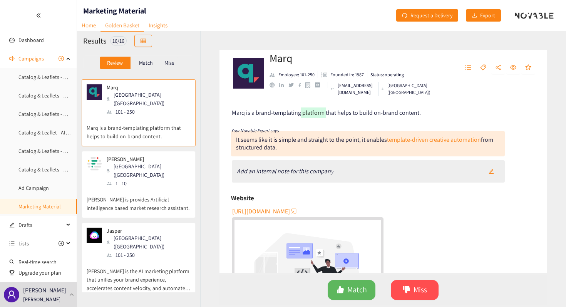
click at [159, 259] on p "[PERSON_NAME] is the AI marketing platform that unifies your brand experience, …" at bounding box center [139, 275] width 104 height 33
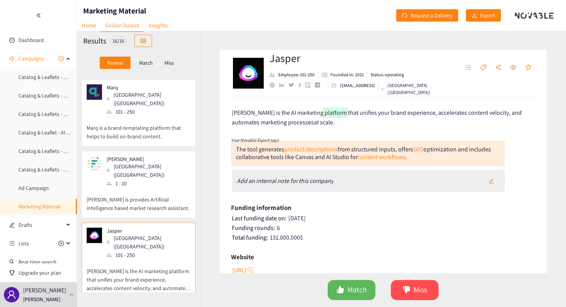
click at [287, 57] on h2 "Jasper" at bounding box center [341, 57] width 143 height 15
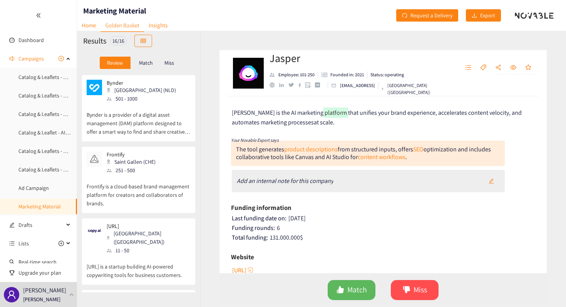
click at [150, 150] on div "Frontify Saint Gallen (CHE) 251 - 500 Frontify is a cloud-based brand managemen…" at bounding box center [139, 179] width 114 height 67
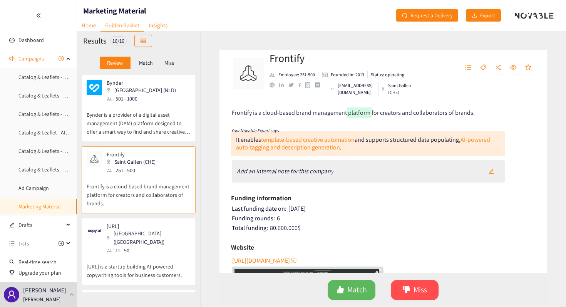
click at [385, 89] on div at bounding box center [383, 88] width 3 height 5
drag, startPoint x: 403, startPoint y: 92, endPoint x: 390, endPoint y: 81, distance: 17.3
click at [390, 81] on div "Frontify Employee: 251-500 Founded in: 2013 Status: operating [EMAIL_ADDRESS][D…" at bounding box center [341, 72] width 143 height 45
click at [109, 230] on div "[GEOGRAPHIC_DATA] ([GEOGRAPHIC_DATA])" at bounding box center [148, 237] width 83 height 17
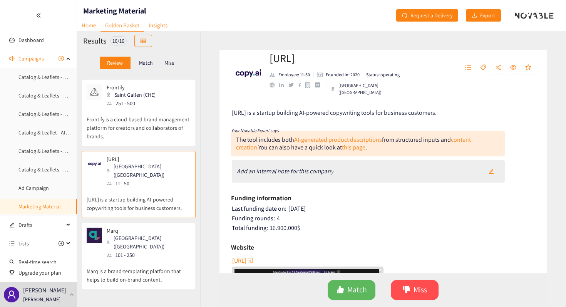
scroll to position [87, 0]
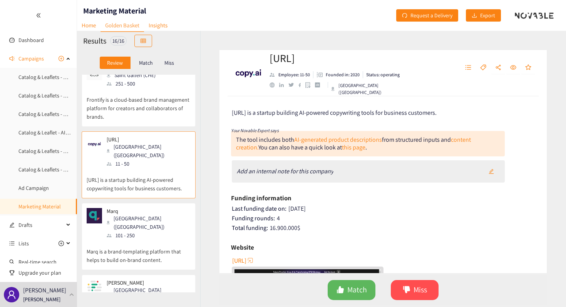
click at [113, 231] on div "101 - 250" at bounding box center [148, 235] width 83 height 8
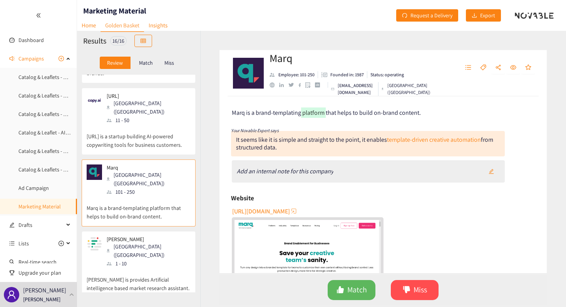
scroll to position [148, 0]
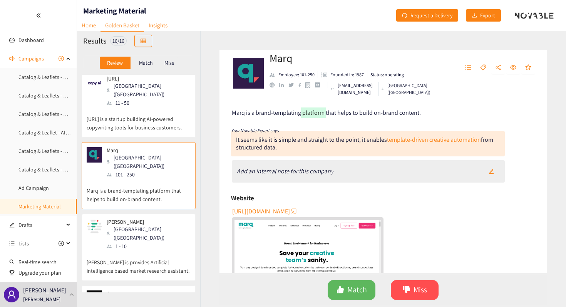
click at [138, 242] on div "1 - 10" at bounding box center [148, 246] width 83 height 8
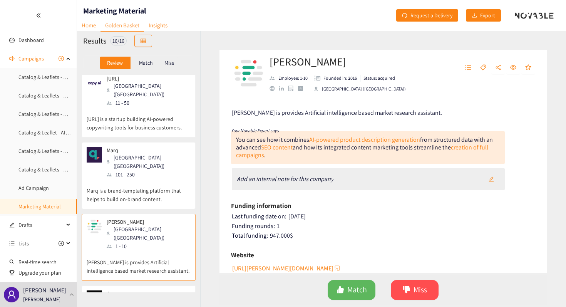
click at [142, 290] on p "Jasper" at bounding box center [146, 293] width 79 height 6
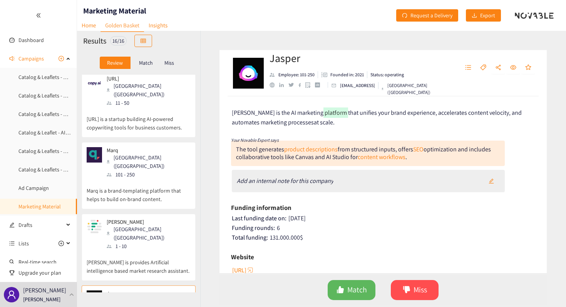
drag, startPoint x: 410, startPoint y: 156, endPoint x: 259, endPoint y: 149, distance: 151.2
click at [259, 149] on div "The tool generates product descriptions from structured inputs, offers SEO opti…" at bounding box center [368, 153] width 274 height 25
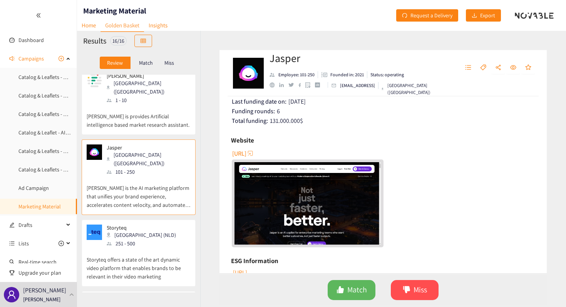
scroll to position [297, 0]
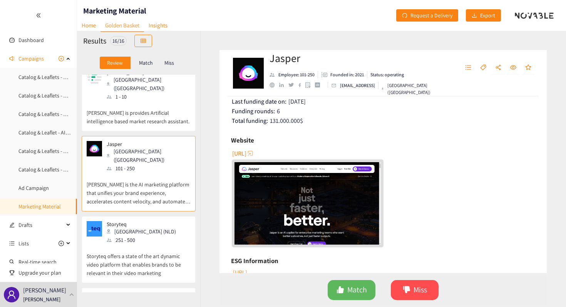
click at [141, 227] on div "[GEOGRAPHIC_DATA] (NLD)" at bounding box center [144, 231] width 74 height 8
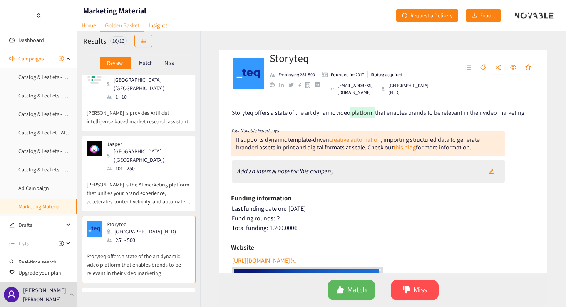
click at [289, 61] on h2 "Storyteq" at bounding box center [341, 57] width 143 height 15
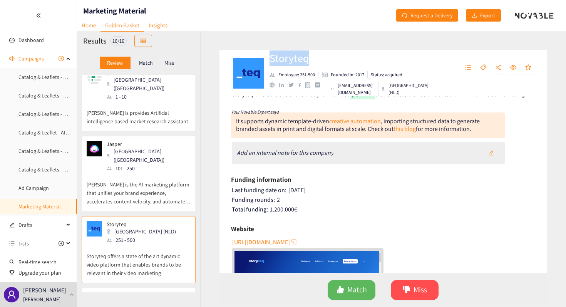
scroll to position [22, 0]
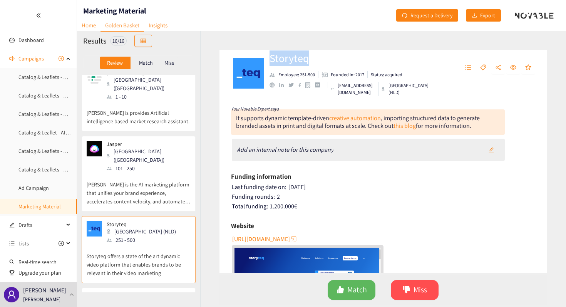
drag, startPoint x: 476, startPoint y: 128, endPoint x: 242, endPoint y: 118, distance: 234.1
click at [242, 118] on div "It supports dynamic template‑driven creative automation , importing structured …" at bounding box center [368, 121] width 274 height 25
click at [352, 124] on div "It supports dynamic template‑driven creative automation , importing structured …" at bounding box center [358, 122] width 244 height 16
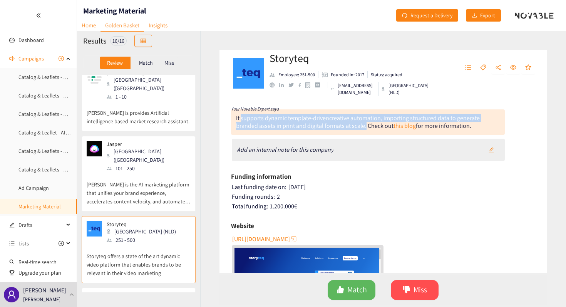
drag, startPoint x: 366, startPoint y: 125, endPoint x: 242, endPoint y: 117, distance: 123.9
click at [242, 117] on div "It supports dynamic template‑driven creative automation , importing structured …" at bounding box center [358, 122] width 244 height 16
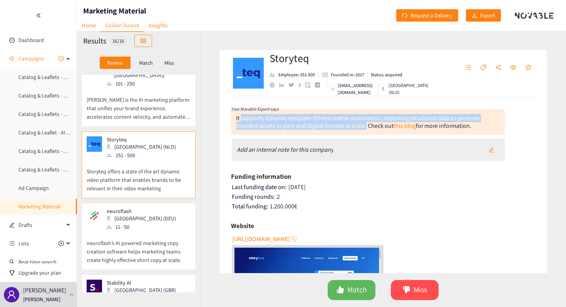
scroll to position [410, 0]
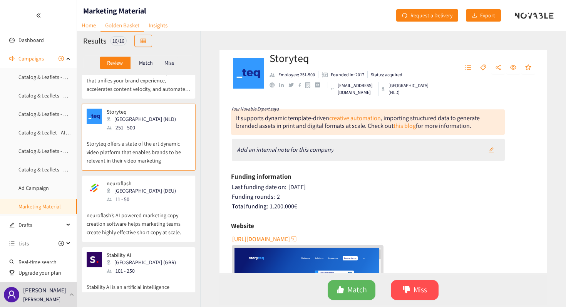
click at [163, 180] on div "neuroflash Hamburg (DEU) 11 - 50" at bounding box center [139, 191] width 104 height 23
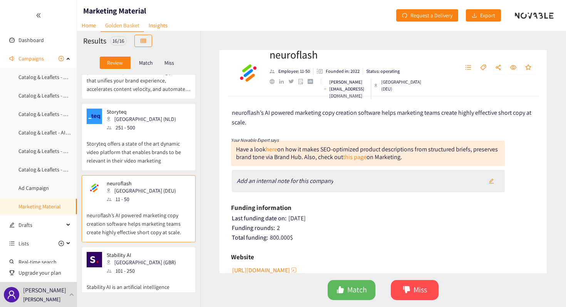
click at [391, 86] on div "[GEOGRAPHIC_DATA] (DEU)" at bounding box center [398, 86] width 48 height 14
click at [302, 59] on h2 "neuroflash" at bounding box center [341, 54] width 143 height 15
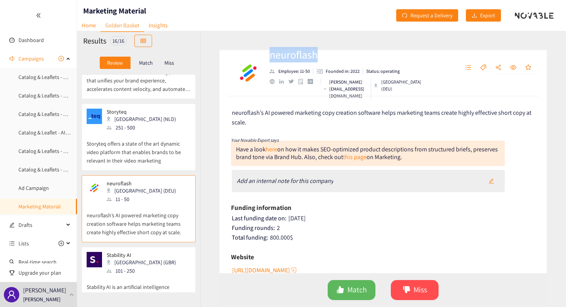
click at [302, 59] on h2 "neuroflash" at bounding box center [341, 54] width 143 height 15
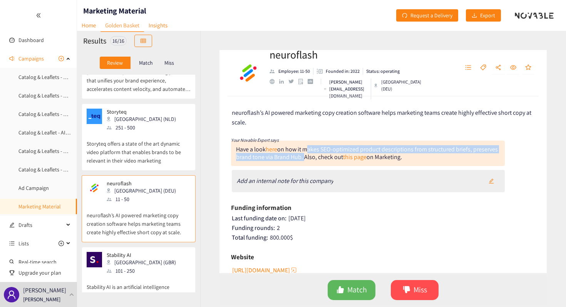
drag, startPoint x: 306, startPoint y: 151, endPoint x: 328, endPoint y: 160, distance: 24.5
click at [328, 160] on div "Have a look here on how it makes SEO‑optimized product descriptions from struct…" at bounding box center [367, 153] width 262 height 16
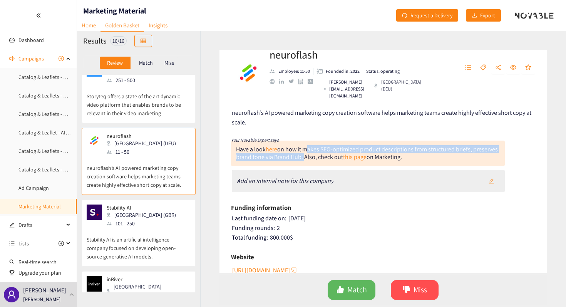
scroll to position [499, 0]
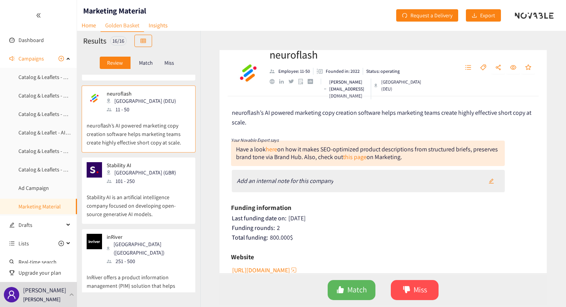
click at [143, 185] on p "Stability AI is an artificial intelligence company focused on developing open-s…" at bounding box center [139, 201] width 104 height 33
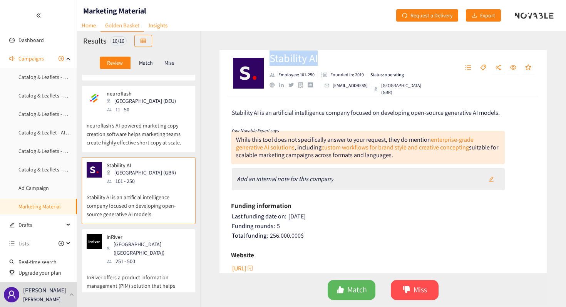
drag, startPoint x: 322, startPoint y: 62, endPoint x: 270, endPoint y: 61, distance: 52.0
click at [270, 61] on h2 "Stability AI" at bounding box center [341, 57] width 143 height 15
drag, startPoint x: 401, startPoint y: 141, endPoint x: 401, endPoint y: 156, distance: 15.0
click at [401, 156] on div "While this tool does not specifically answer to your request, they do mention e…" at bounding box center [368, 147] width 274 height 33
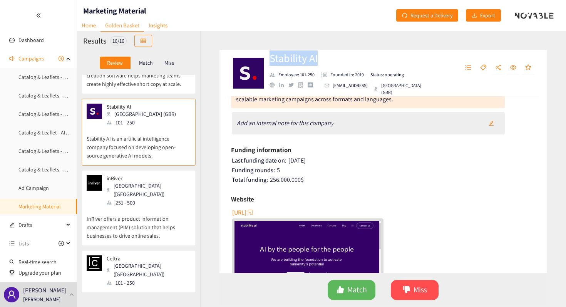
scroll to position [556, 0]
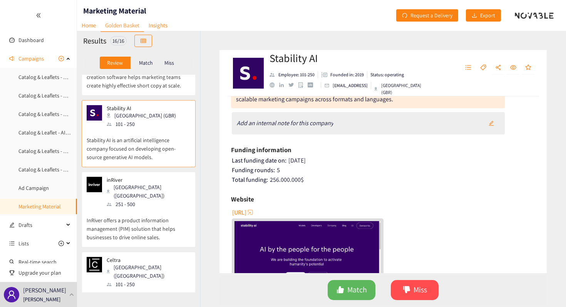
click at [166, 177] on div "inRiver [GEOGRAPHIC_DATA] ([GEOGRAPHIC_DATA]) 251 - 500" at bounding box center [139, 193] width 104 height 32
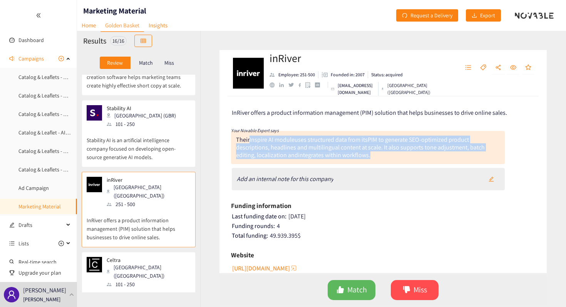
drag, startPoint x: 375, startPoint y: 155, endPoint x: 250, endPoint y: 138, distance: 125.6
click at [250, 138] on div "Their Inspire AI module uses structured data from its PIM to generate SEO-optim…" at bounding box center [368, 147] width 274 height 33
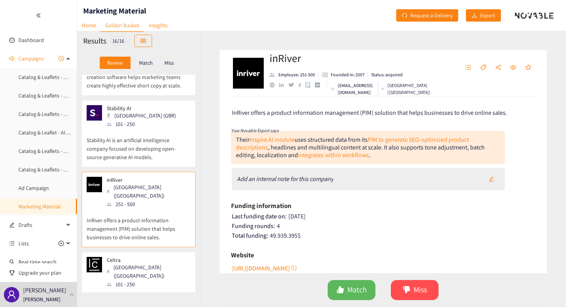
click at [286, 61] on h2 "inRiver" at bounding box center [341, 57] width 143 height 15
click at [173, 257] on div "Celtra [GEOGRAPHIC_DATA] ([GEOGRAPHIC_DATA]) 101 - 250" at bounding box center [139, 273] width 104 height 32
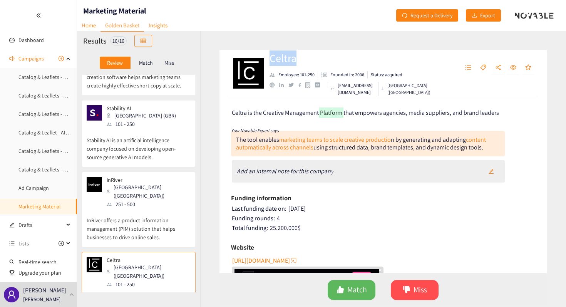
drag, startPoint x: 271, startPoint y: 63, endPoint x: 331, endPoint y: 63, distance: 59.7
click at [331, 63] on h2 "Celtra" at bounding box center [341, 57] width 143 height 15
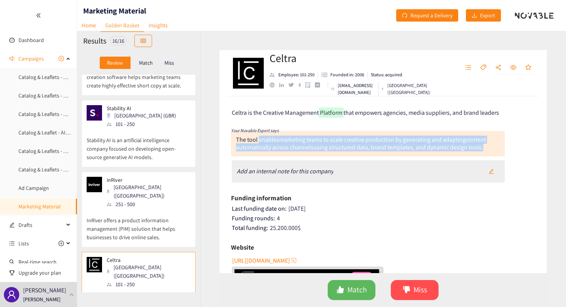
drag, startPoint x: 259, startPoint y: 141, endPoint x: 509, endPoint y: 156, distance: 250.2
click at [509, 156] on div "Celtra is the Creative Management Platform that empowers agencies, media suppli…" at bounding box center [383, 184] width 327 height 177
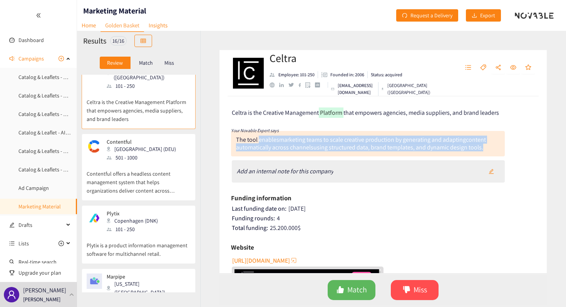
scroll to position [754, 0]
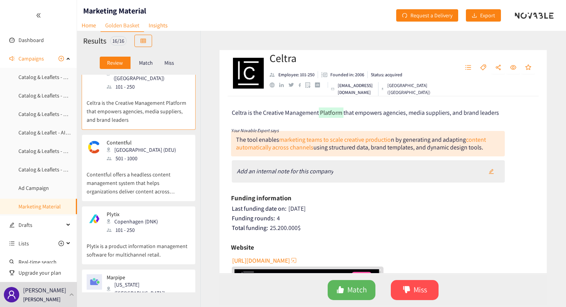
click at [157, 163] on p "Contentful offers a headless content management system that helps organizations…" at bounding box center [139, 179] width 104 height 33
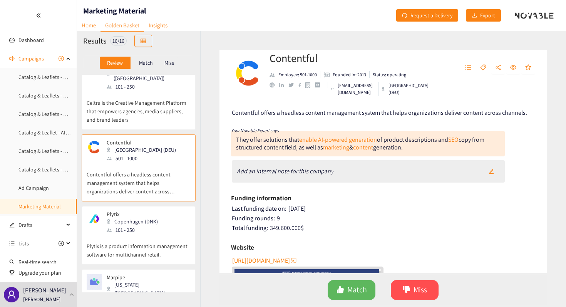
click at [293, 57] on h2 "Contentful" at bounding box center [341, 57] width 143 height 15
click at [282, 122] on div "Contentful offers a headless content management system that helps organizations…" at bounding box center [383, 184] width 327 height 177
drag, startPoint x: 298, startPoint y: 140, endPoint x: 418, endPoint y: 150, distance: 119.9
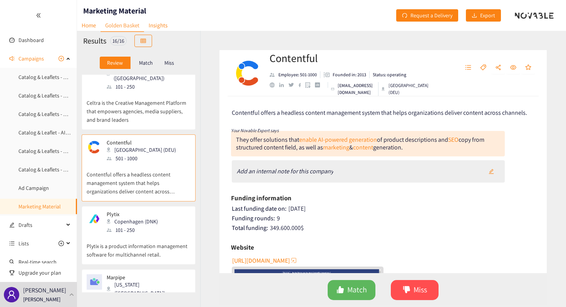
click at [418, 150] on div "They offer solutions that enable AI-powered generation of product descriptions …" at bounding box center [368, 143] width 274 height 25
click at [142, 234] on p "Plytix is a product information management software for multichannel retail." at bounding box center [139, 246] width 104 height 25
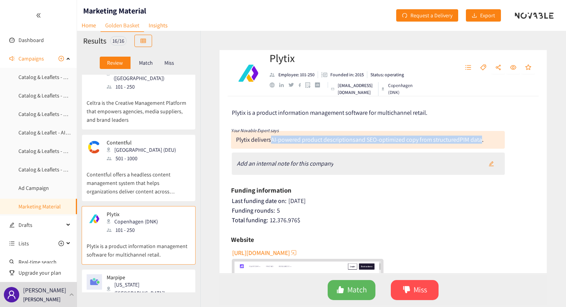
drag, startPoint x: 272, startPoint y: 141, endPoint x: 485, endPoint y: 142, distance: 213.1
click at [484, 142] on div "Plytix delivers AI-powered product descriptions and SEO‑optimized copy from str…" at bounding box center [360, 140] width 248 height 8
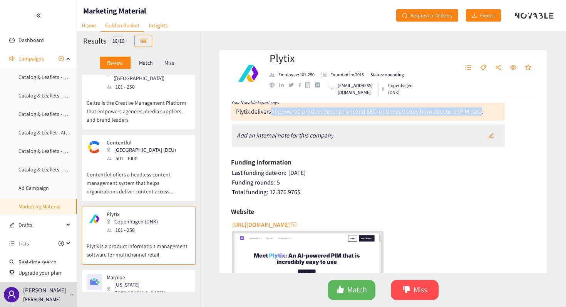
scroll to position [30, 0]
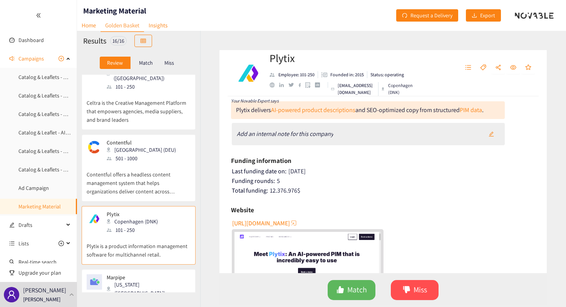
click at [154, 274] on div "Marpipe [US_STATE] ([GEOGRAPHIC_DATA]) 1 - 10" at bounding box center [139, 290] width 104 height 32
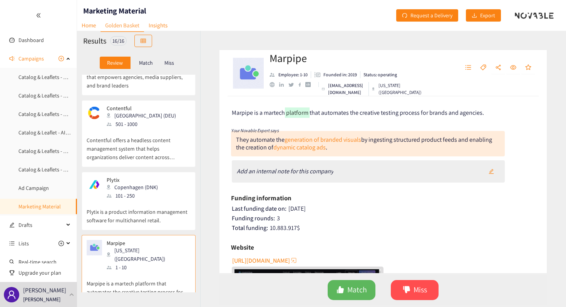
scroll to position [793, 0]
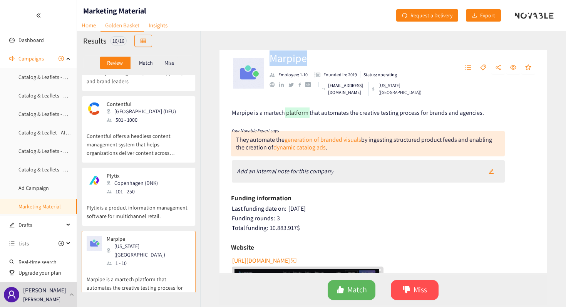
drag, startPoint x: 315, startPoint y: 62, endPoint x: 269, endPoint y: 60, distance: 46.3
click at [269, 60] on div "Marpipe Employee: 1-10 Founded in: 2019 Status: operating [EMAIL_ADDRESS][DOMAI…" at bounding box center [383, 73] width 327 height 46
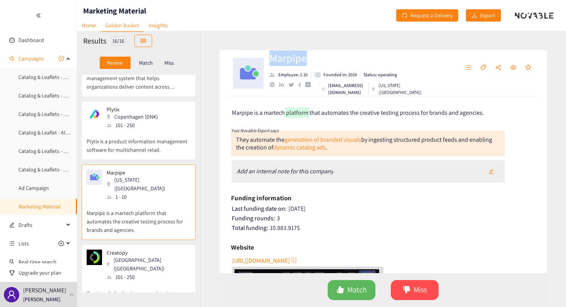
scroll to position [895, 0]
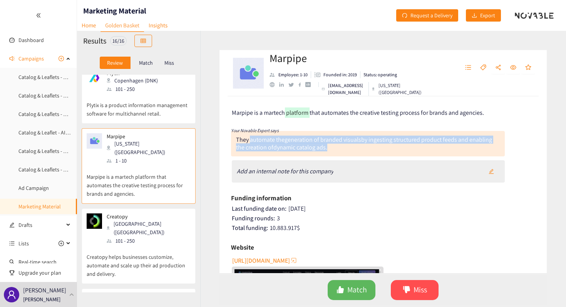
drag, startPoint x: 344, startPoint y: 148, endPoint x: 250, endPoint y: 143, distance: 93.8
click at [250, 143] on div "They automate the generation of branded visuals by ingesting structured product…" at bounding box center [368, 143] width 274 height 25
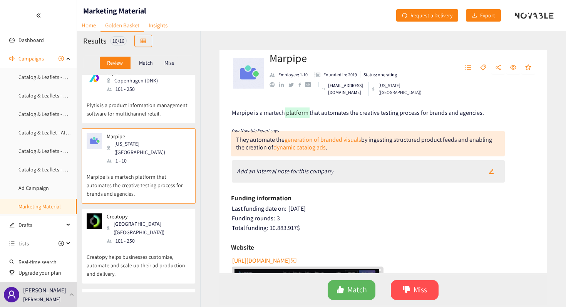
click at [141, 245] on p "Creatopy helps businesses customize, automate and scale up their ad production …" at bounding box center [139, 261] width 104 height 33
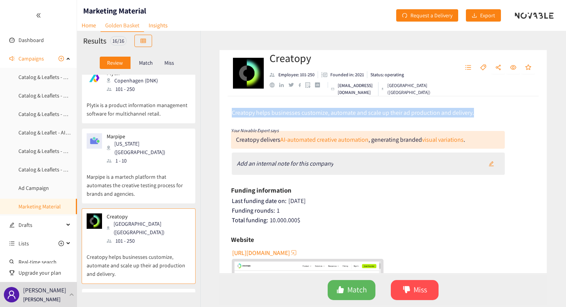
drag, startPoint x: 231, startPoint y: 114, endPoint x: 458, endPoint y: 119, distance: 227.4
click at [458, 119] on div "Creatopy helps businesses customize, automate and scale up their ad production …" at bounding box center [383, 184] width 327 height 177
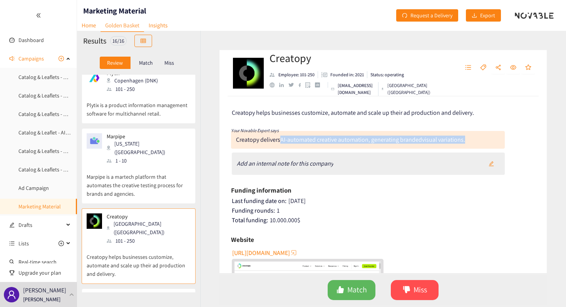
drag, startPoint x: 280, startPoint y: 139, endPoint x: 508, endPoint y: 144, distance: 228.5
click at [508, 144] on div "Creatopy helps businesses customize, automate and scale up their ad production …" at bounding box center [383, 184] width 327 height 177
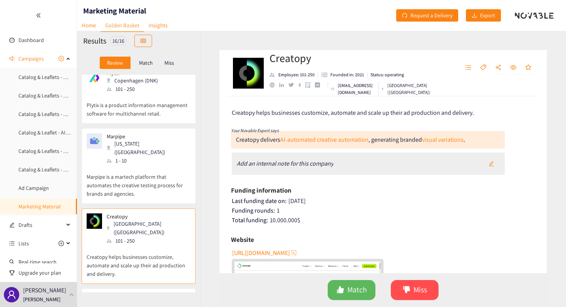
click at [294, 54] on h2 "Creatopy" at bounding box center [341, 57] width 143 height 15
click at [164, 294] on div "Brandeploy Paris ([GEOGRAPHIC_DATA]) 1 - 10" at bounding box center [139, 310] width 104 height 32
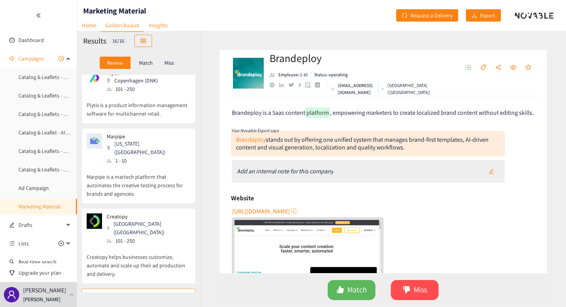
drag, startPoint x: 268, startPoint y: 150, endPoint x: 408, endPoint y: 156, distance: 140.7
click at [408, 156] on div "Brandeploy stands out by offering one unified system that manages brand-first t…" at bounding box center [368, 143] width 274 height 25
drag, startPoint x: 408, startPoint y: 156, endPoint x: 324, endPoint y: 146, distance: 85.4
click at [324, 146] on div "Brandeploy stands out by offering one unified system that manages brand-first t…" at bounding box center [368, 143] width 274 height 25
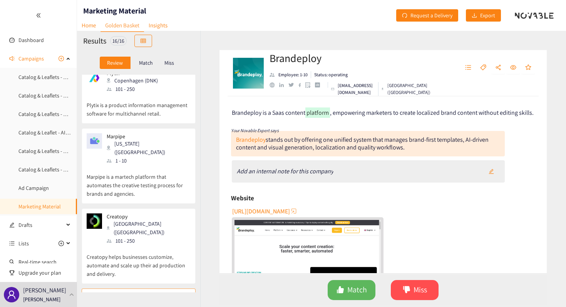
click at [267, 149] on div "Brandeploy stands out by offering one unified system that manages brand-first t…" at bounding box center [362, 144] width 253 height 16
click at [306, 62] on h2 "Brandeploy" at bounding box center [341, 57] width 143 height 15
